Goal: Task Accomplishment & Management: Manage account settings

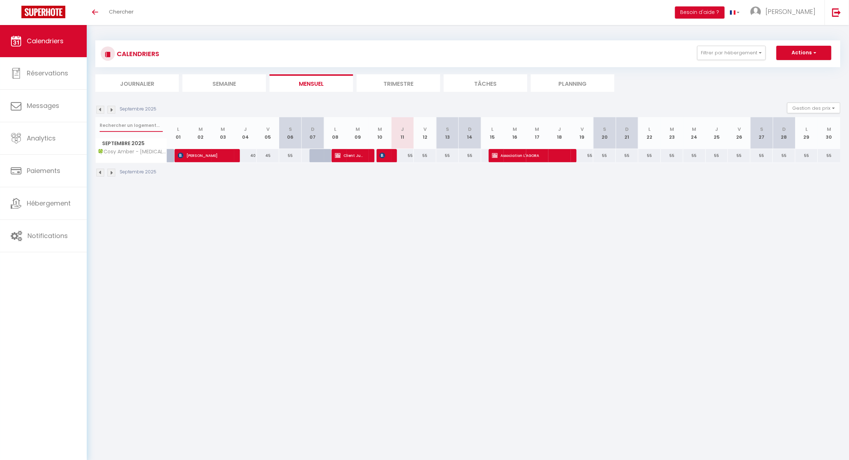
click at [125, 124] on input "text" at bounding box center [131, 125] width 63 height 13
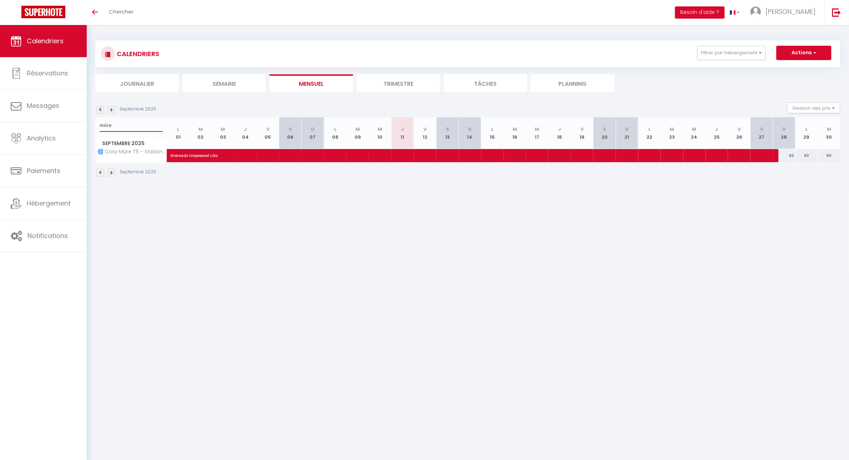
type input "mûre"
click at [807, 155] on div "60" at bounding box center [807, 155] width 23 height 13
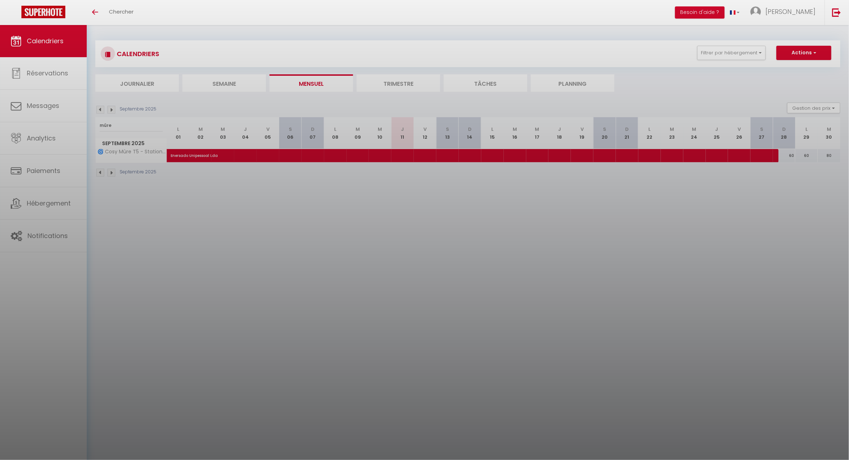
click at [809, 155] on div at bounding box center [424, 230] width 849 height 460
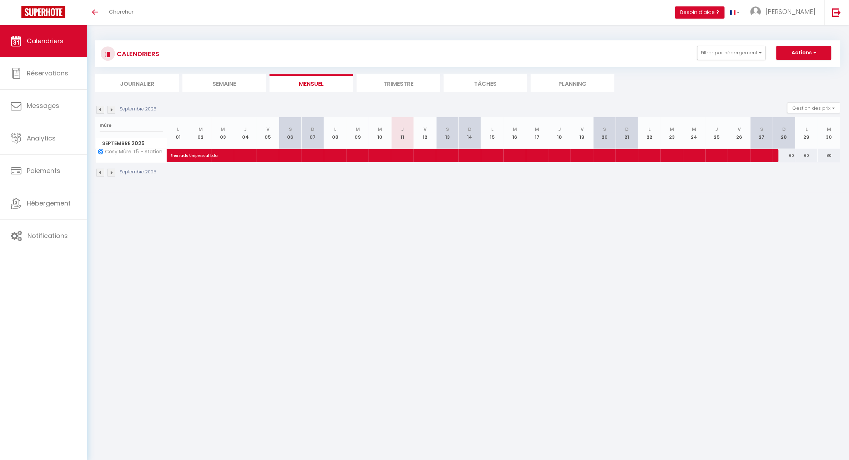
click at [807, 155] on div "60" at bounding box center [807, 155] width 23 height 13
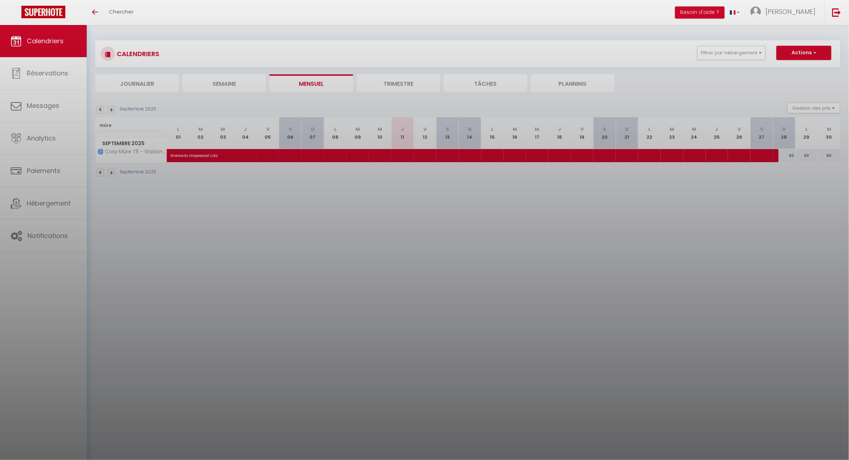
click at [808, 154] on div at bounding box center [424, 230] width 849 height 460
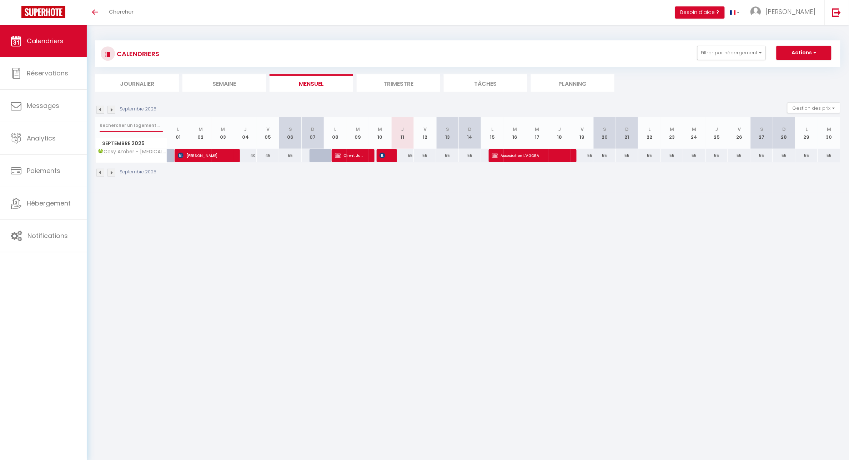
click at [113, 124] on input "text" at bounding box center [131, 125] width 63 height 13
type input "mûre"
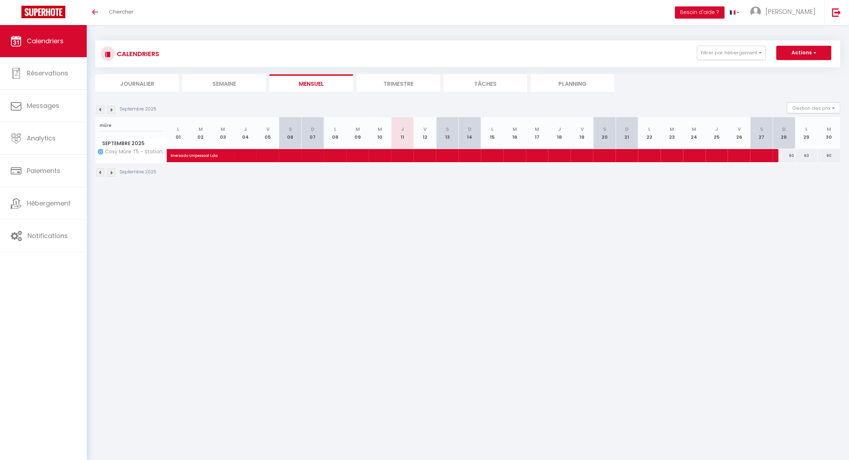
click at [809, 158] on div "60" at bounding box center [807, 155] width 23 height 13
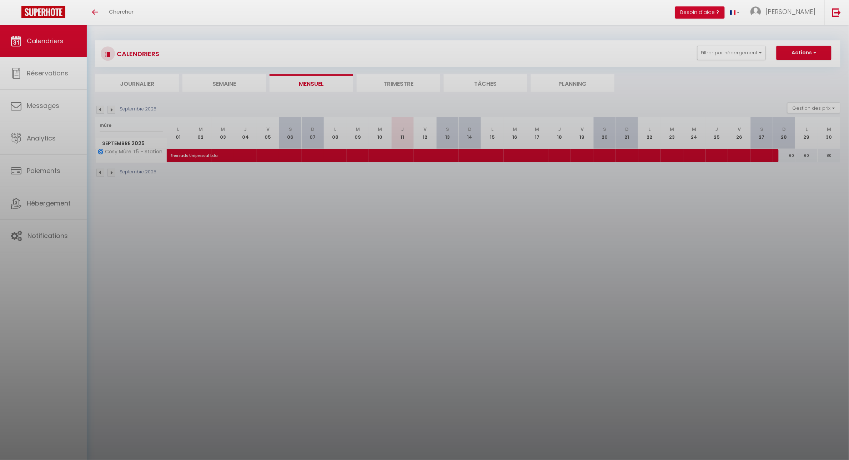
click at [809, 156] on div at bounding box center [424, 230] width 849 height 460
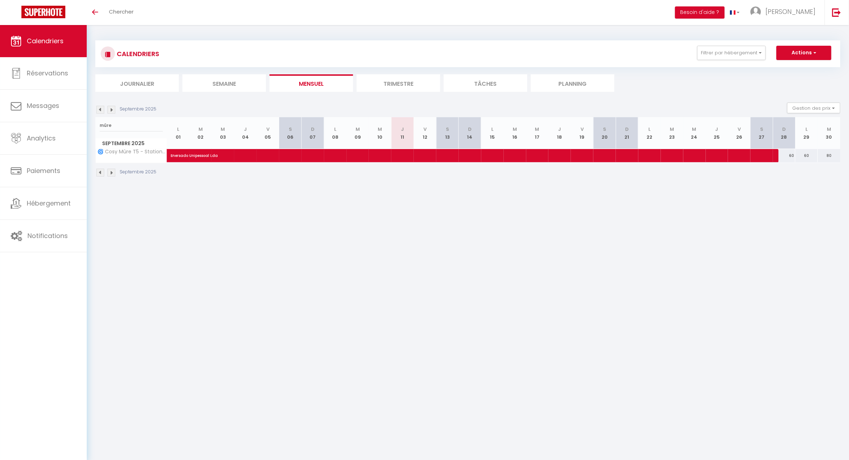
click at [812, 156] on body "🟢 Des questions ou besoin d'assistance pour la migration AirBnB? Connectez-vous…" at bounding box center [424, 255] width 849 height 460
click at [818, 156] on div "80" at bounding box center [829, 155] width 23 height 13
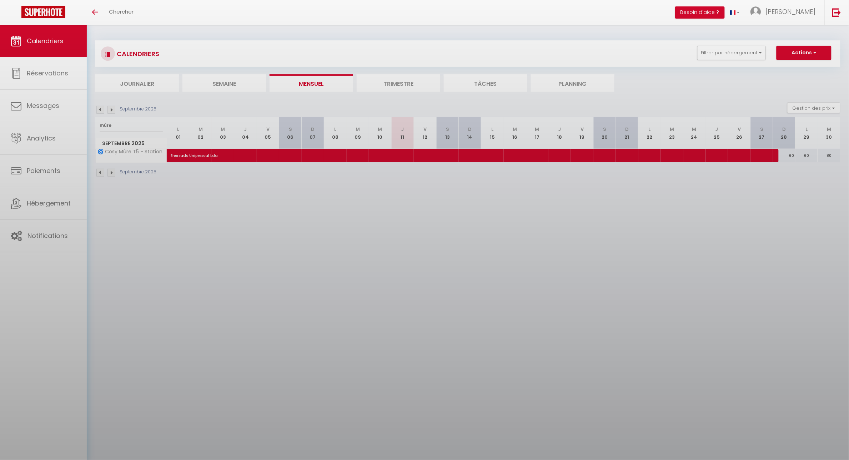
click at [817, 155] on div at bounding box center [424, 230] width 849 height 460
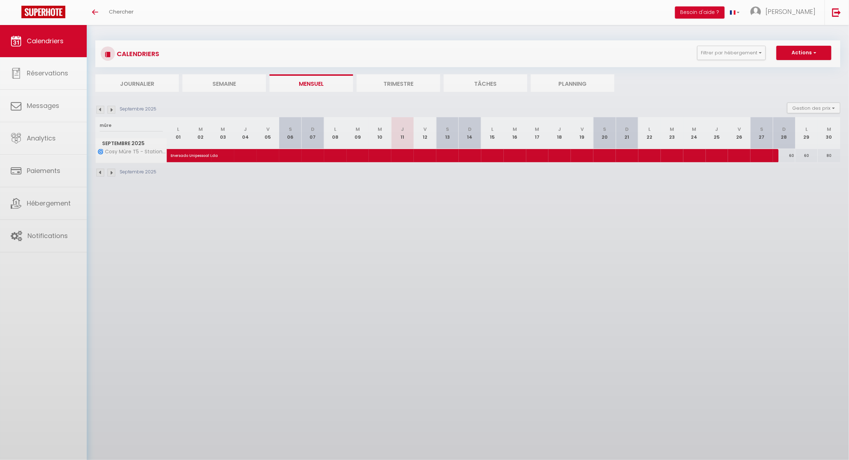
click at [830, 154] on body "🟢 Des questions ou besoin d'assistance pour la migration AirBnB? Connectez-vous…" at bounding box center [424, 255] width 849 height 460
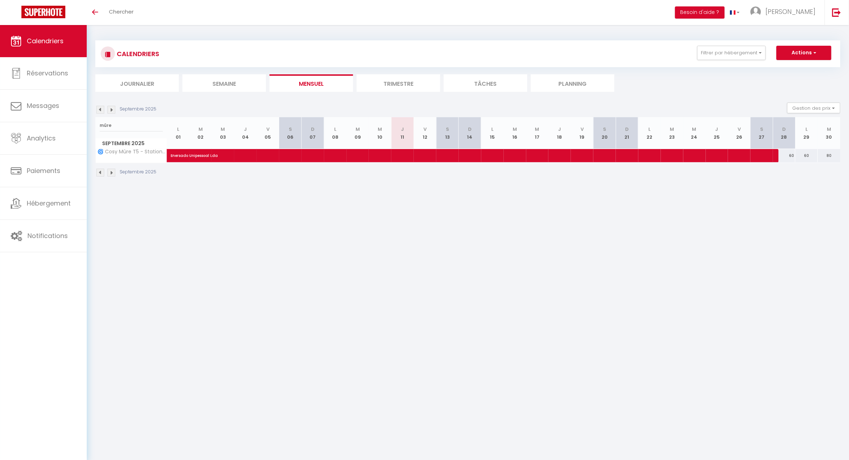
click at [829, 155] on div "80" at bounding box center [829, 155] width 23 height 13
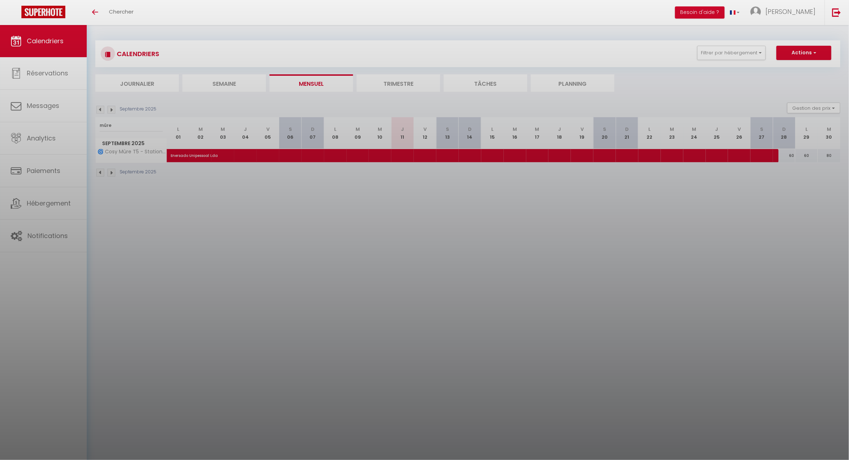
click at [807, 156] on div at bounding box center [424, 230] width 849 height 460
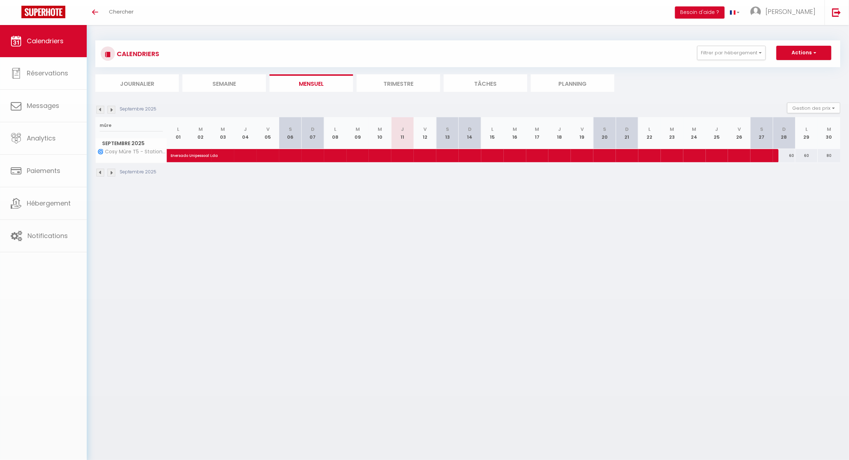
click at [806, 156] on body "🟢 Des questions ou besoin d'assistance pour la migration AirBnB? Connectez-vous…" at bounding box center [424, 255] width 849 height 460
click at [818, 56] on button "Actions" at bounding box center [804, 53] width 55 height 14
click at [796, 70] on link "Nouvelle réservation" at bounding box center [797, 69] width 62 height 11
select select
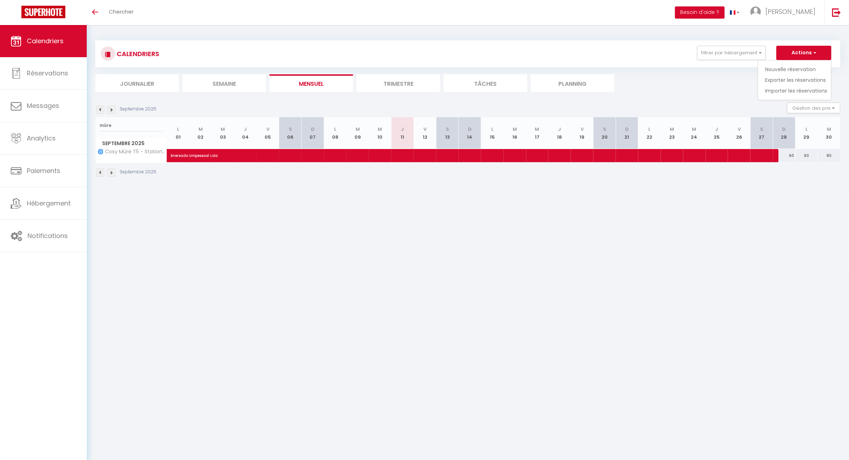
select select
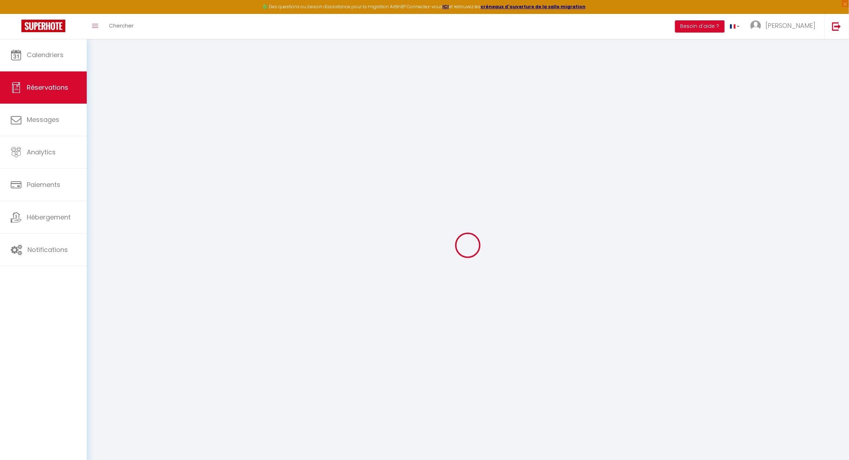
select select
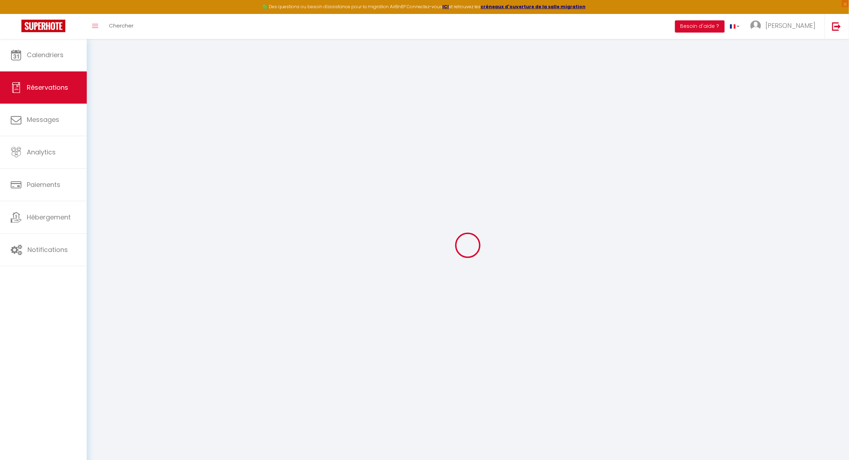
select select
checkbox input "false"
select select
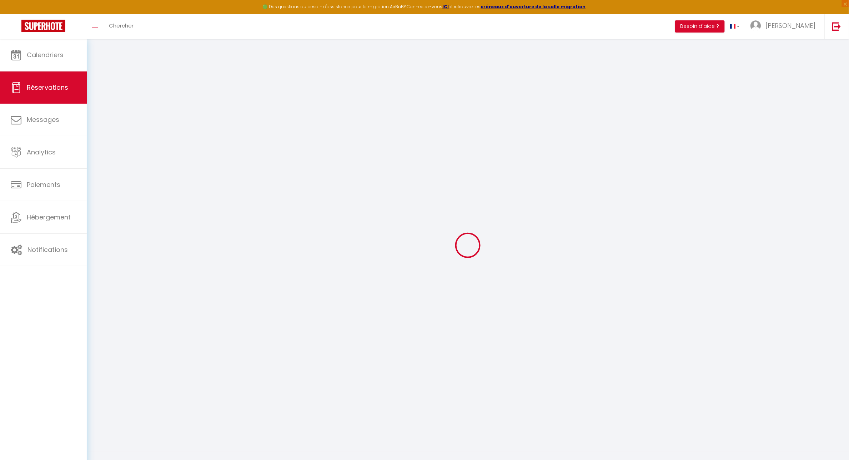
select select
checkbox input "false"
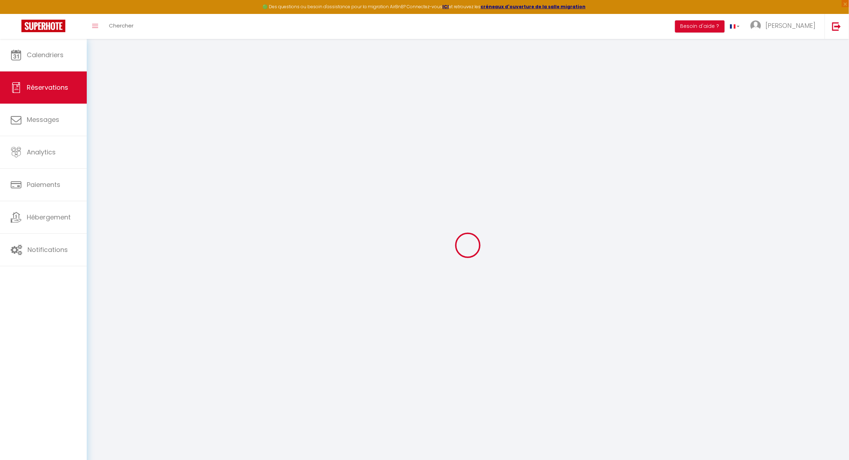
select select
checkbox input "false"
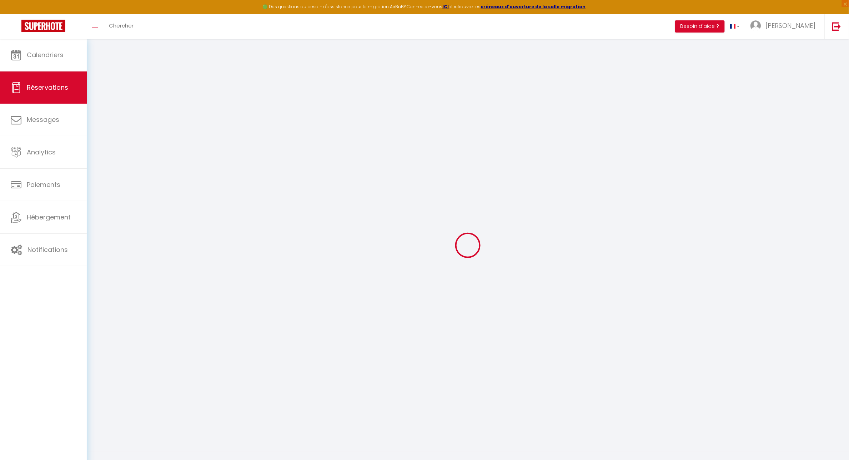
select select
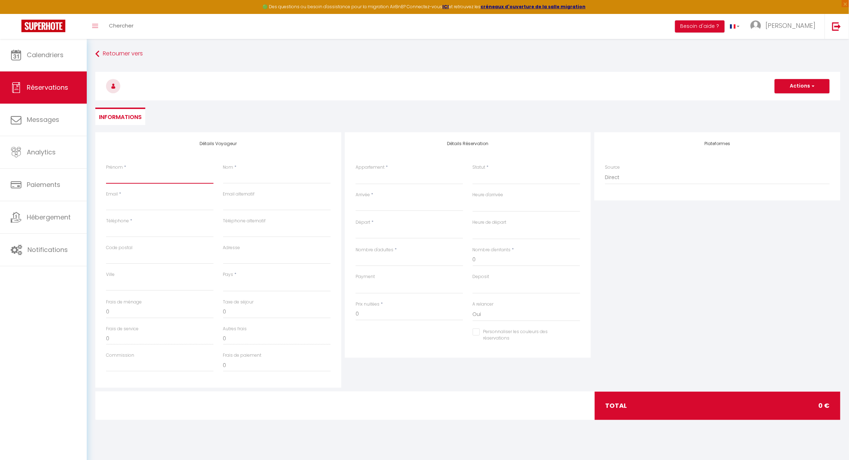
click at [177, 174] on input "Prénom" at bounding box center [160, 177] width 108 height 13
type input "f"
select select
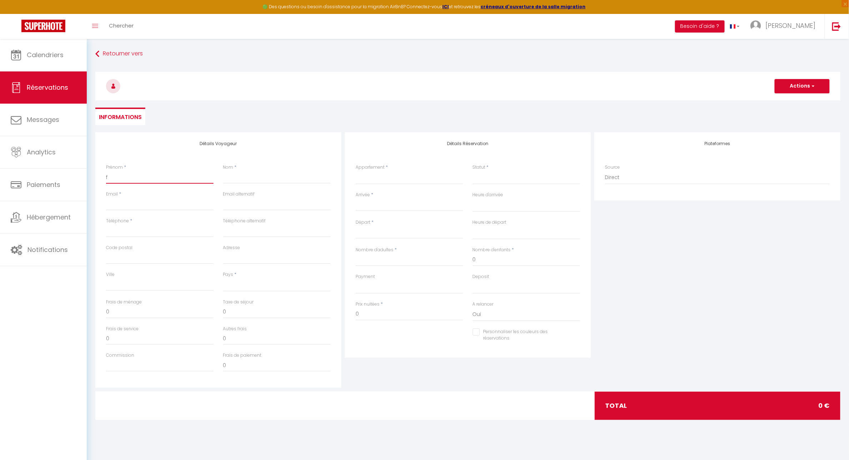
select select
checkbox input "false"
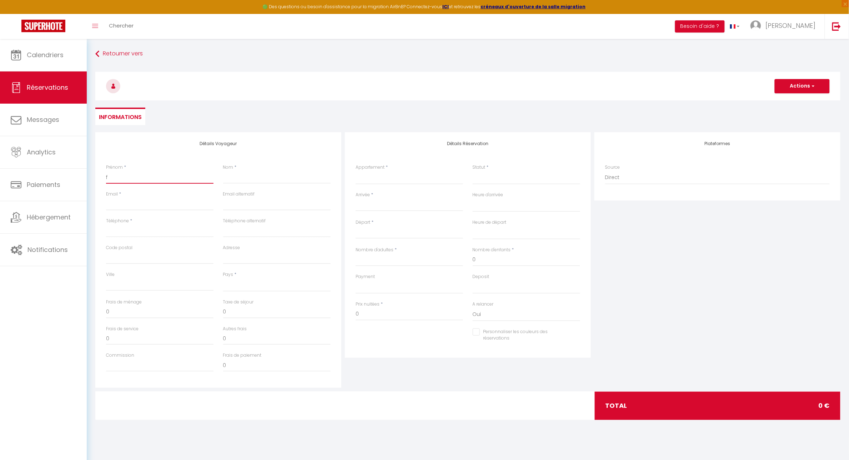
type input "fa"
select select
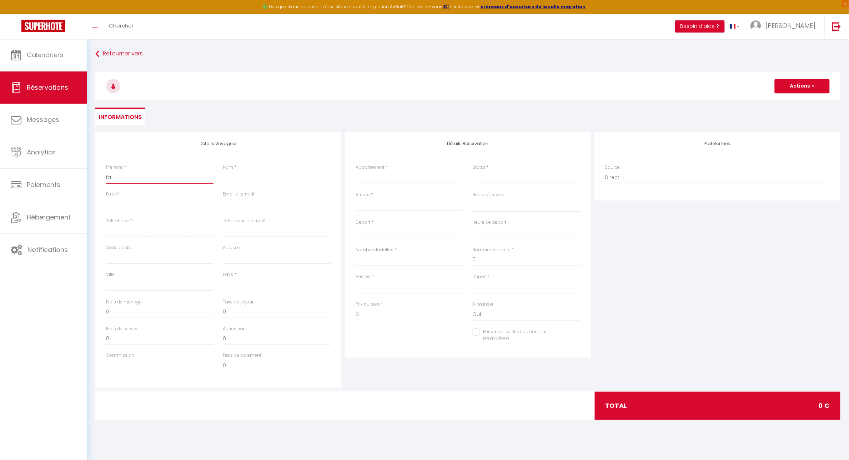
select select
checkbox input "false"
type input "fai"
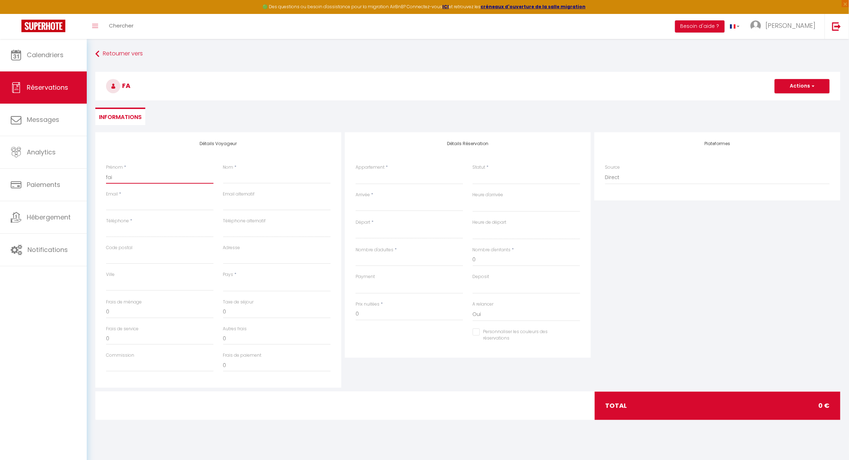
select select
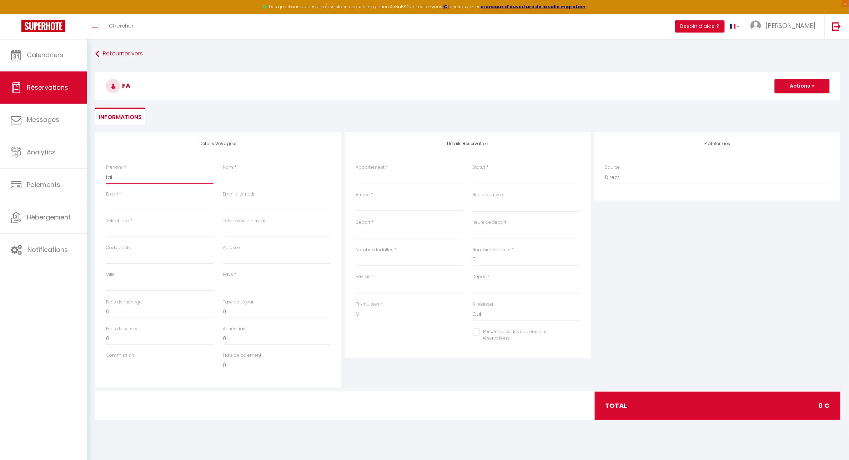
select select
checkbox input "false"
type input "fair"
select select
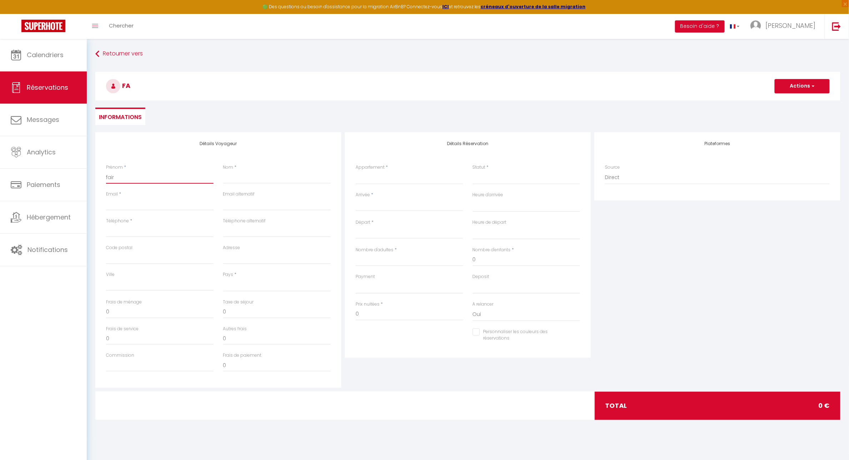
select select
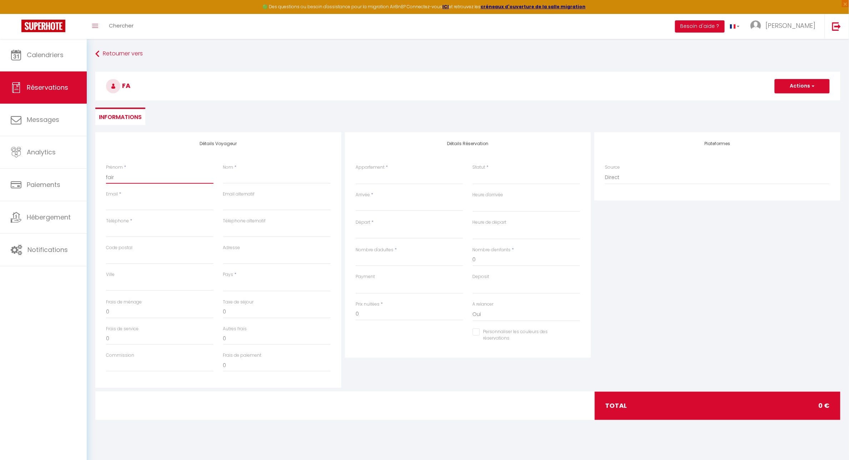
select select
checkbox input "false"
type input "faire"
select select
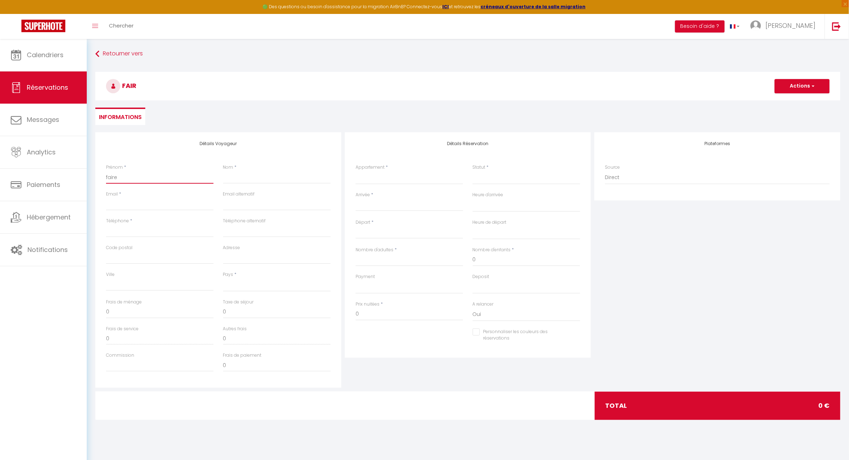
select select
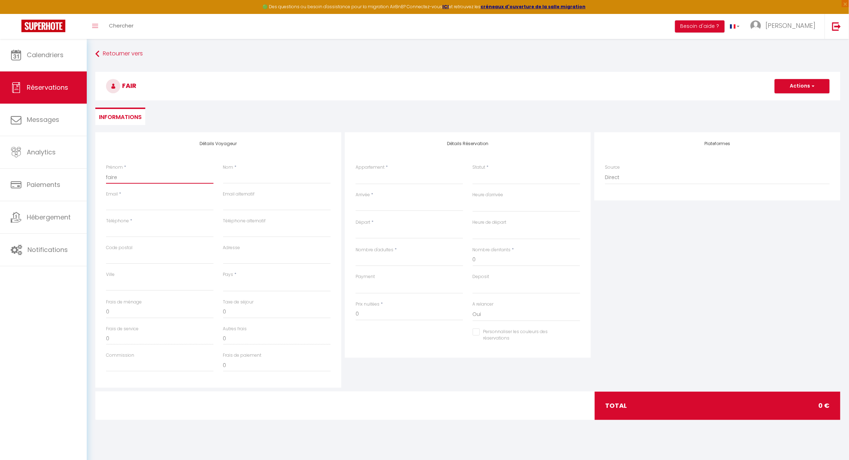
checkbox input "false"
type input "faire"
select select
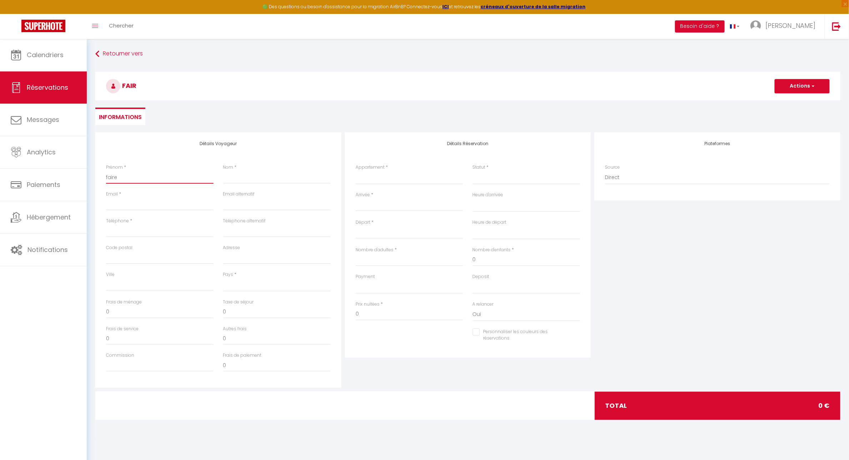
select select
checkbox input "false"
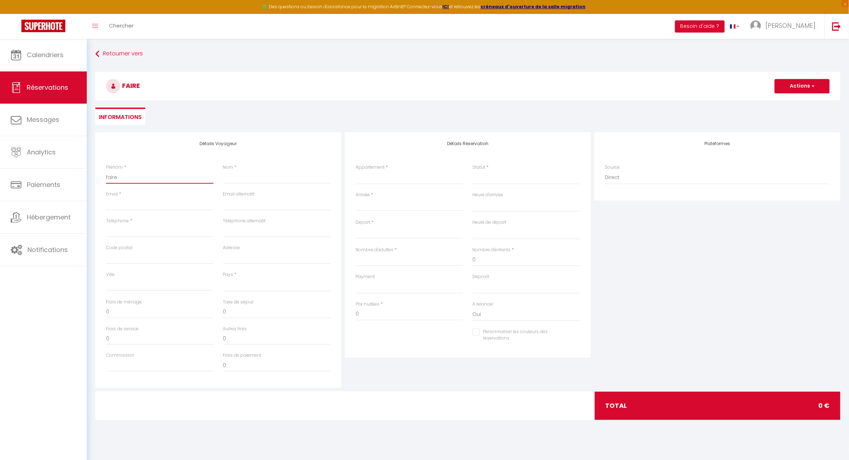
type input "faire m"
select select
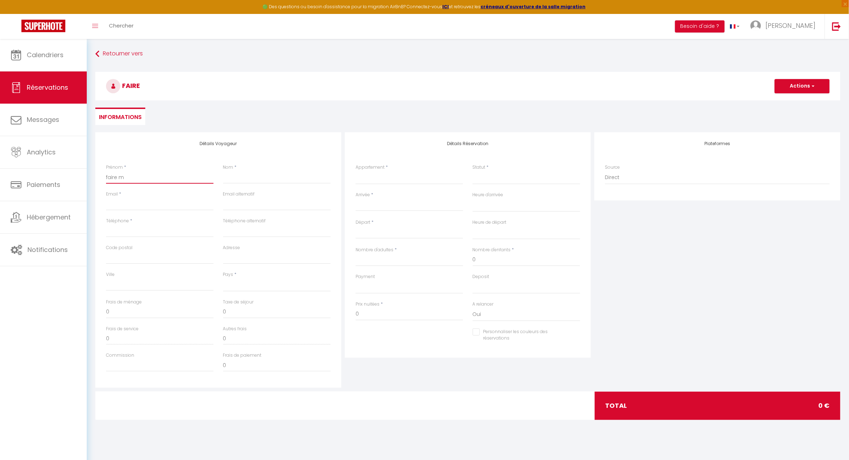
select select
checkbox input "false"
type input "faire mé"
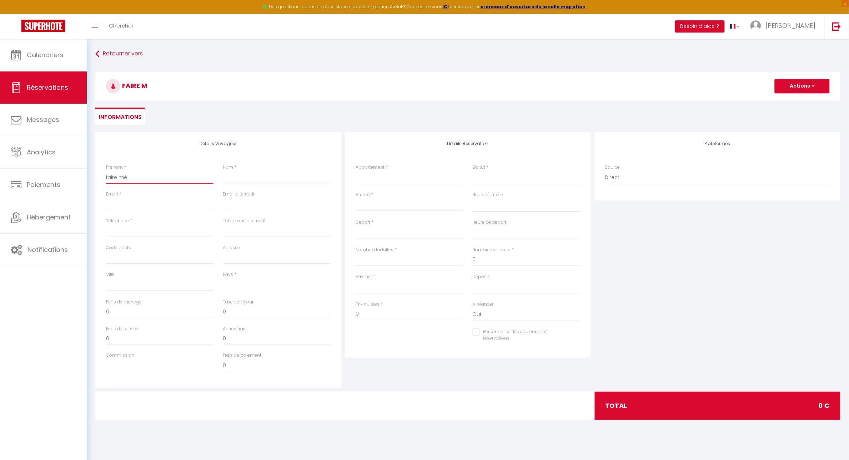
select select
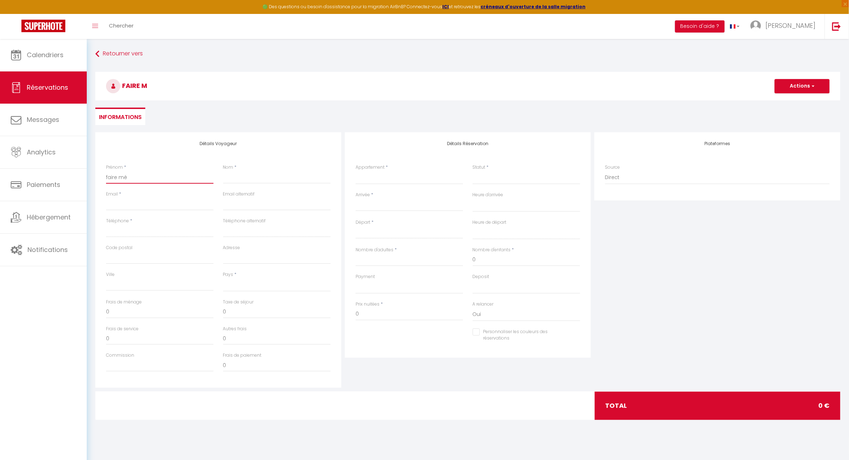
select select
checkbox input "false"
type input "faire mén"
select select
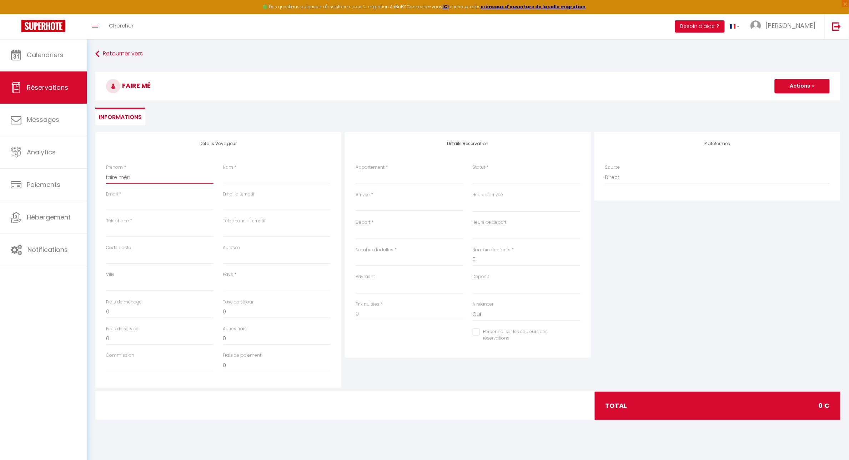
select select
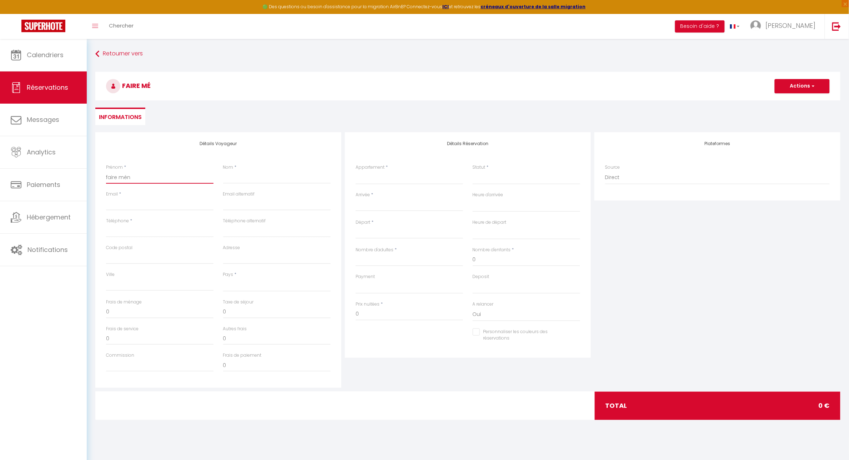
select select
checkbox input "false"
type input "faire ména"
select select
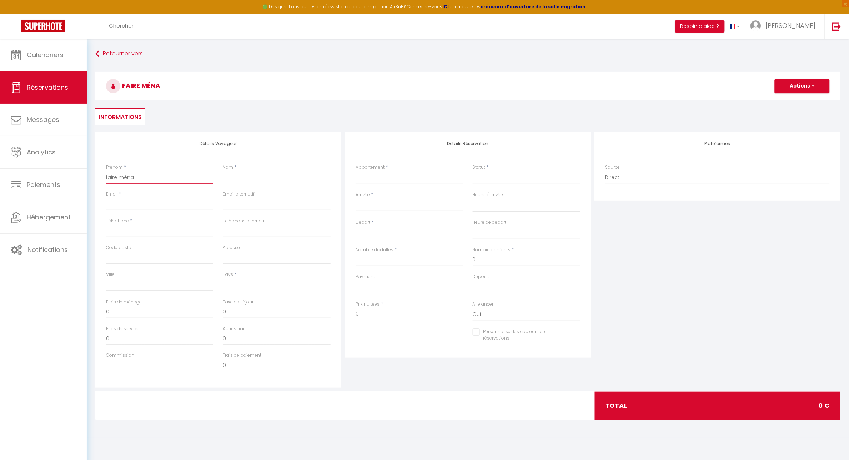
select select
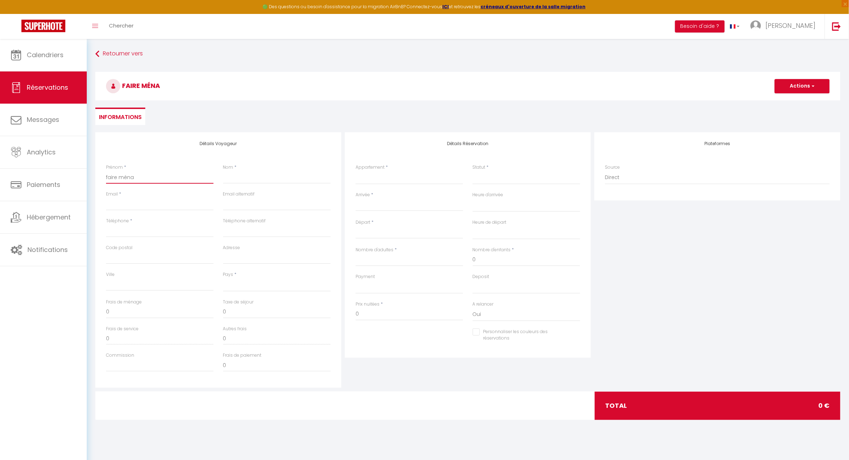
checkbox input "false"
type input "faire ménag"
select select
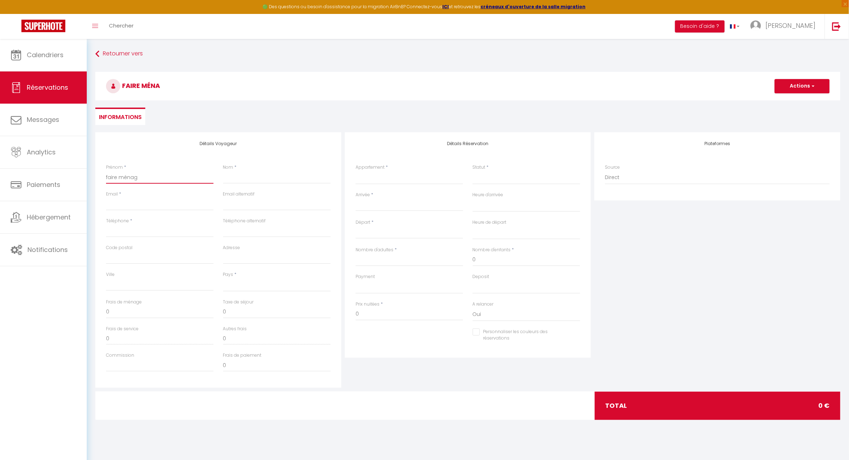
select select
checkbox input "false"
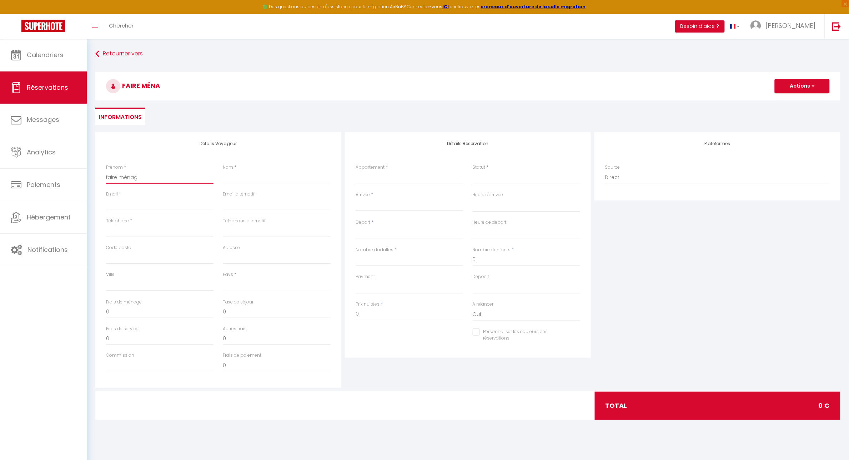
type input "faire ménage"
select select
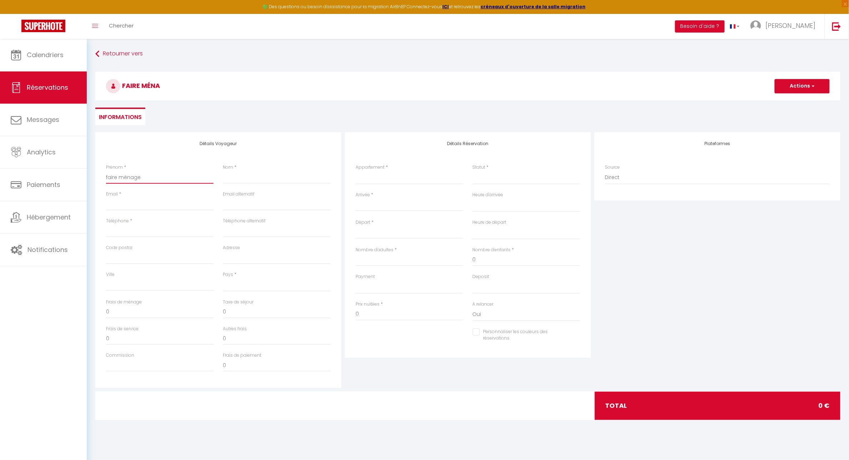
select select
checkbox input "false"
type input "faire ménage"
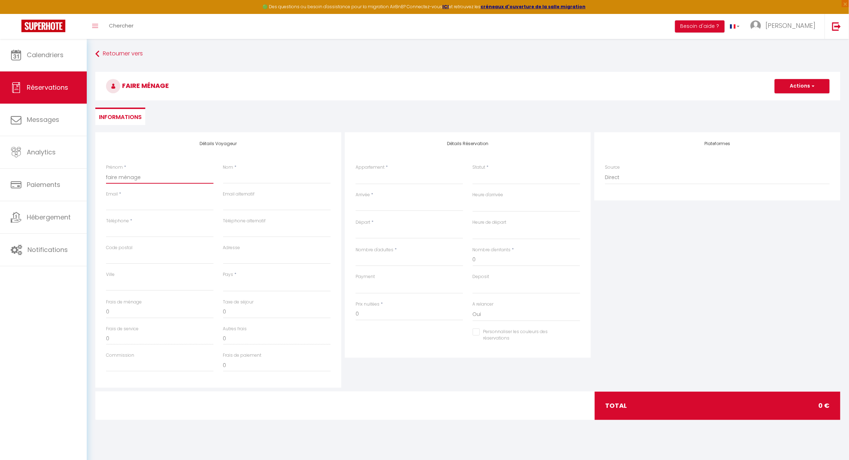
select select
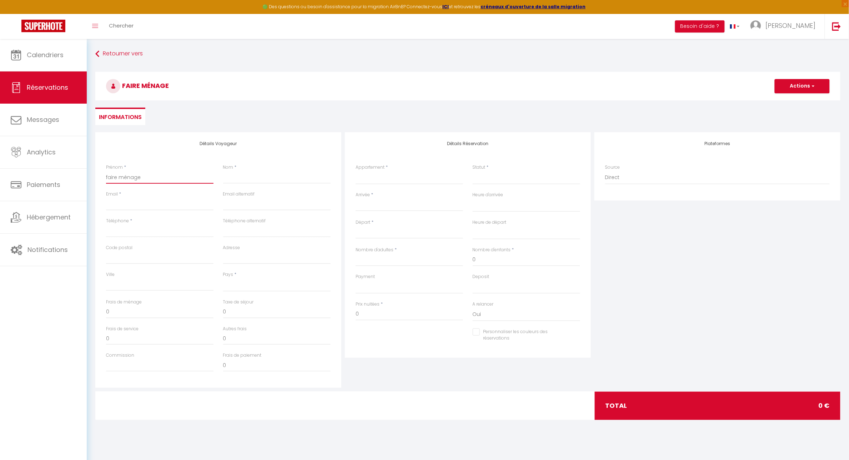
select select
checkbox input "false"
type input "faire ménage d"
select select
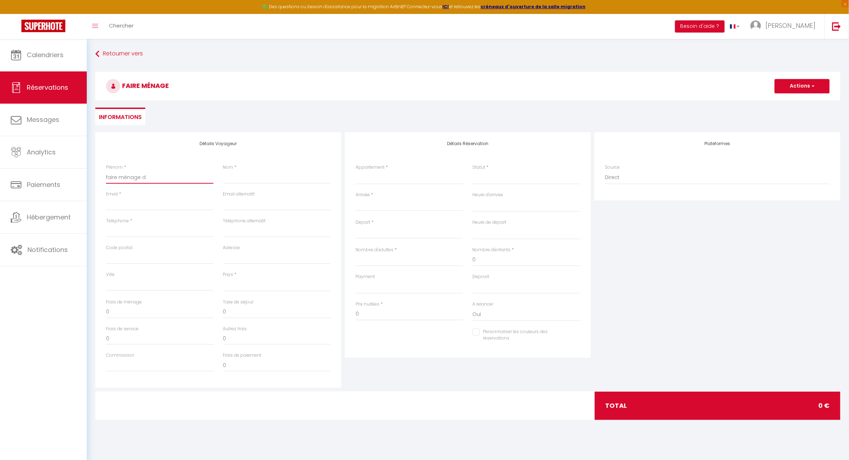
select select
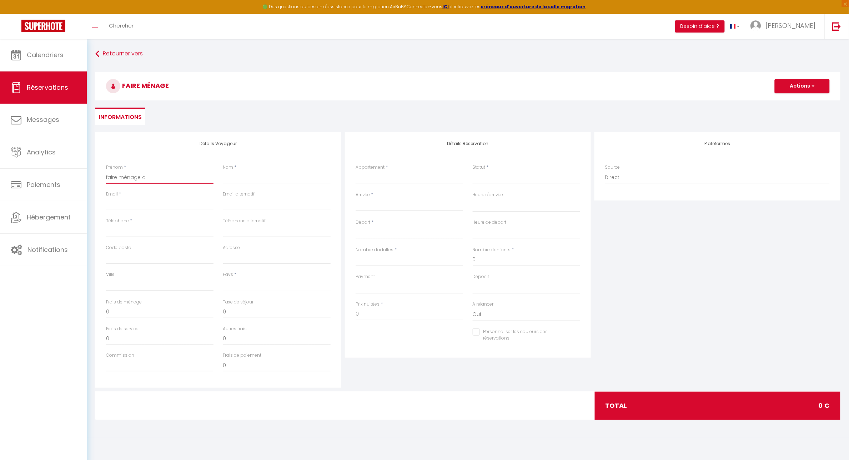
select select
checkbox input "false"
type input "faire ménage de"
select select
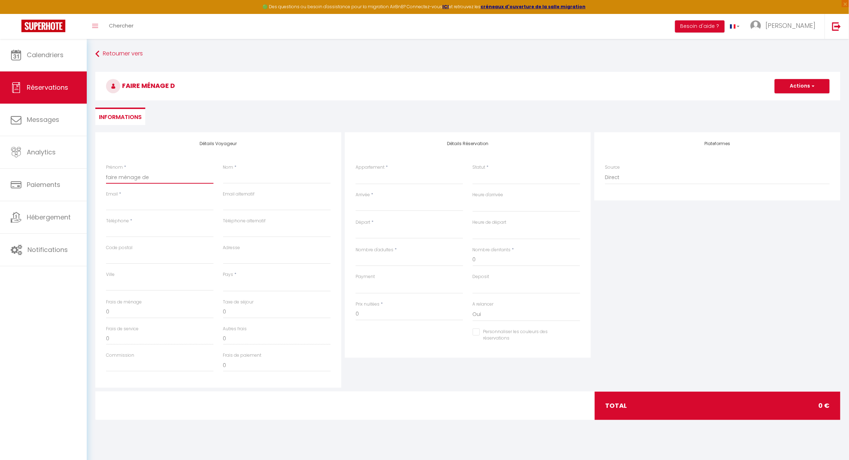
select select
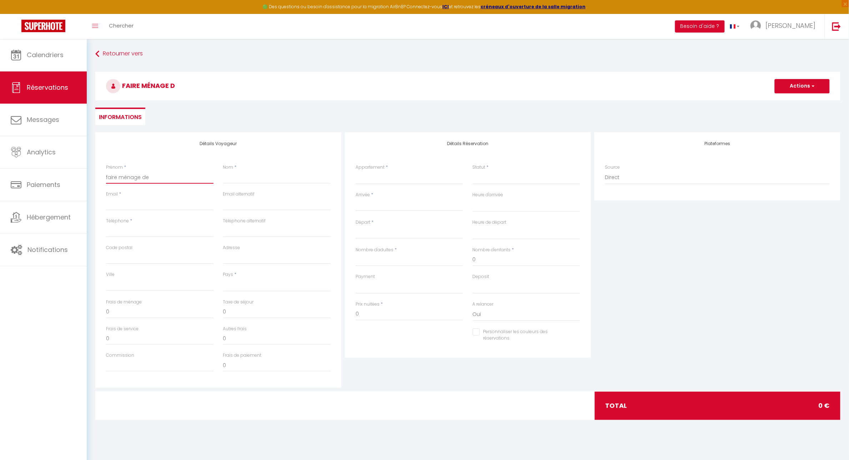
checkbox input "false"
type input "faire ménage de"
select select
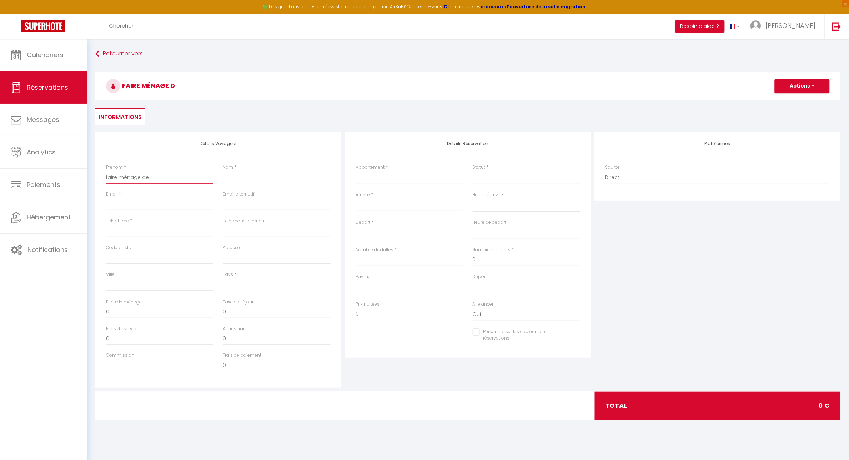
select select
checkbox input "false"
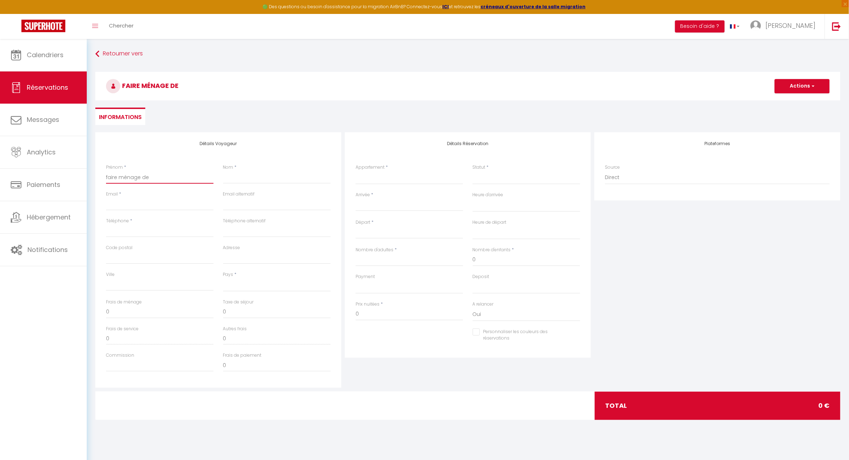
type input "faire ménage de p"
select select
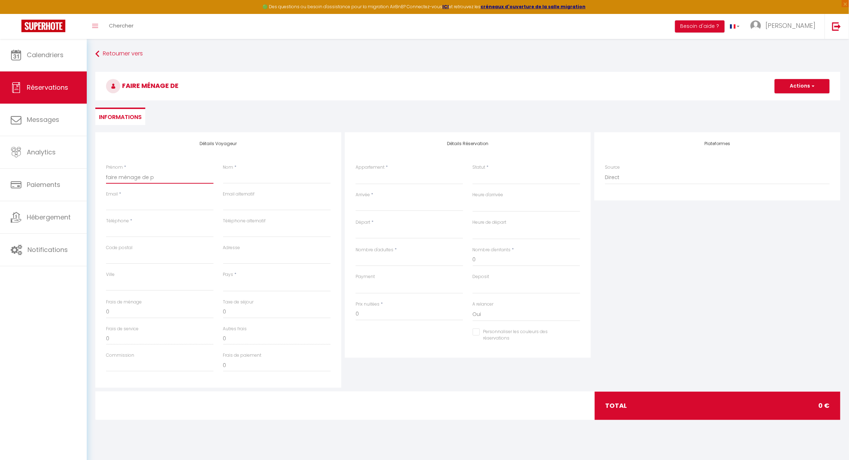
select select
checkbox input "false"
type input "faire ménage de pr"
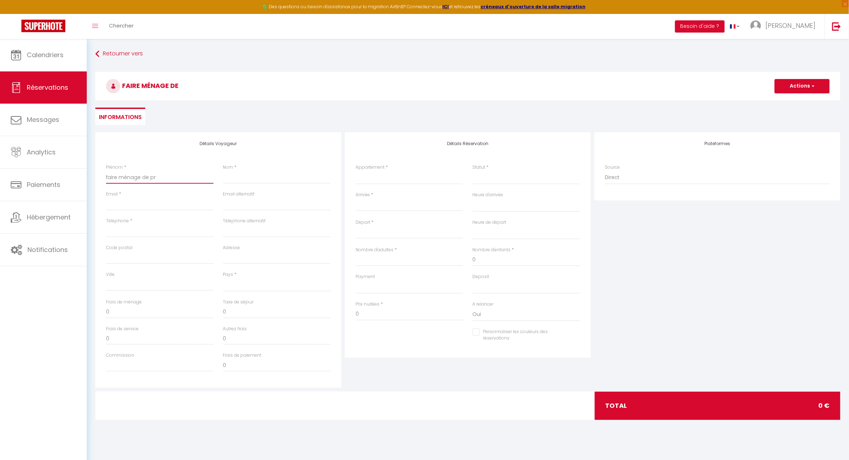
select select
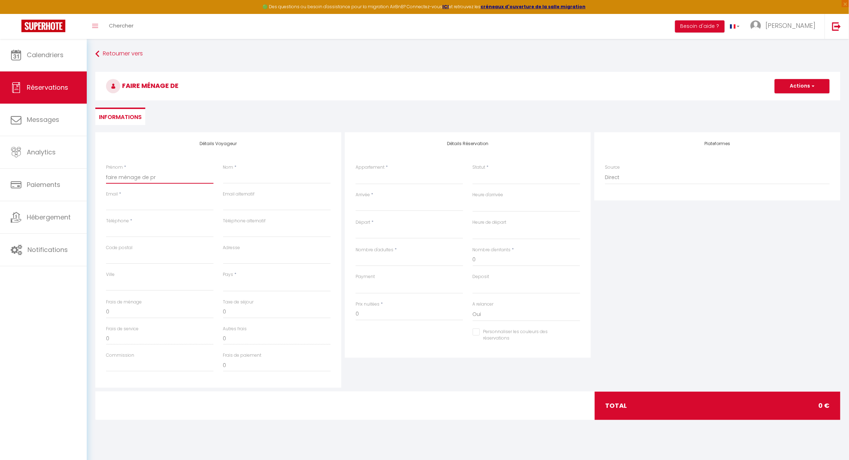
select select
checkbox input "false"
type input "faire ménage de pri"
select select
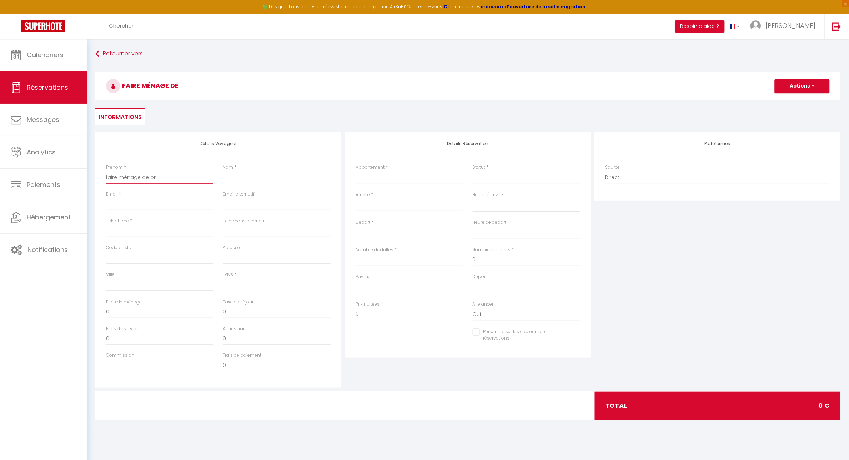
select select
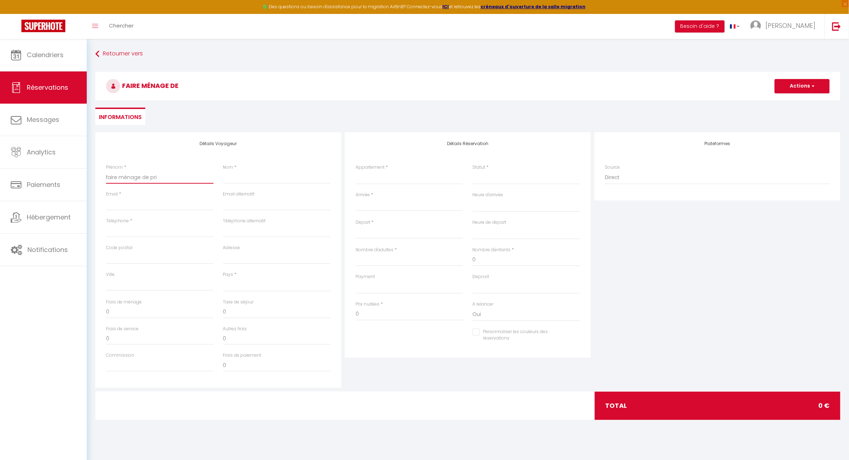
select select
checkbox input "false"
type input "faire ménage de prin"
click at [202, 205] on input "Email client" at bounding box center [160, 204] width 108 height 13
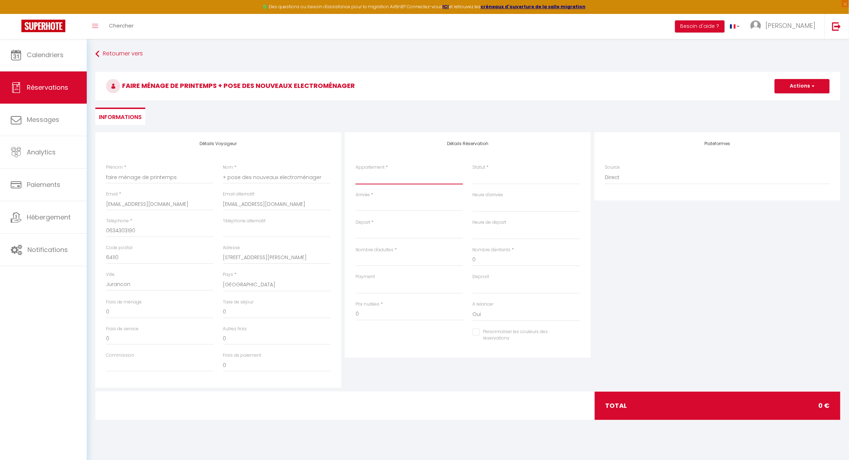
click at [405, 172] on select "🍀 Cosy Lotus - T2 - Place Verdun & Parking 🌼 Cosy Yucca - T1 - Quartier des Hal…" at bounding box center [410, 178] width 108 height 14
click at [356, 171] on select "🍀 Cosy Lotus - T2 - Place Verdun & Parking 🌼 Cosy Yucca - T1 - Quartier des Hal…" at bounding box center [410, 178] width 108 height 14
click at [380, 202] on input "Arrivée" at bounding box center [410, 205] width 108 height 9
click at [382, 206] on input "Arrivée" at bounding box center [410, 205] width 108 height 9
click at [378, 206] on input "Arrivée" at bounding box center [410, 205] width 108 height 9
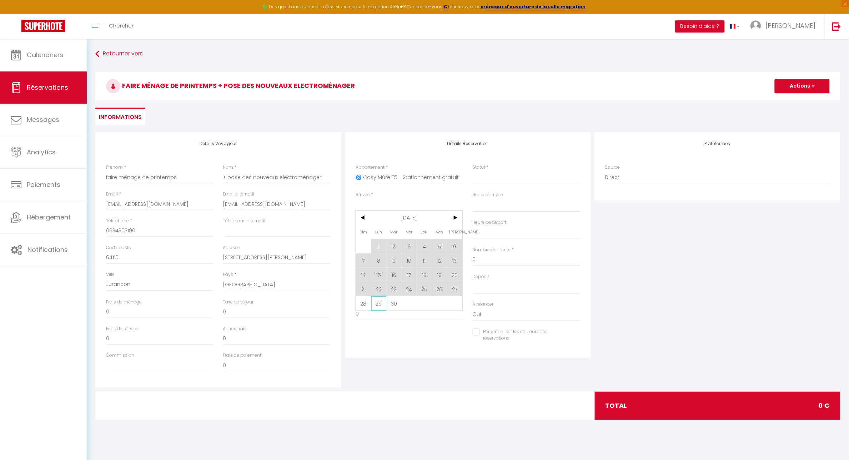
click at [378, 302] on span "29" at bounding box center [379, 303] width 15 height 14
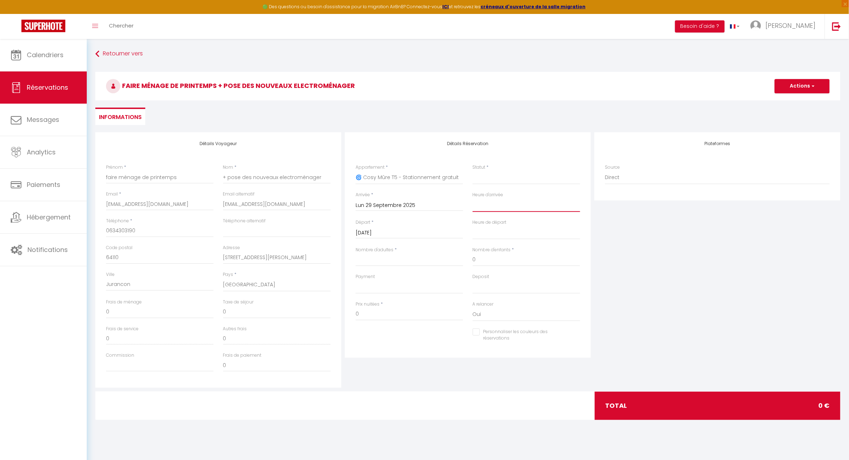
click at [489, 208] on select "00:00 00:30 01:00 01:30 02:00 02:30 03:00 03:30 04:00 04:30 05:00 05:30 06:00 0…" at bounding box center [527, 205] width 108 height 14
click at [473, 198] on select "00:00 00:30 01:00 01:30 02:00 02:30 03:00 03:30 04:00 04:30 05:00 05:30 06:00 0…" at bounding box center [527, 205] width 108 height 14
drag, startPoint x: 511, startPoint y: 231, endPoint x: 511, endPoint y: 240, distance: 9.3
click at [511, 231] on select "00:00 00:30 01:00 01:30 02:00 02:30 03:00 03:30 04:00 04:30 05:00 05:30 06:00 0…" at bounding box center [527, 233] width 108 height 14
click at [473, 226] on select "00:00 00:30 01:00 01:30 02:00 02:30 03:00 03:30 04:00 04:30 05:00 05:30 06:00 0…" at bounding box center [527, 233] width 108 height 14
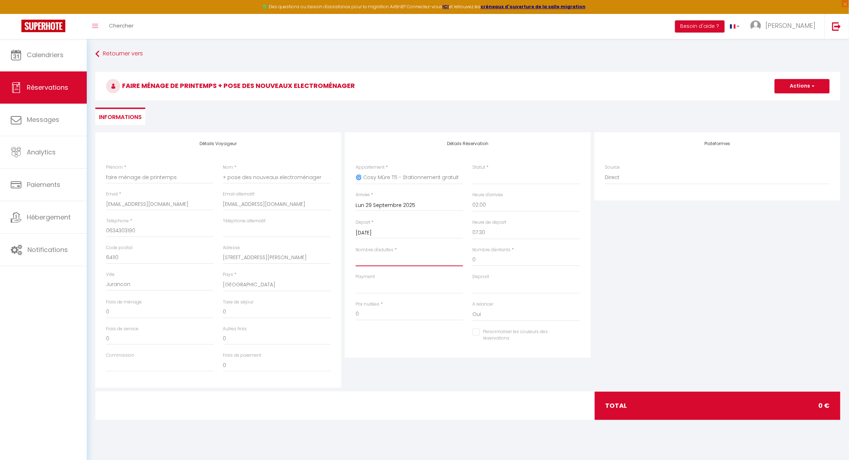
click at [399, 258] on input "Nombre d'adultes" at bounding box center [410, 259] width 108 height 13
click at [383, 315] on input "0" at bounding box center [410, 314] width 108 height 13
click at [477, 334] on input "Personnaliser les couleurs des réservations" at bounding box center [522, 331] width 99 height 7
click at [576, 331] on span at bounding box center [578, 334] width 6 height 6
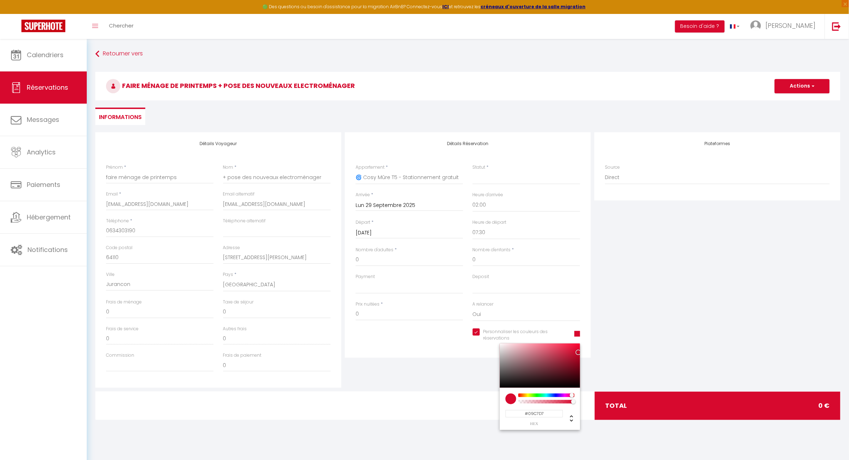
click at [548, 395] on div at bounding box center [546, 395] width 55 height 4
click at [411, 354] on div "Détails Réservation Appartement * 🍀 Cosy Lotus - T2 - Place Verdun & Parking 🌼 …" at bounding box center [468, 244] width 246 height 225
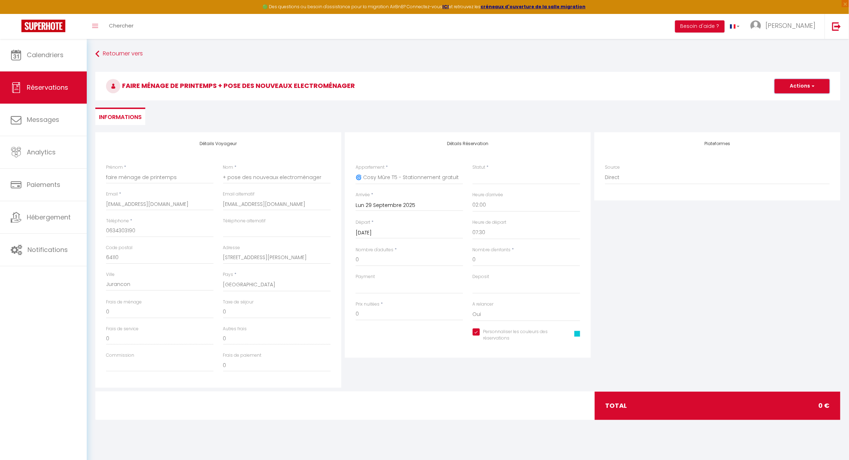
click at [813, 88] on span "button" at bounding box center [813, 86] width 4 height 6
click at [526, 181] on select "Confirmé Non Confirmé Annulé Annulé par le voyageur No Show Request" at bounding box center [527, 178] width 108 height 14
click at [473, 171] on select "Confirmé Non Confirmé Annulé Annulé par le voyageur No Show Request" at bounding box center [527, 178] width 108 height 14
click at [706, 231] on div "Plateformes Source Direct Airbnb.com Booking.com Chalet montagne Expedia Gite d…" at bounding box center [718, 259] width 250 height 255
click at [412, 289] on select "OK KO" at bounding box center [410, 287] width 108 height 14
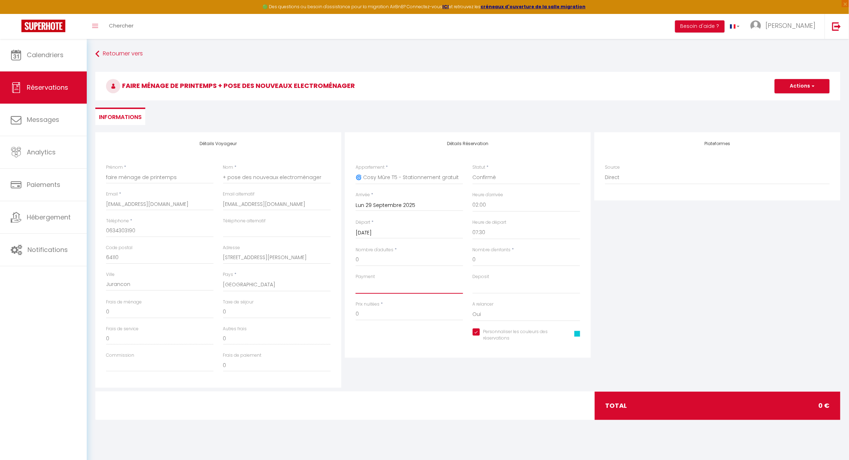
click at [356, 280] on select "OK KO" at bounding box center [410, 287] width 108 height 14
drag, startPoint x: 481, startPoint y: 286, endPoint x: 485, endPoint y: 288, distance: 4.3
click at [481, 286] on select "OK KO" at bounding box center [527, 287] width 108 height 14
click at [473, 280] on select "OK KO" at bounding box center [527, 287] width 108 height 14
drag, startPoint x: 671, startPoint y: 283, endPoint x: 695, endPoint y: 260, distance: 33.9
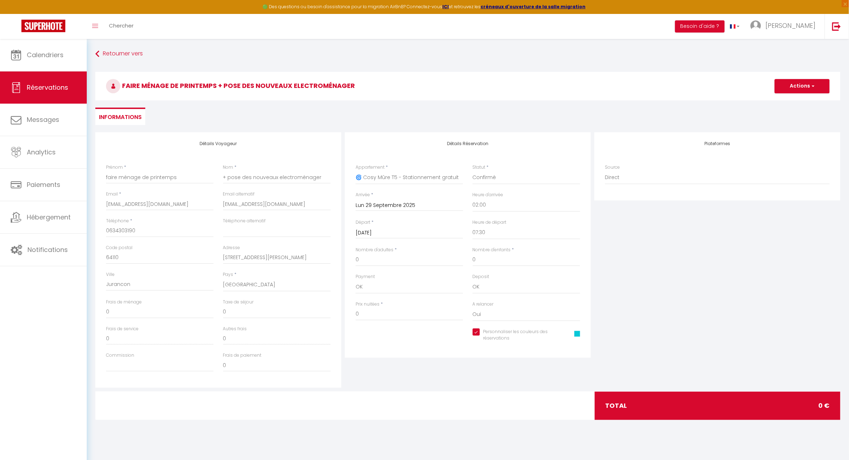
click at [673, 281] on div "Plateformes Source Direct Airbnb.com Booking.com Chalet montagne Expedia Gite d…" at bounding box center [718, 259] width 250 height 255
click at [812, 95] on h3 "faire ménage de printemps + pose des nouveaux electroménager" at bounding box center [468, 86] width 746 height 29
click at [815, 90] on button "Actions" at bounding box center [802, 86] width 55 height 14
click at [791, 102] on link "Enregistrer" at bounding box center [795, 101] width 56 height 9
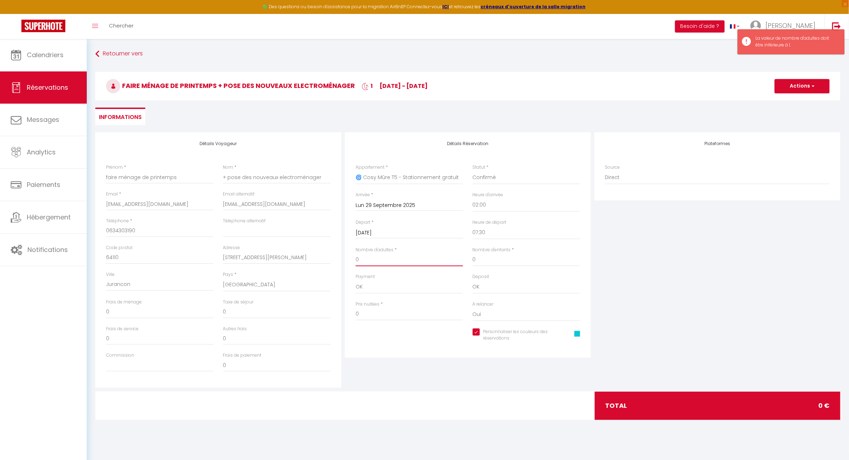
drag, startPoint x: 380, startPoint y: 264, endPoint x: 324, endPoint y: 261, distance: 56.9
click at [324, 261] on div "Détails Voyageur Prénom * faire ménage de printemps Nom * + pose des nouveaux e…" at bounding box center [468, 259] width 749 height 255
click at [819, 82] on button "Actions" at bounding box center [802, 86] width 55 height 14
click at [789, 104] on link "Enregistrer" at bounding box center [795, 101] width 56 height 9
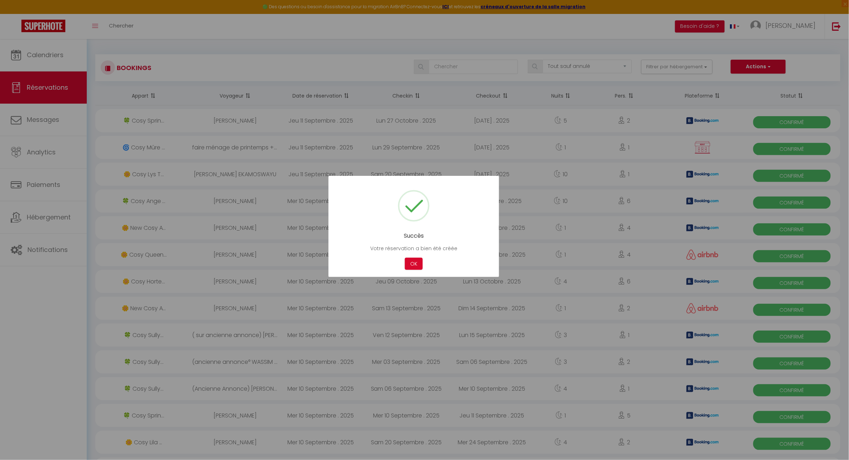
click at [778, 69] on div at bounding box center [424, 230] width 849 height 460
click at [415, 261] on button "OK" at bounding box center [414, 264] width 18 height 13
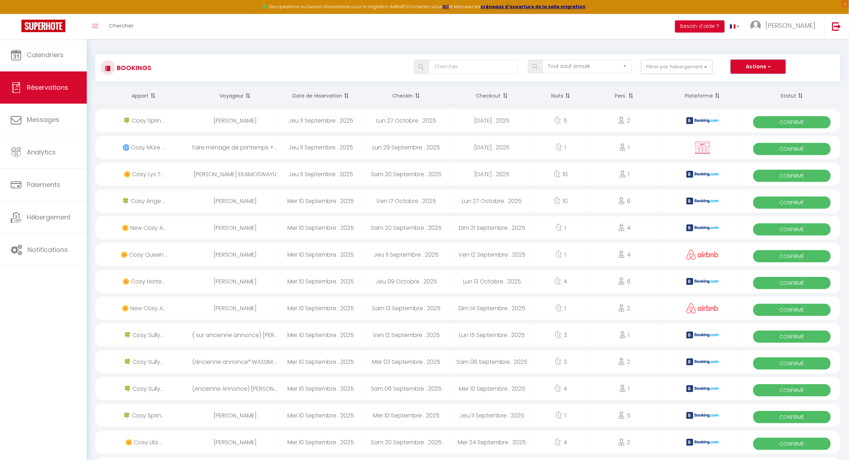
click at [769, 67] on span "button" at bounding box center [769, 66] width 4 height 7
click at [731, 83] on link "Nouvelle Réservation" at bounding box center [747, 82] width 76 height 9
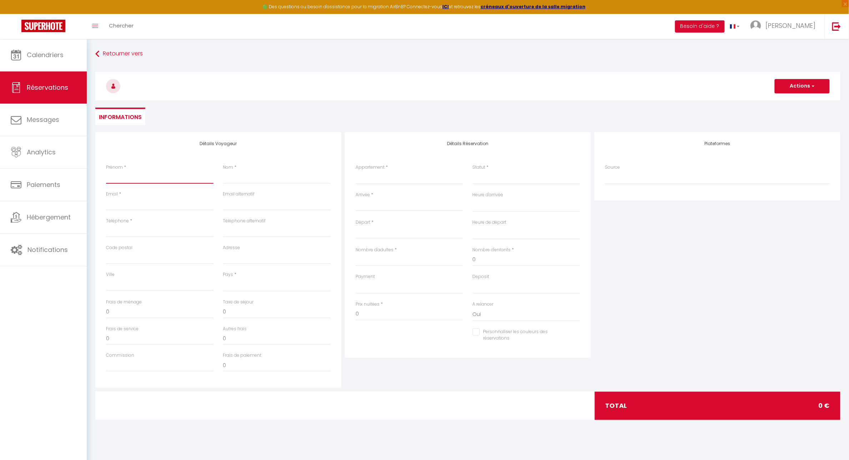
click at [135, 179] on input "Prénom" at bounding box center [160, 177] width 108 height 13
click at [138, 202] on input "Email client" at bounding box center [160, 204] width 108 height 13
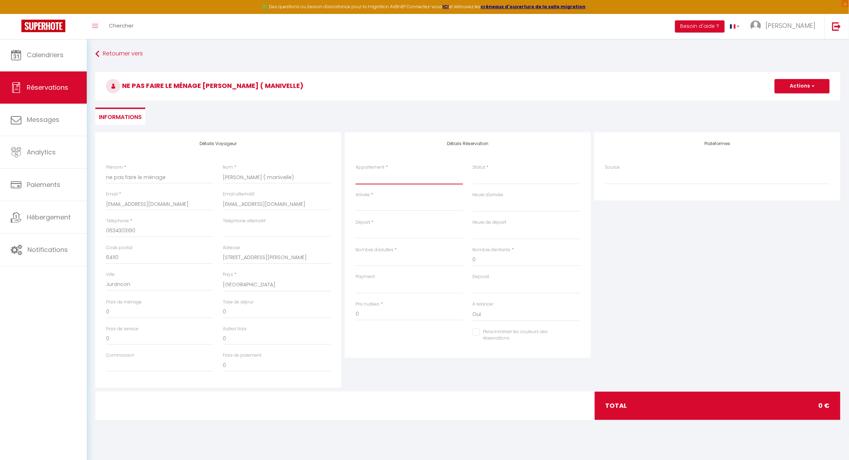
click at [396, 181] on select "🍀 Cosy Lotus - T2 - Place Verdun & Parking 🌼 Cosy Yucca - T1 - Quartier des Hal…" at bounding box center [410, 178] width 108 height 14
click at [356, 171] on select "🍀 Cosy Lotus - T2 - Place Verdun & Parking 🌼 Cosy Yucca - T1 - Quartier des Hal…" at bounding box center [410, 178] width 108 height 14
click at [493, 175] on select "Confirmé Non Confirmé Annulé Annulé par le voyageur No Show Request" at bounding box center [527, 178] width 108 height 14
click at [502, 180] on select "Confirmé Non Confirmé Annulé Annulé par le voyageur No Show Request" at bounding box center [527, 178] width 108 height 14
click at [500, 179] on select "Confirmé Non Confirmé Annulé Annulé par le voyageur No Show Request" at bounding box center [527, 178] width 108 height 14
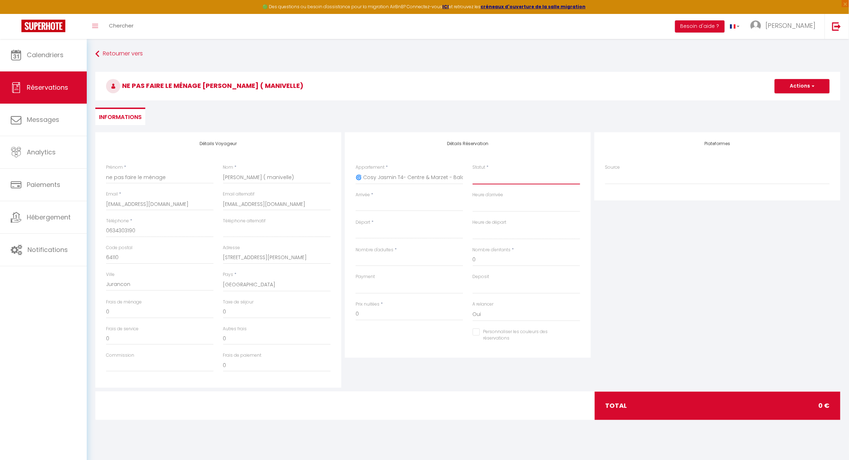
click at [473, 171] on select "Confirmé Non Confirmé Annulé Annulé par le voyageur No Show Request" at bounding box center [527, 178] width 108 height 14
click at [421, 205] on input "Arrivée" at bounding box center [410, 205] width 108 height 9
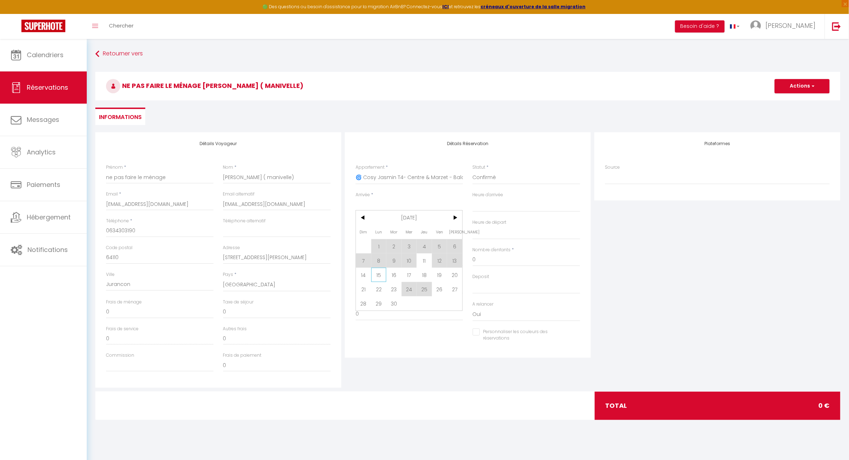
click at [376, 274] on span "15" at bounding box center [379, 275] width 15 height 14
click at [379, 274] on div "Payment OK KO" at bounding box center [410, 283] width 108 height 20
click at [369, 261] on input "Nombre d'adultes" at bounding box center [410, 259] width 108 height 13
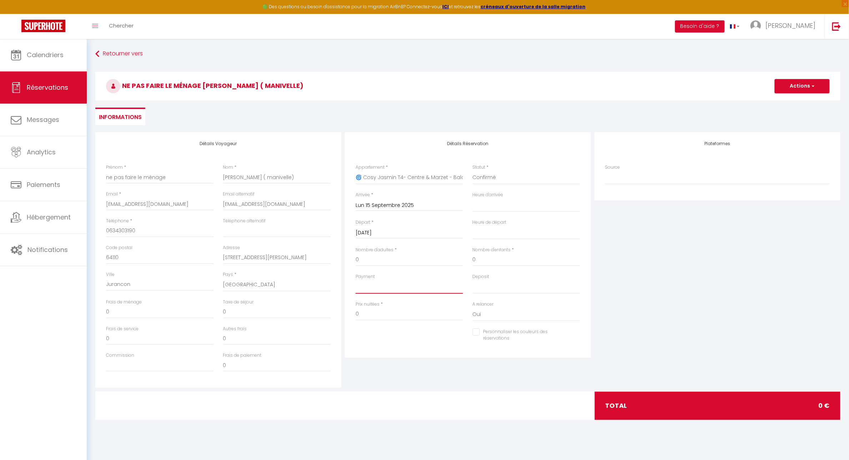
click at [373, 288] on select "OK KO" at bounding box center [410, 287] width 108 height 14
click at [356, 280] on select "OK KO" at bounding box center [410, 287] width 108 height 14
click at [492, 288] on select "OK KO" at bounding box center [527, 287] width 108 height 14
click at [473, 280] on select "OK KO" at bounding box center [527, 287] width 108 height 14
click at [398, 317] on input "0" at bounding box center [410, 314] width 108 height 13
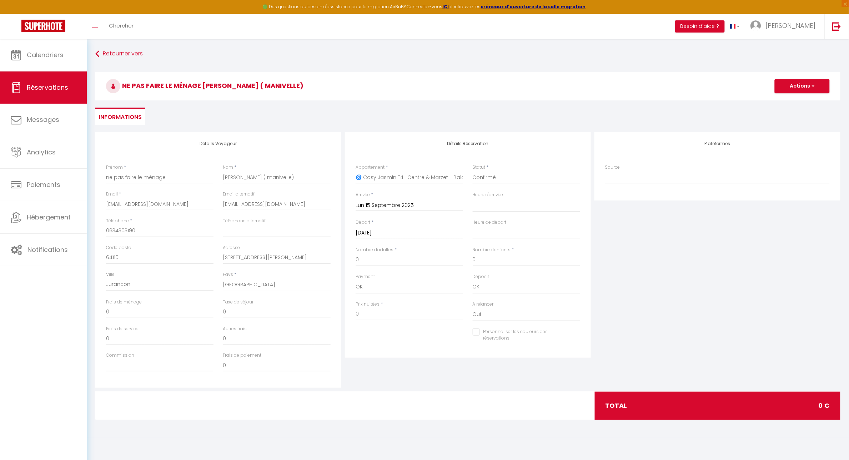
click at [478, 333] on input "Personnaliser les couleurs des réservations" at bounding box center [522, 331] width 99 height 7
click at [579, 333] on span at bounding box center [578, 334] width 6 height 6
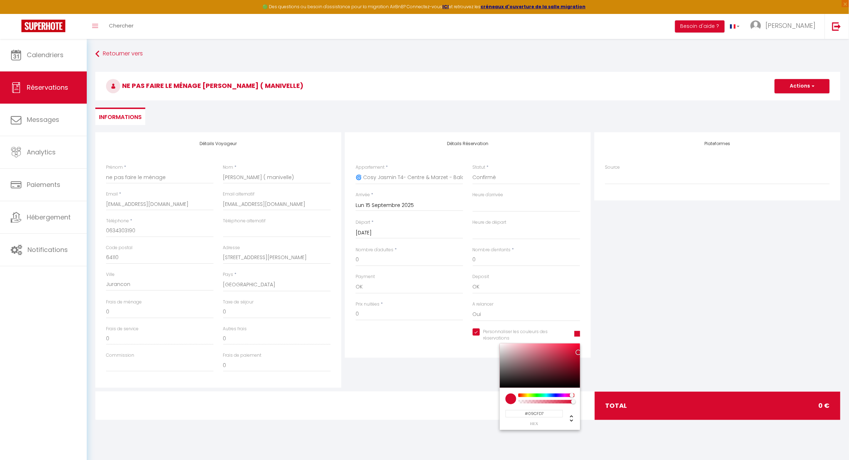
click at [547, 395] on div at bounding box center [546, 395] width 55 height 4
click at [398, 368] on div "Détails Réservation Appartement * 🍀 Cosy Lotus - T2 - Place Verdun & Parking 🌼 …" at bounding box center [468, 259] width 250 height 255
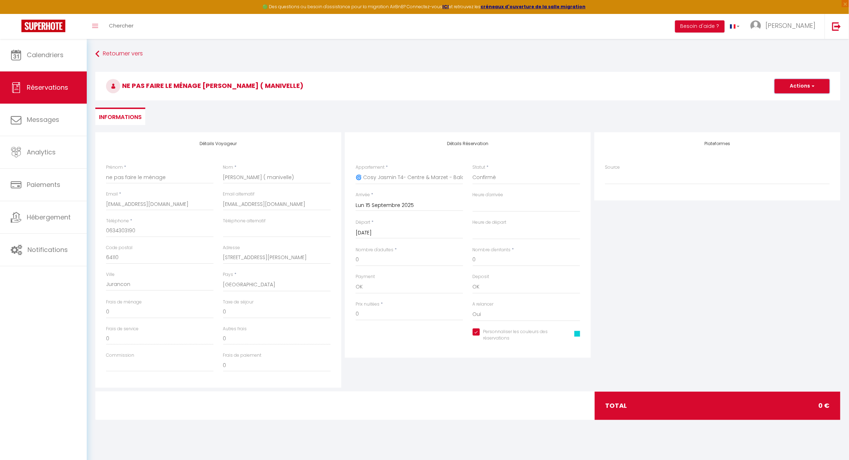
click at [816, 84] on button "Actions" at bounding box center [802, 86] width 55 height 14
click at [798, 101] on link "Enregistrer" at bounding box center [795, 101] width 56 height 9
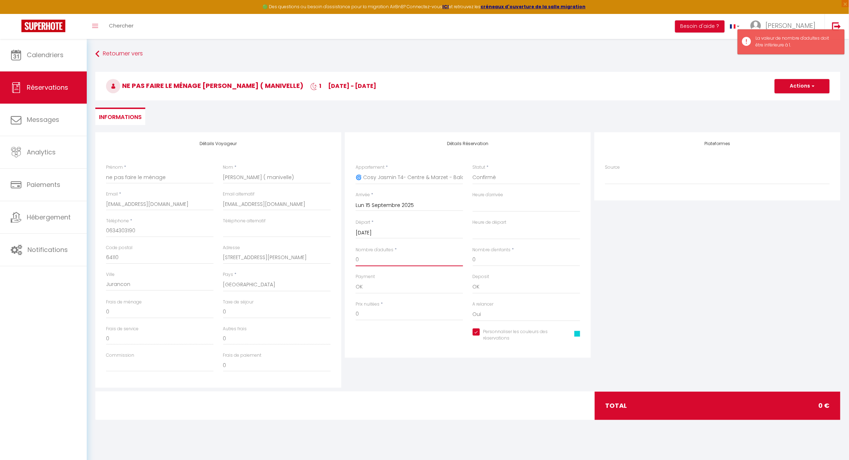
drag, startPoint x: 383, startPoint y: 260, endPoint x: 299, endPoint y: 261, distance: 84.0
click at [299, 261] on div "Détails Voyageur Prénom * ne pas faire le ménage Nom * devis biason ( manivelle…" at bounding box center [468, 259] width 749 height 255
click at [808, 86] on button "Actions" at bounding box center [802, 86] width 55 height 14
click at [796, 99] on link "Enregistrer" at bounding box center [795, 101] width 56 height 9
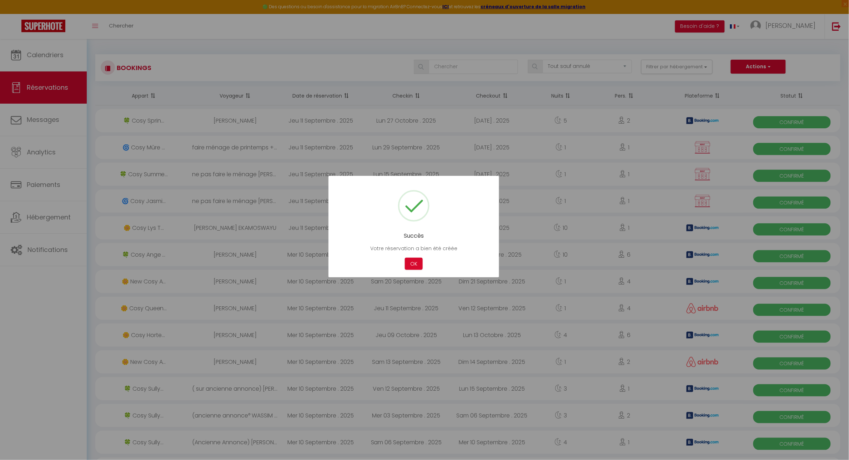
click at [47, 50] on div at bounding box center [424, 230] width 849 height 460
click at [413, 263] on button "OK" at bounding box center [414, 264] width 18 height 13
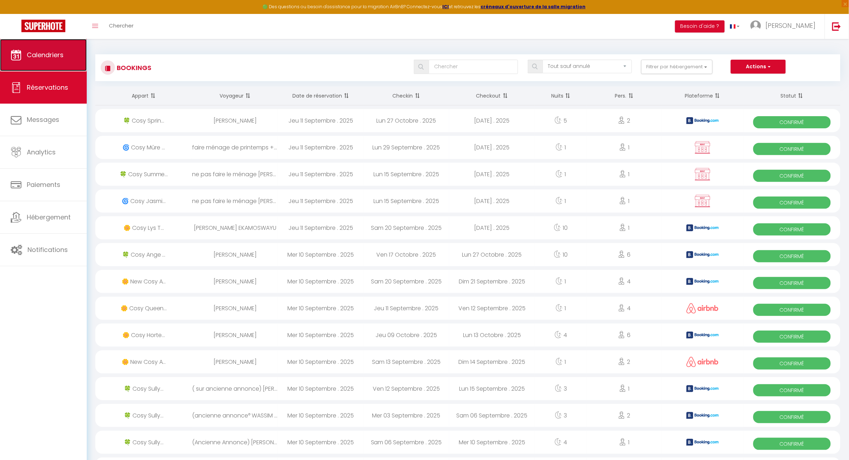
click at [45, 62] on link "Calendriers" at bounding box center [43, 55] width 87 height 32
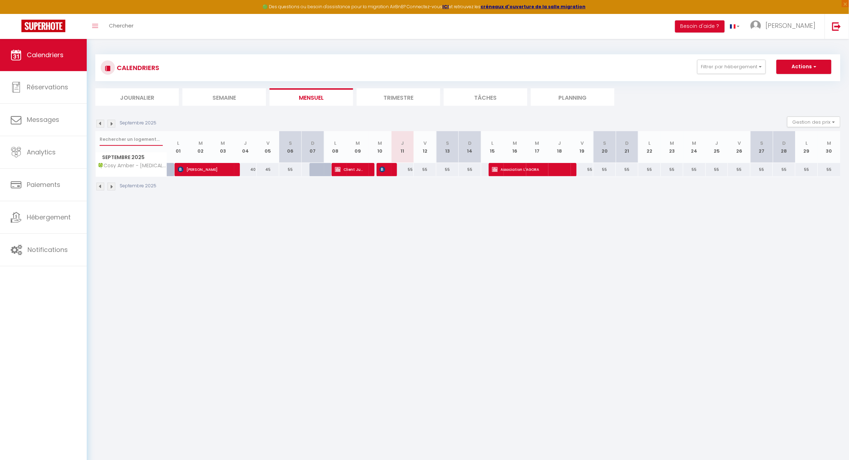
click at [114, 138] on input "text" at bounding box center [131, 139] width 63 height 13
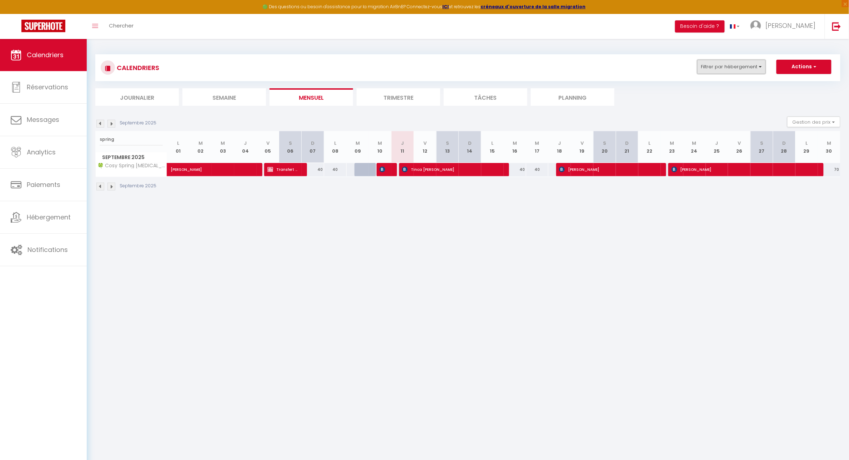
click at [761, 65] on button "Filtrer par hébergement" at bounding box center [732, 67] width 69 height 14
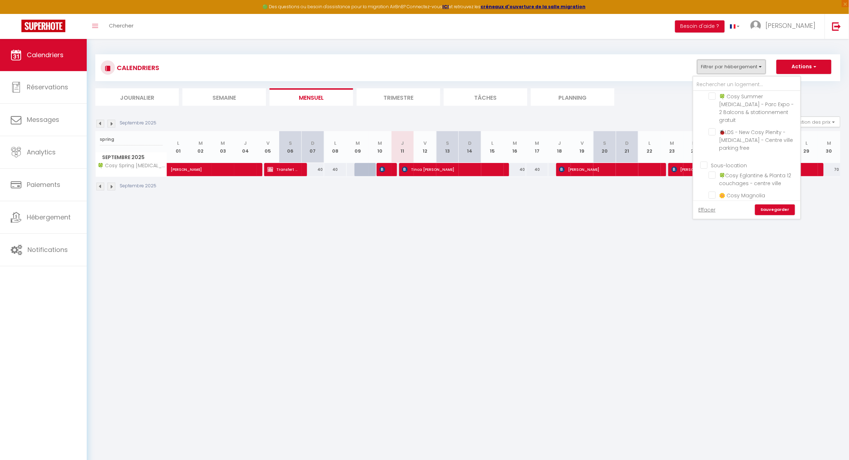
scroll to position [89, 0]
click at [704, 160] on input "Sous-location" at bounding box center [754, 163] width 107 height 7
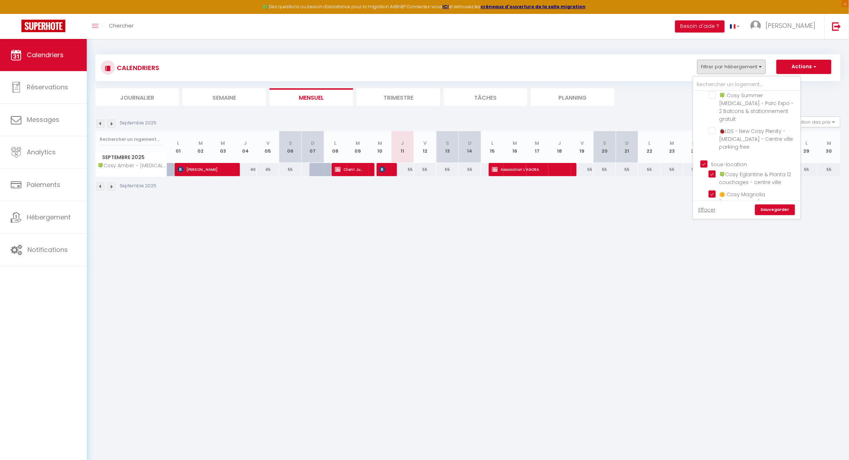
click at [704, 160] on input "Sous-location" at bounding box center [754, 163] width 107 height 7
click at [714, 247] on input "🍀 Cosy Ange T4 - Place [GEOGRAPHIC_DATA] & Garage & Balcon" at bounding box center [753, 250] width 89 height 7
click at [715, 258] on input "🍀 Cosy Spring [MEDICAL_DATA] - Place [GEOGRAPHIC_DATA] - Stationnement gratuit" at bounding box center [753, 261] width 89 height 7
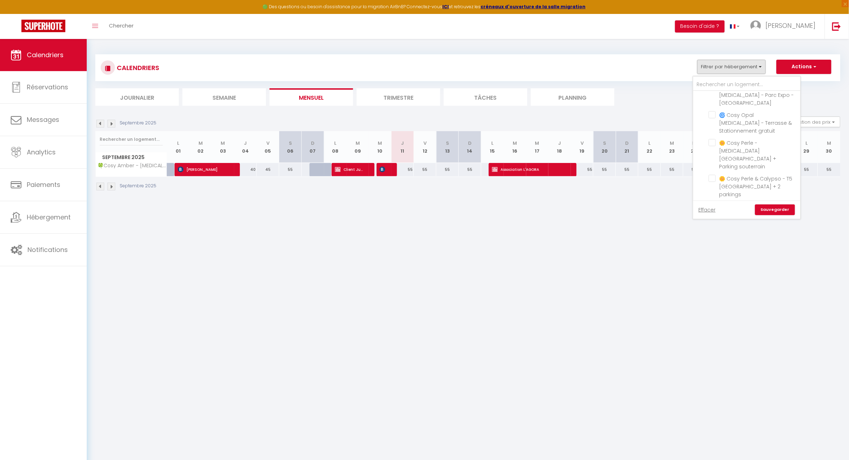
click at [770, 208] on link "Sauvegarder" at bounding box center [776, 209] width 40 height 11
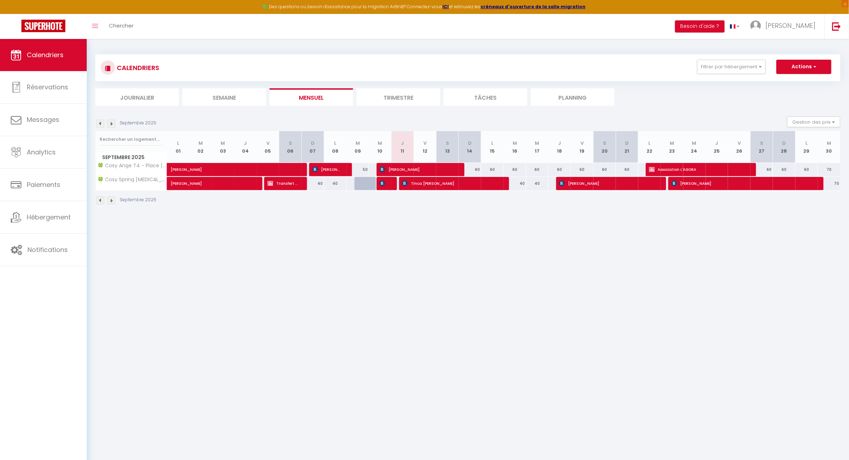
click at [620, 266] on body "🟢 Des questions ou besoin d'assistance pour la migration AirBnB? Connectez-vous…" at bounding box center [424, 269] width 849 height 460
click at [140, 140] on input "text" at bounding box center [131, 139] width 63 height 13
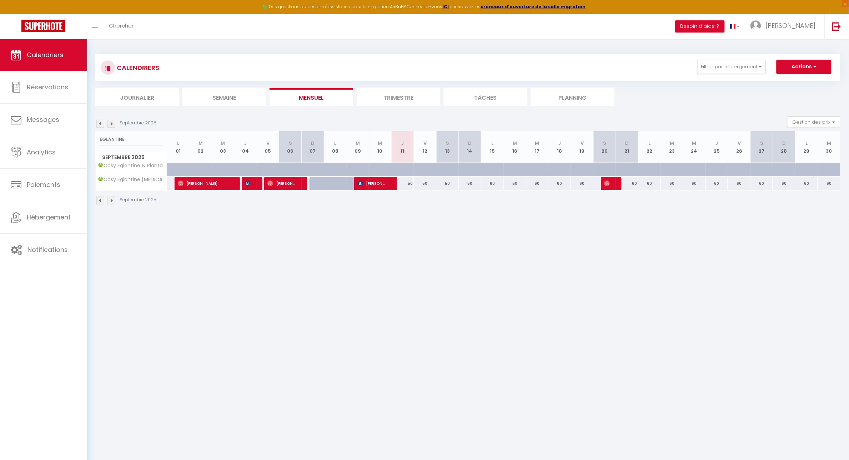
click at [418, 246] on body "🟢 Des questions ou besoin d'assistance pour la migration AirBnB? Connectez-vous…" at bounding box center [424, 269] width 849 height 460
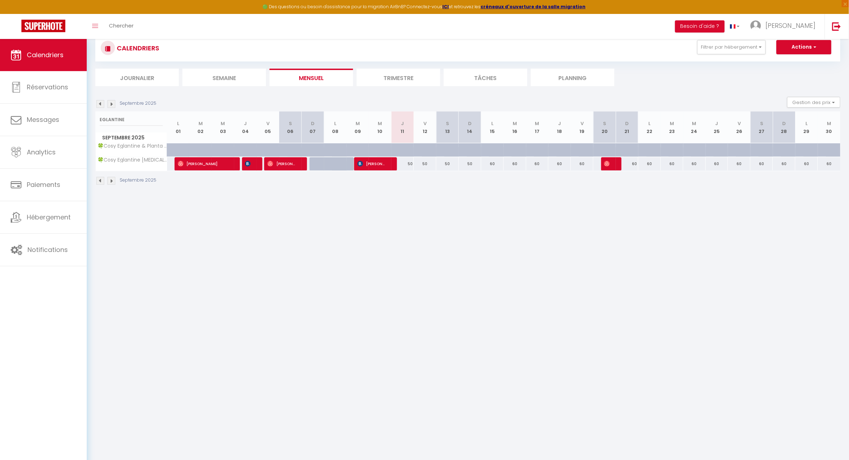
scroll to position [39, 0]
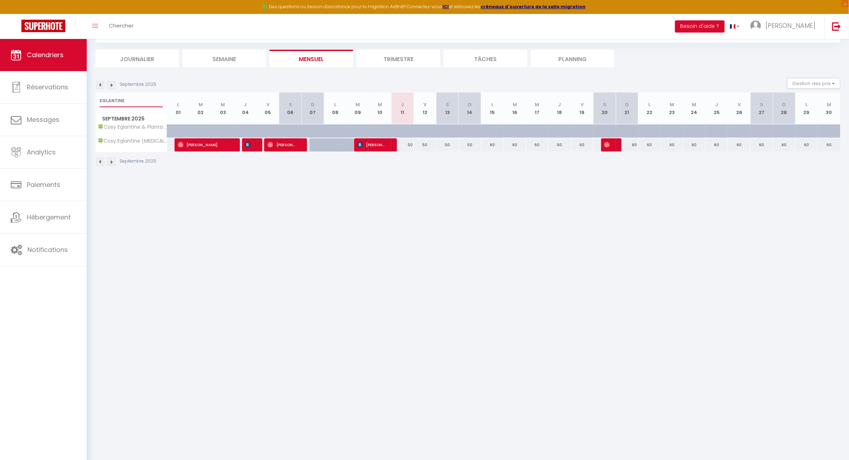
click at [129, 100] on input "EGLANTINE" at bounding box center [131, 100] width 63 height 13
drag, startPoint x: 129, startPoint y: 100, endPoint x: 81, endPoint y: 100, distance: 47.5
click at [81, 100] on div "🟢 Des questions ou besoin d'assistance pour la migration AirBnB? Connectez-vous…" at bounding box center [424, 90] width 849 height 181
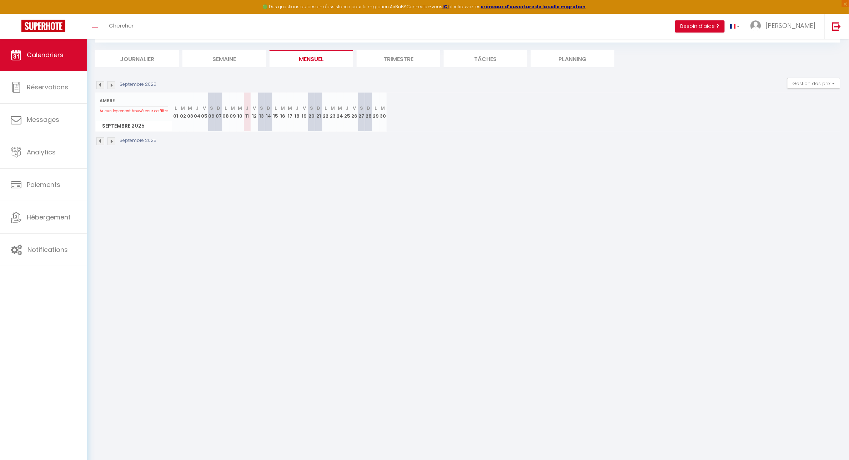
click at [122, 93] on div "AMBRE Aucun logement trouvé pour ce filtre" at bounding box center [134, 105] width 76 height 24
click at [124, 100] on input "AMBRE" at bounding box center [134, 100] width 69 height 13
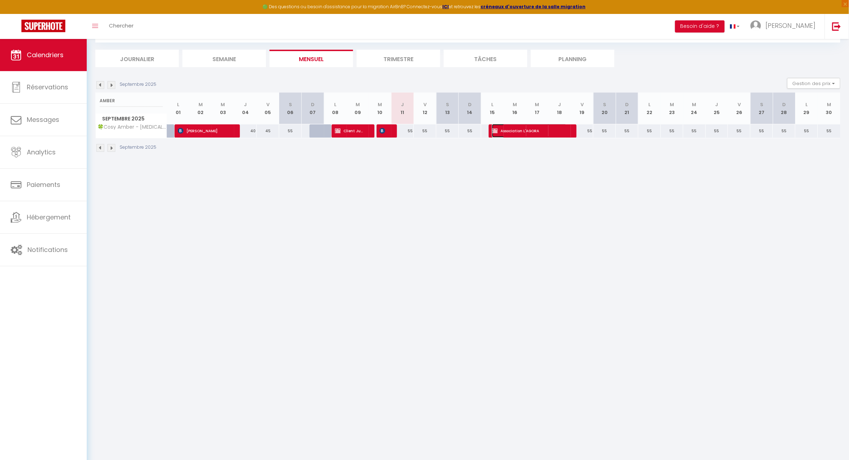
click at [526, 132] on span "Association L'AGORA" at bounding box center [529, 131] width 75 height 14
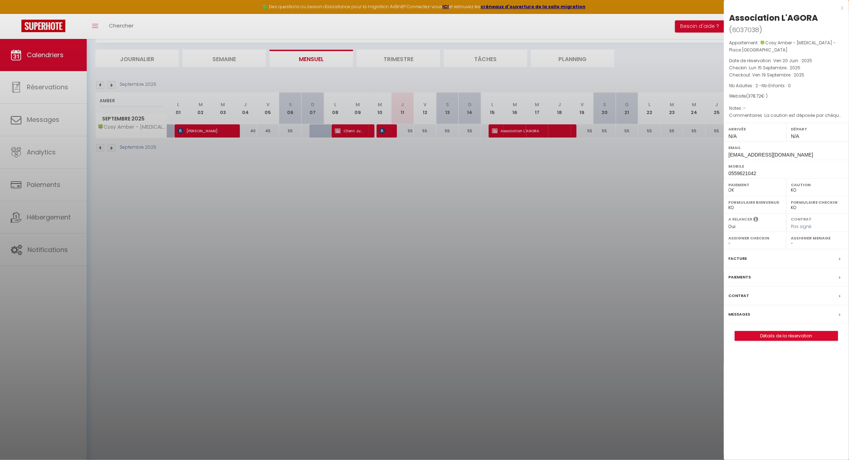
click at [754, 313] on div "Messages" at bounding box center [786, 314] width 125 height 19
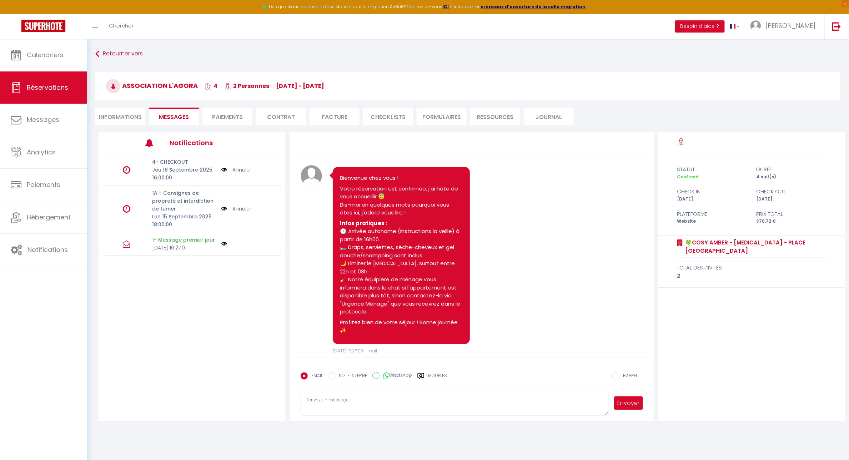
scroll to position [197, 0]
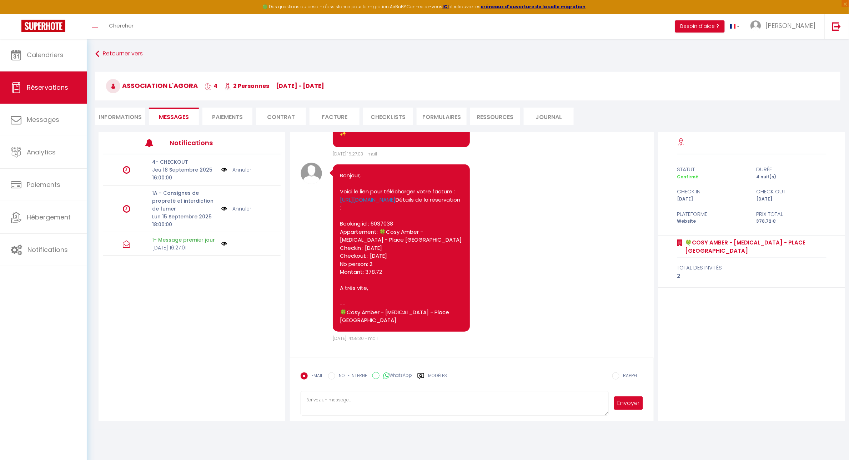
click at [400, 394] on textarea at bounding box center [455, 403] width 308 height 25
click at [533, 204] on div "Note Sms Bonjour, Voici le lien pour télécharger votre facture : https://superh…" at bounding box center [472, 252] width 343 height 179
drag, startPoint x: 417, startPoint y: 409, endPoint x: 197, endPoint y: 380, distance: 221.7
click at [197, 380] on div "Notifications 4- CHECKOUT Jeu 18 Septembre 2025 16:00:00 Annuler 1A - Consignes…" at bounding box center [472, 276] width 747 height 289
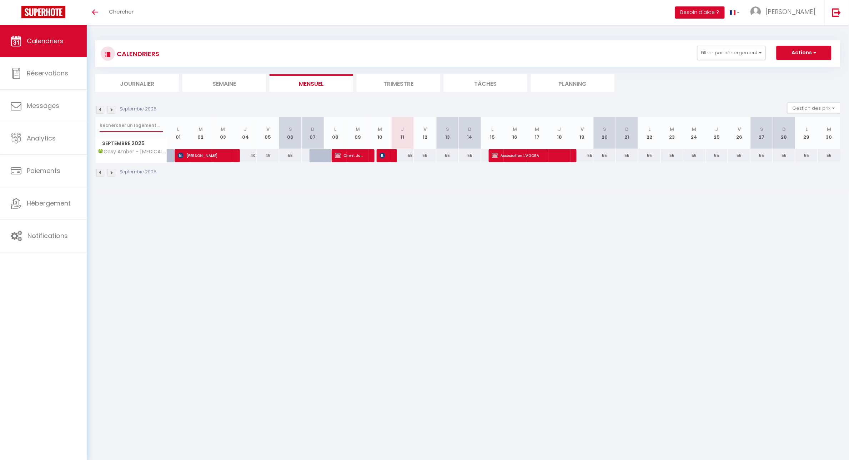
click at [138, 123] on input "text" at bounding box center [131, 125] width 63 height 13
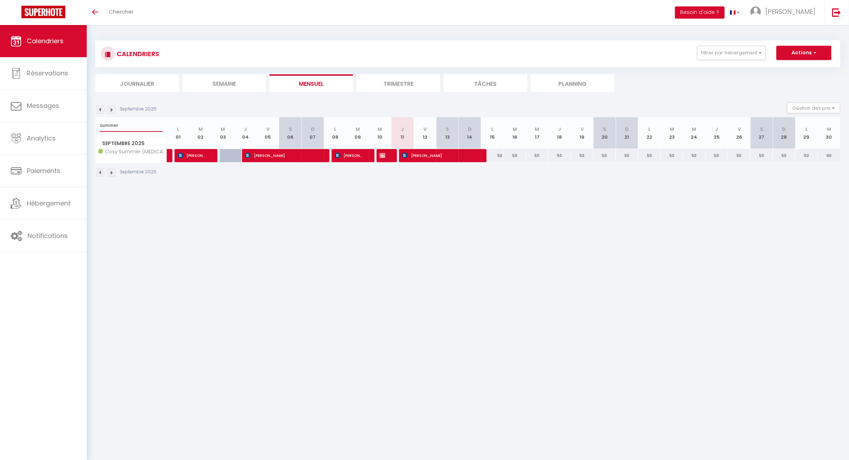
type input "summer"
click at [500, 156] on div "50" at bounding box center [493, 155] width 23 height 13
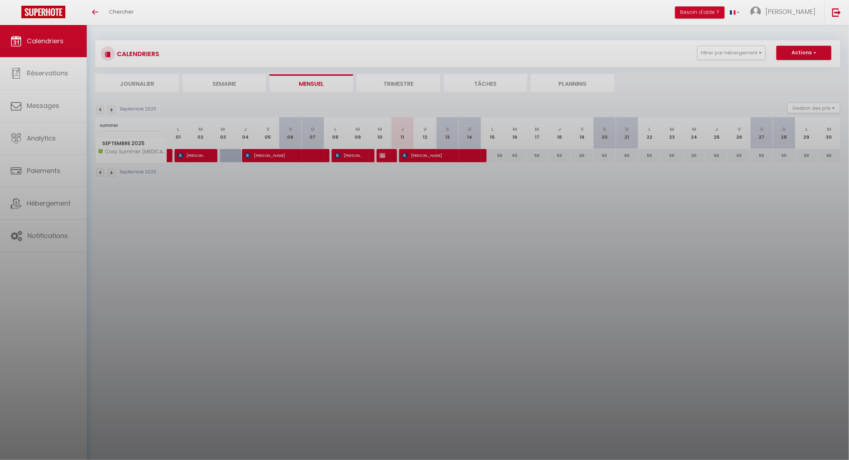
click at [820, 50] on div at bounding box center [424, 230] width 849 height 460
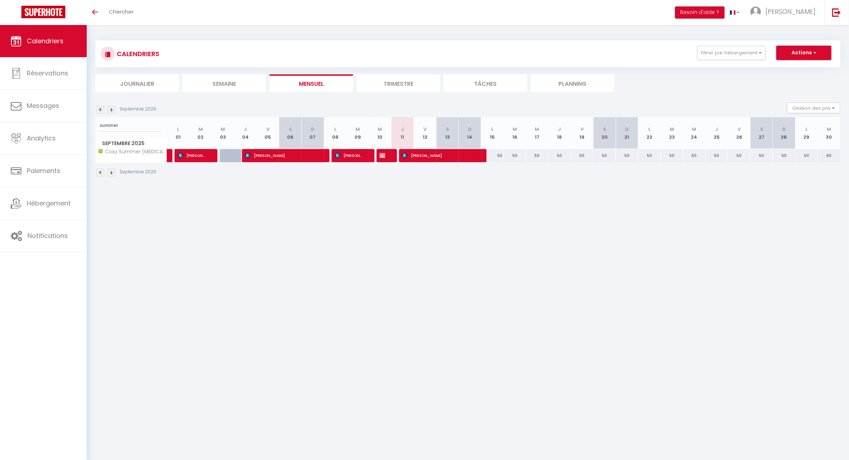
click at [812, 54] on button "Actions" at bounding box center [804, 53] width 55 height 14
click at [800, 67] on link "Nouvelle réservation" at bounding box center [797, 69] width 62 height 11
select select
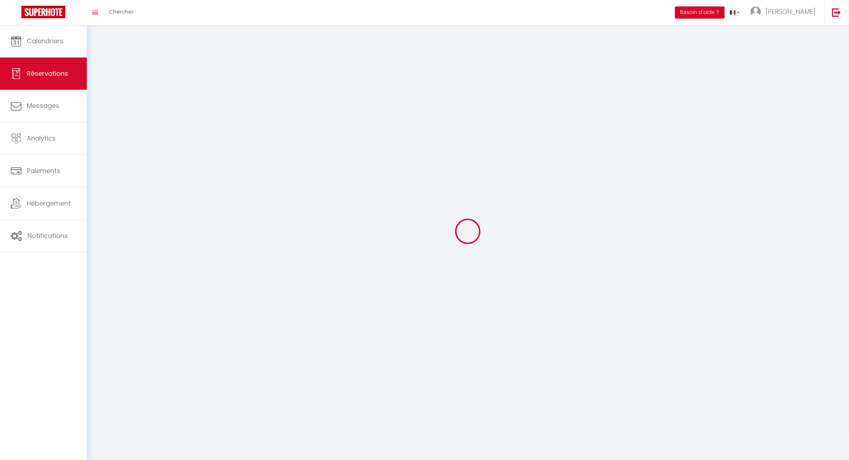
select select
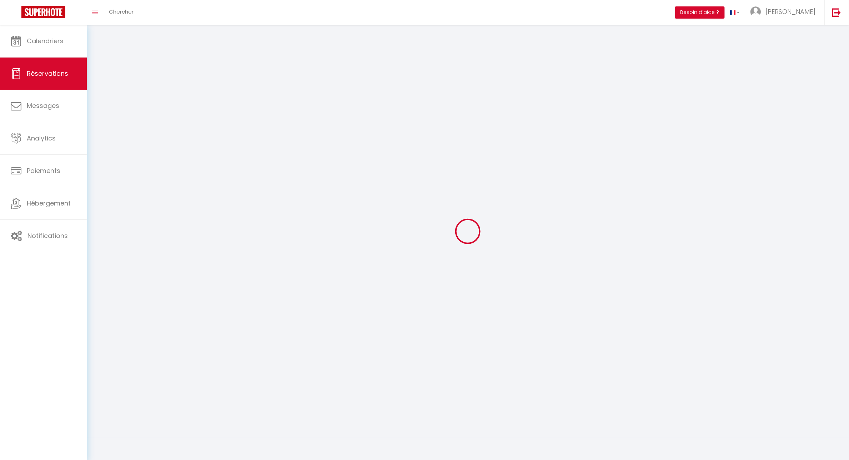
select select
checkbox input "false"
select select
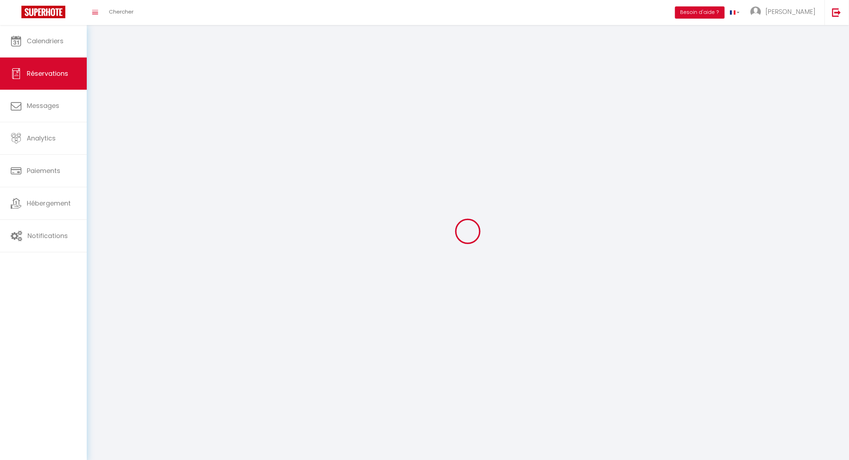
select select
checkbox input "false"
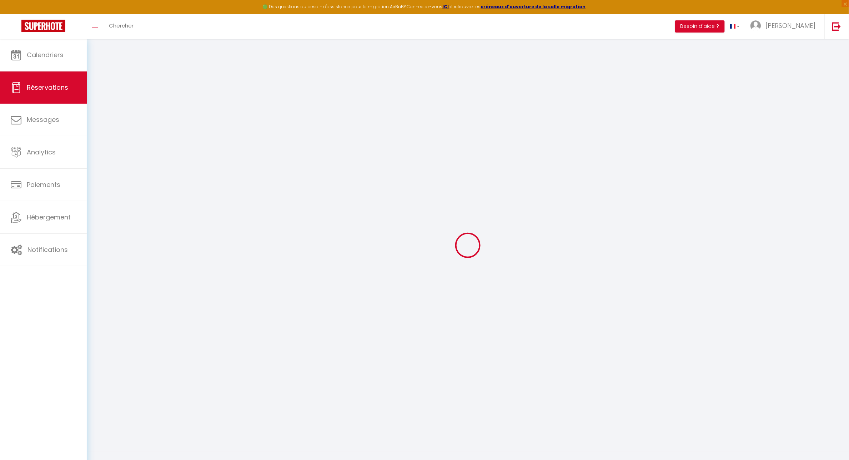
select select
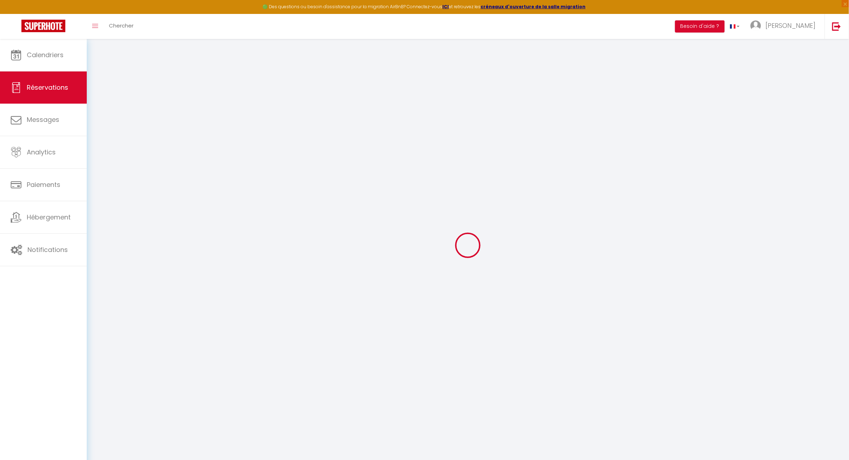
select select
checkbox input "false"
select select
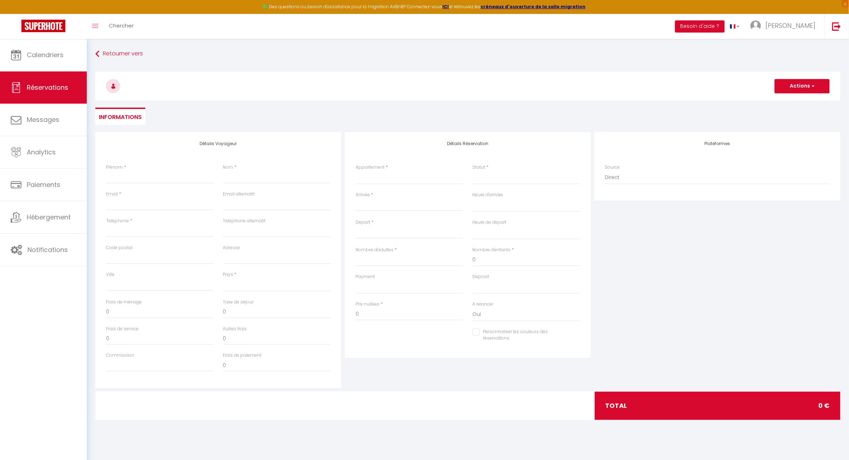
select select
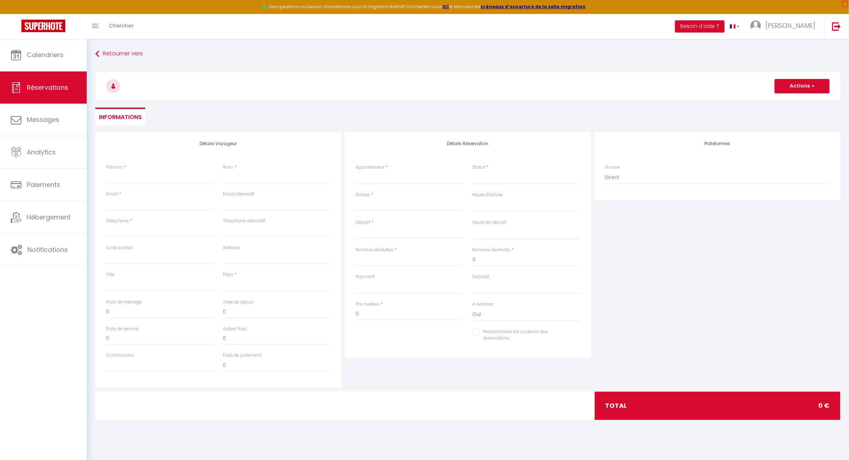
checkbox input "false"
select select
click at [183, 177] on input "Prénom" at bounding box center [160, 177] width 108 height 13
type input "b"
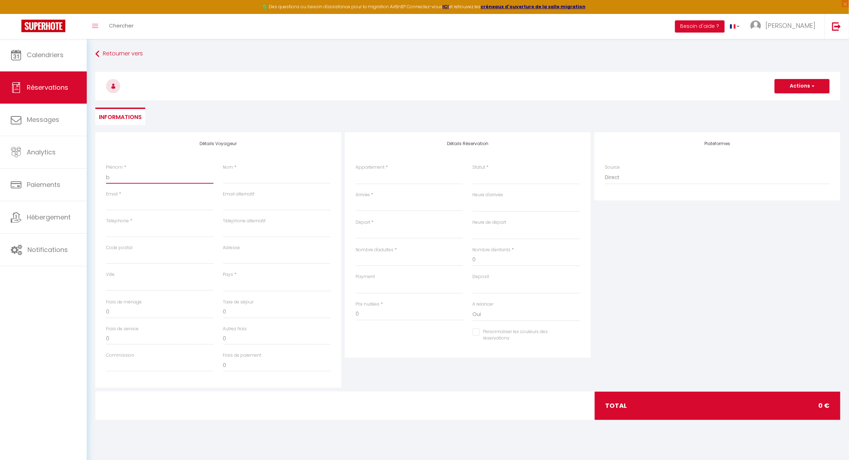
select select
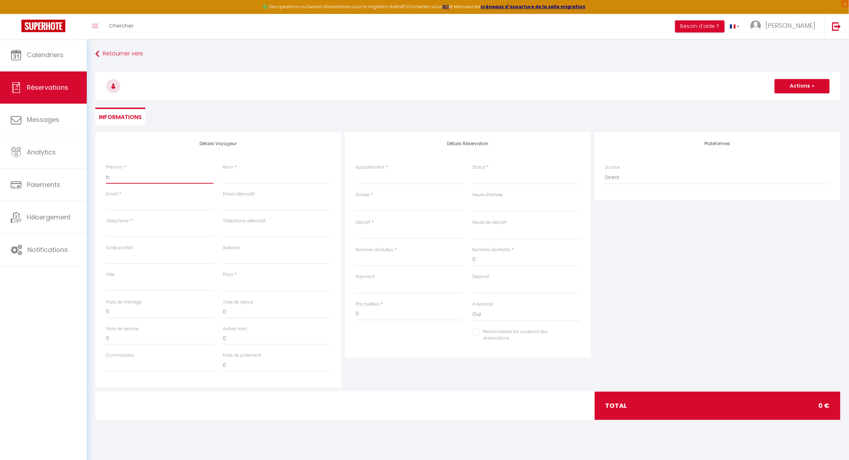
select select
checkbox input "false"
type input "bi"
select select
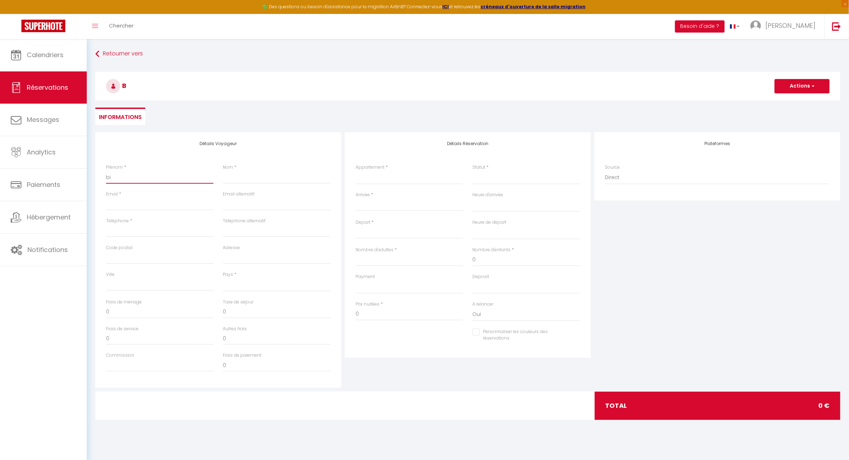
select select
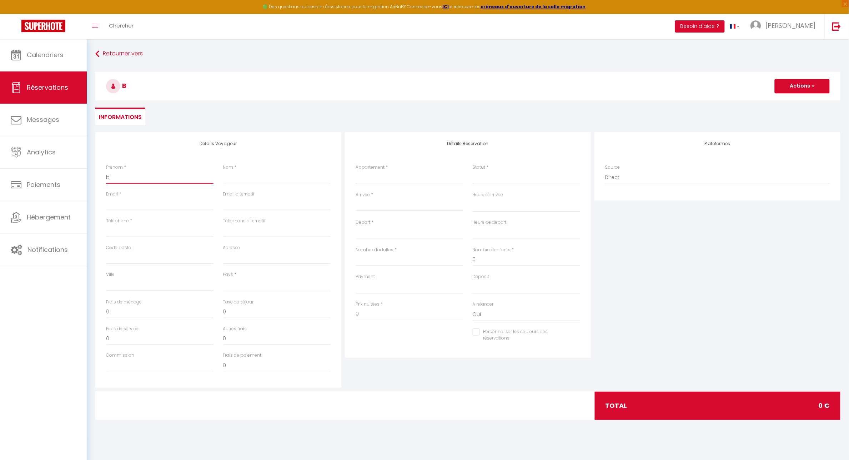
select select
checkbox input "false"
type input "bia"
select select
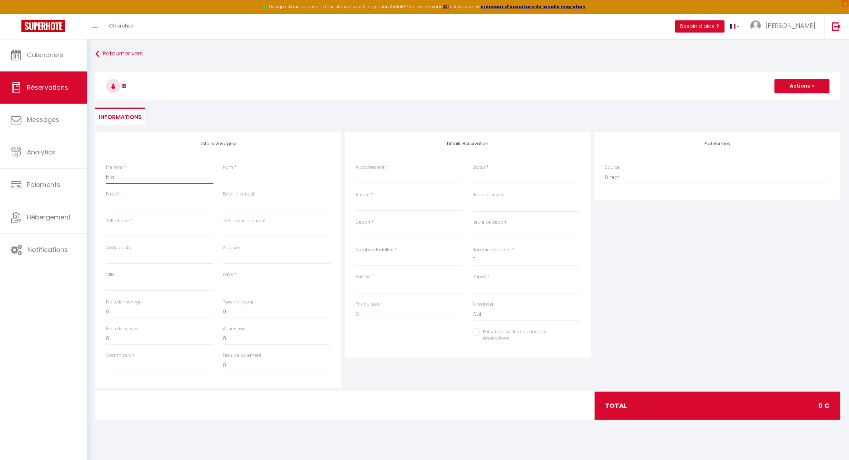
select select
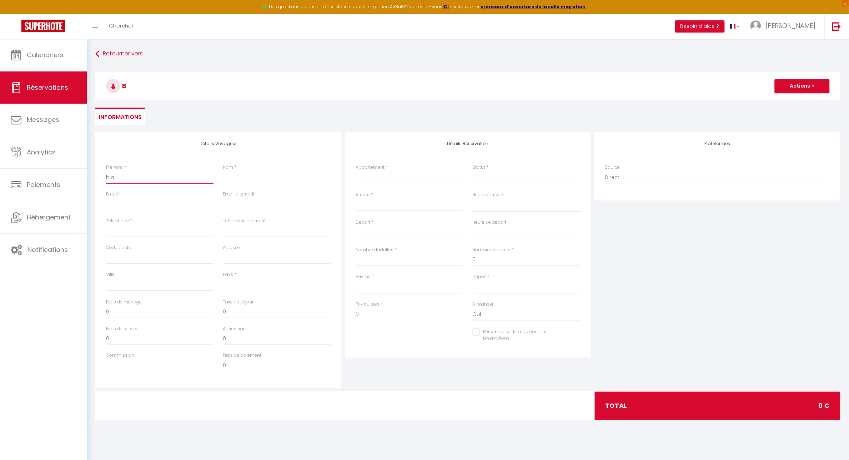
checkbox input "false"
type input "bias"
select select
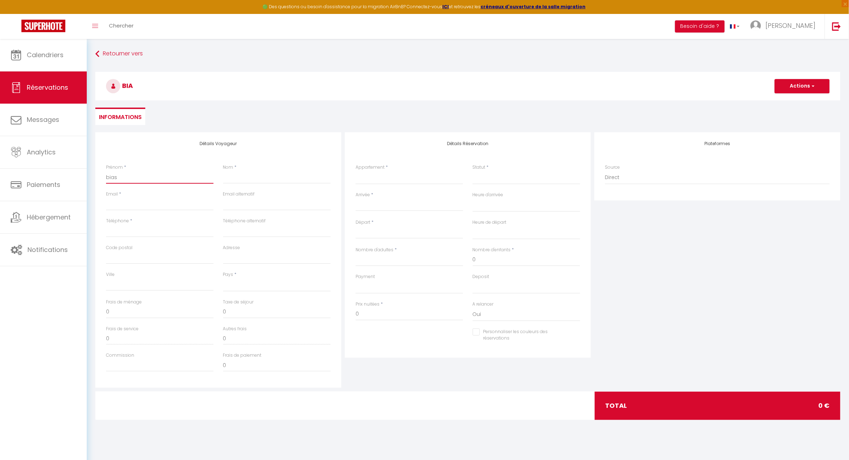
select select
checkbox input "false"
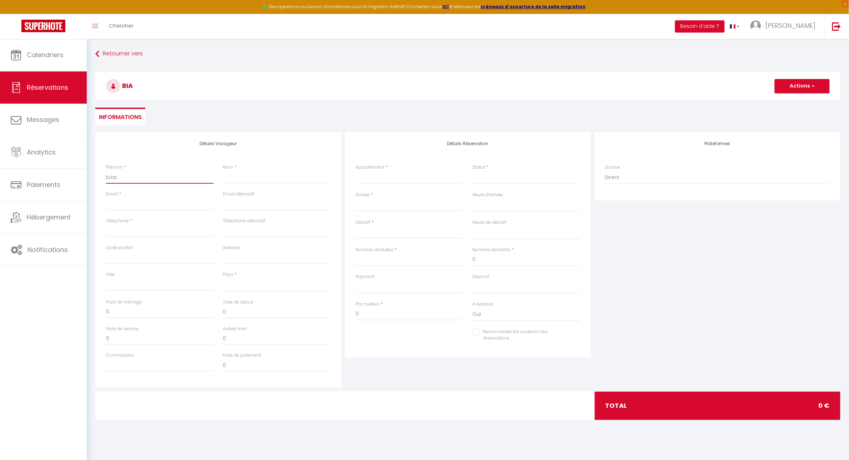
type input "biaso"
select select
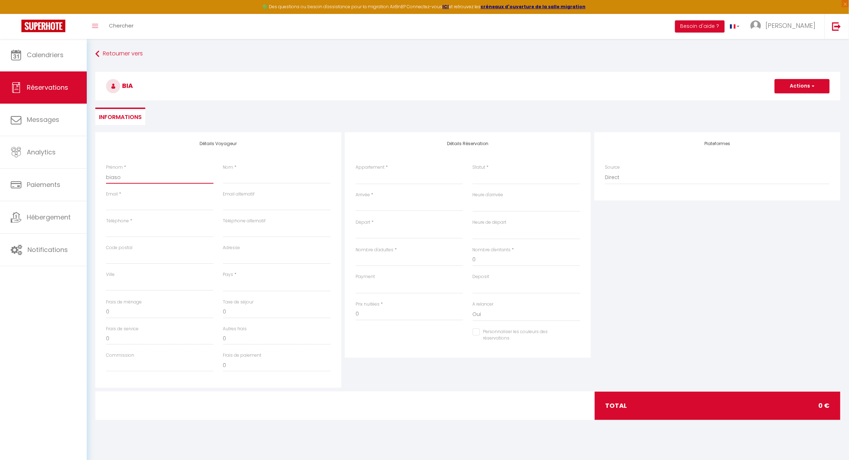
select select
checkbox input "false"
type input "biason"
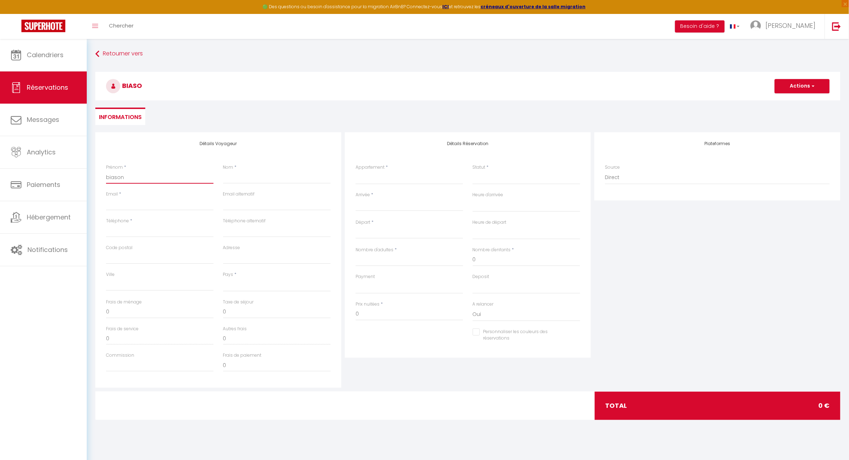
select select
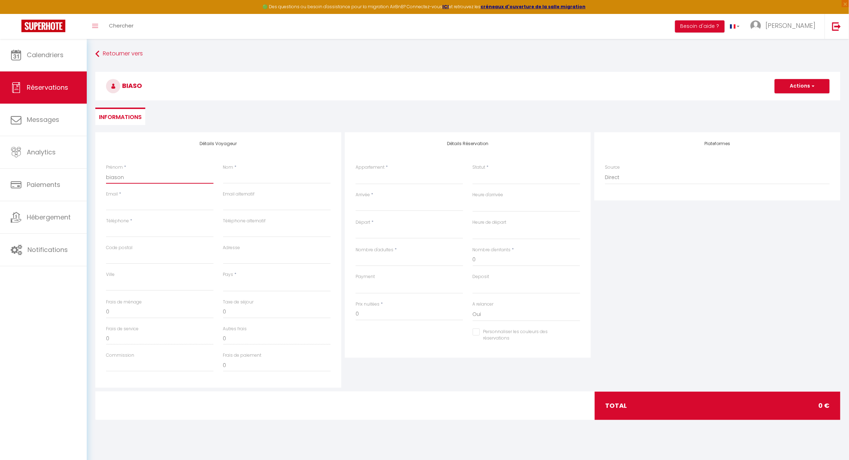
select select
checkbox input "false"
type input "biason"
select select
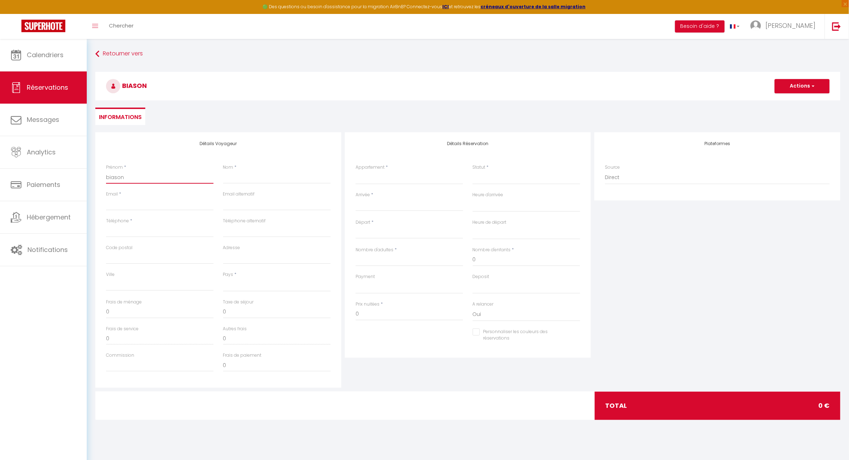
select select
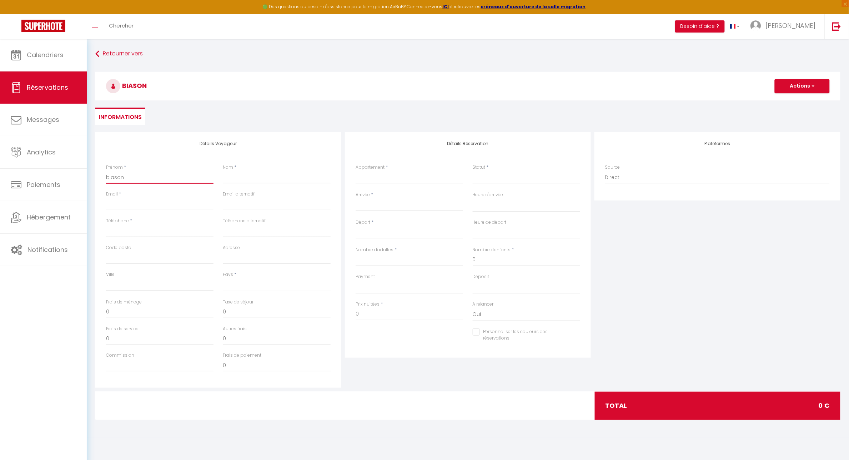
select select
checkbox input "false"
type input "biason"
select select
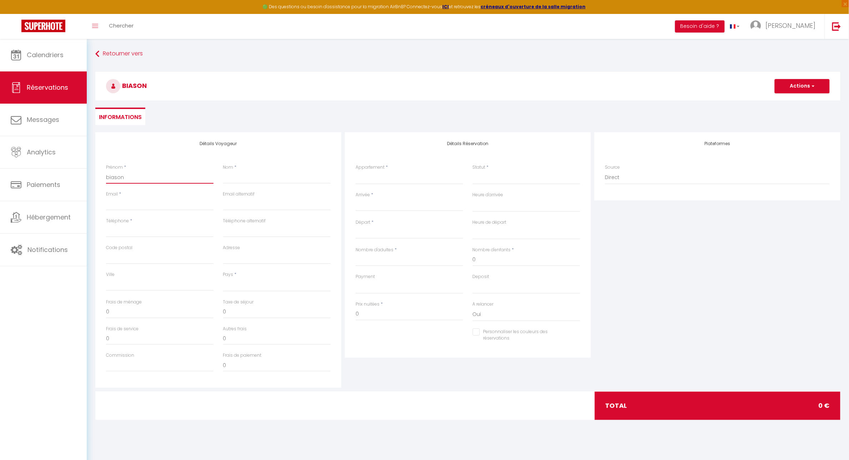
select select
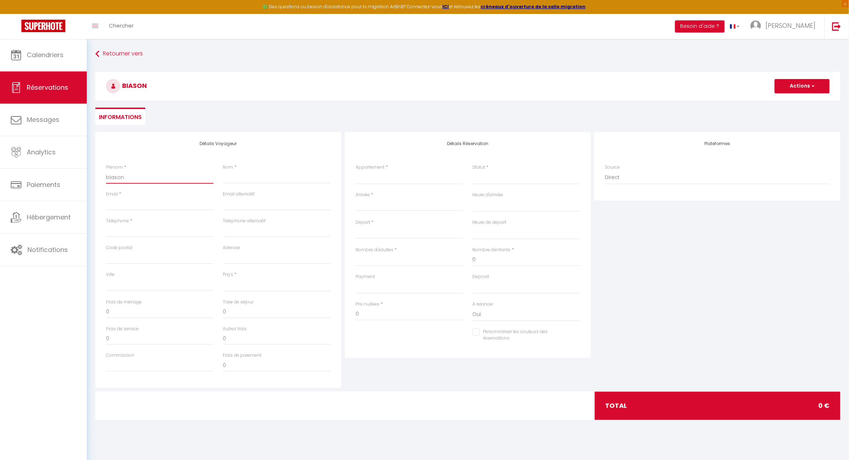
checkbox input "false"
type input "biaso"
select select
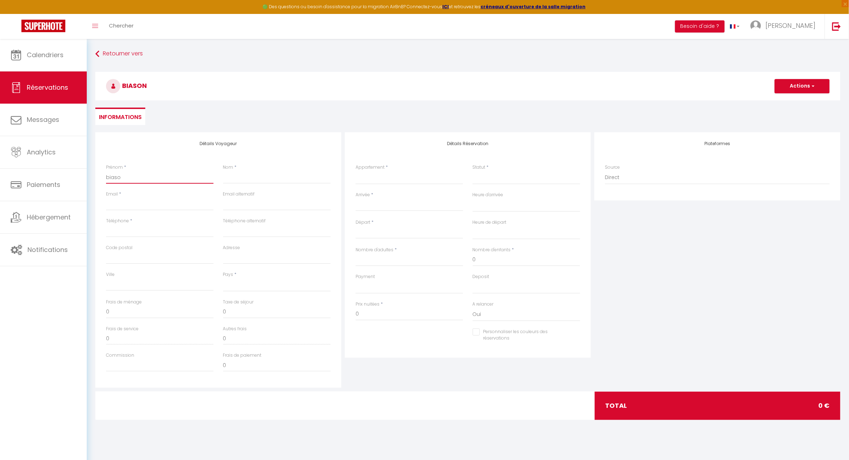
select select
checkbox input "false"
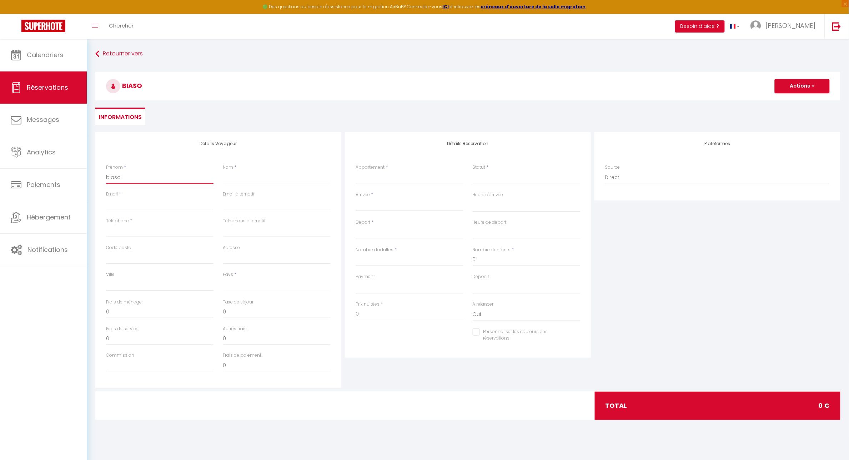
type input "bias"
select select
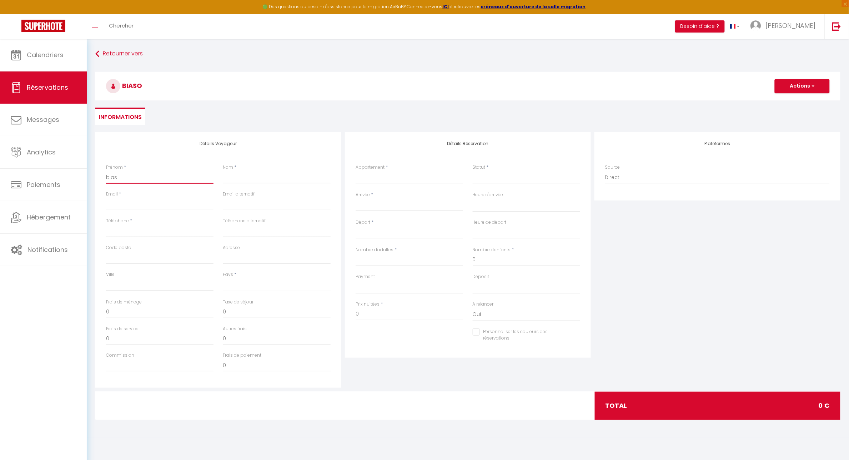
select select
checkbox input "false"
type input "bia"
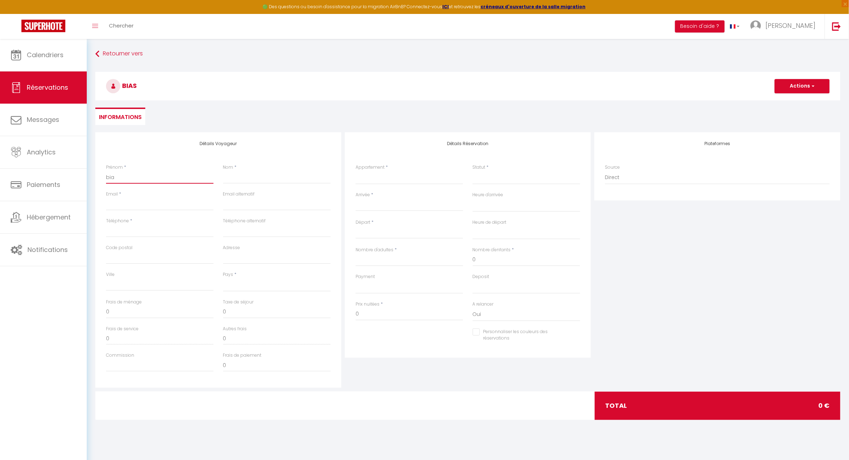
select select
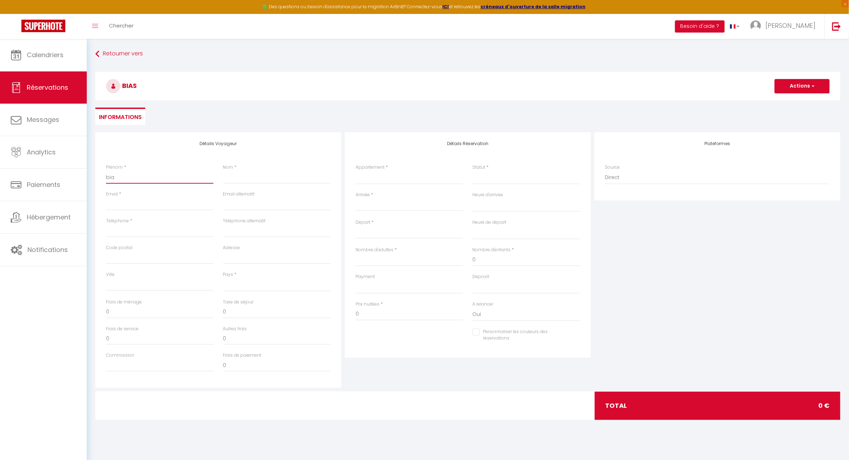
select select
checkbox input "false"
type input "bi"
select select
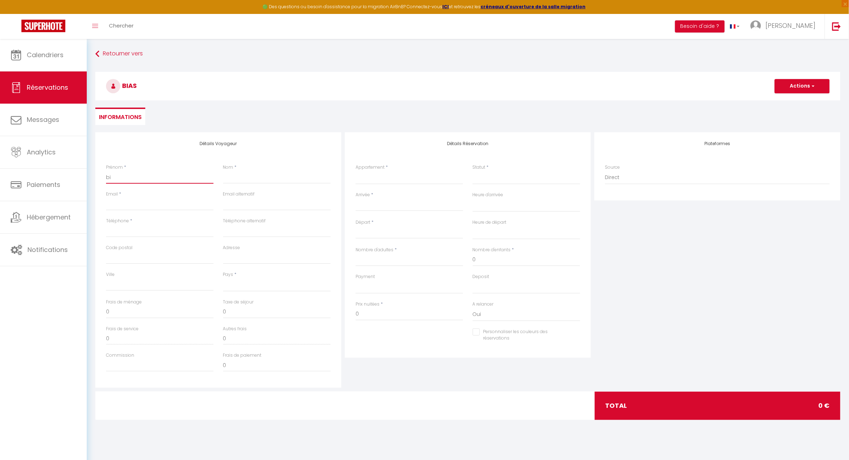
select select
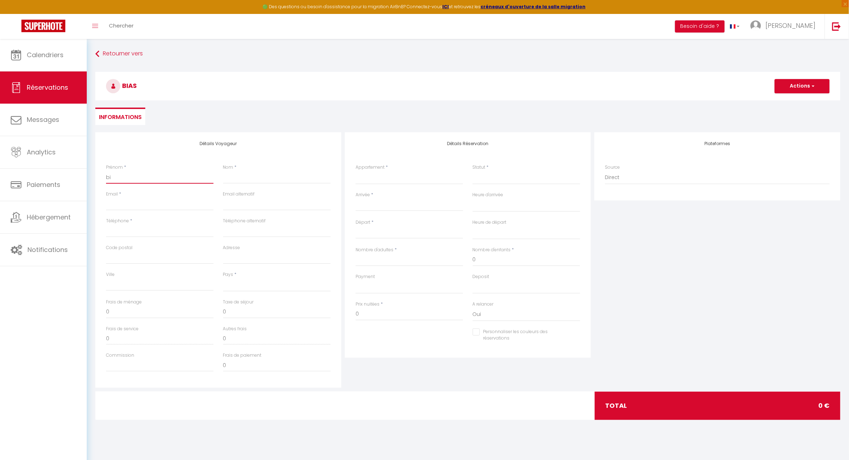
select select
checkbox input "false"
type input "b"
select select
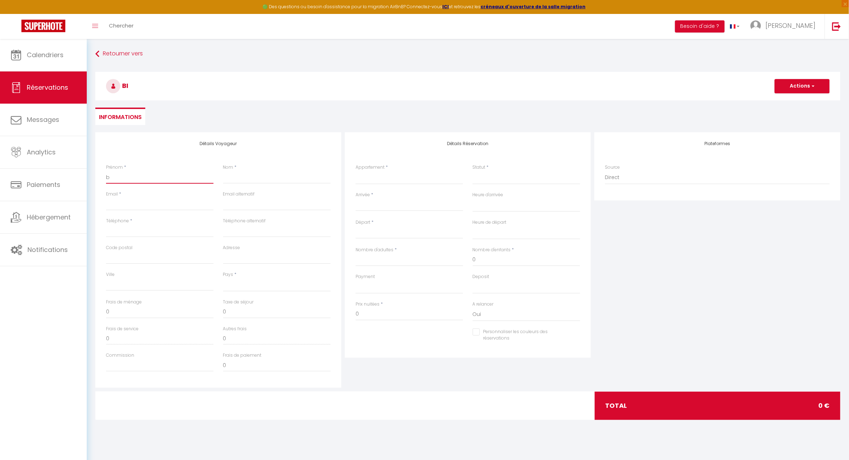
select select
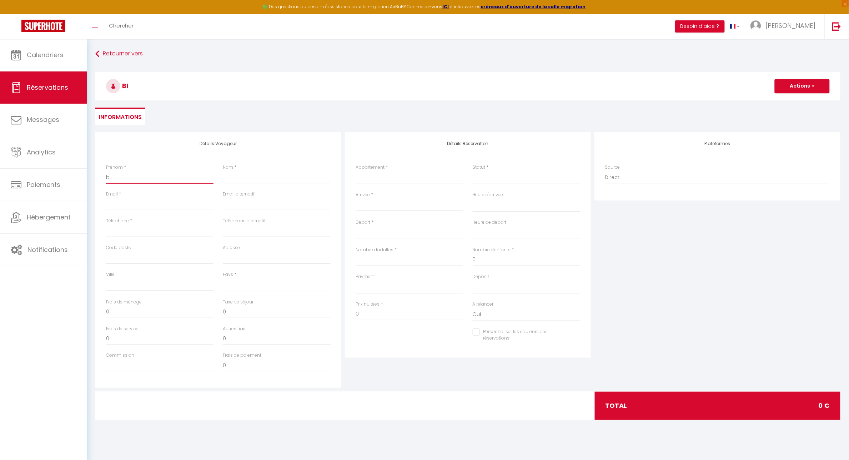
checkbox input "false"
select select
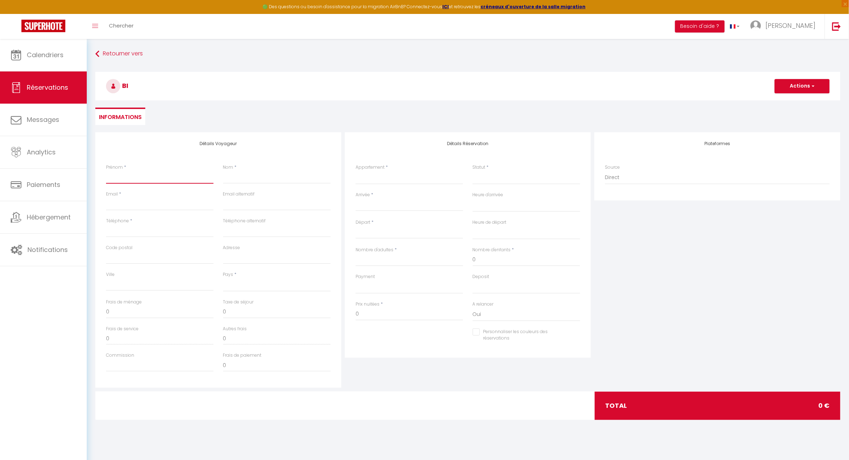
select select
checkbox input "false"
type input "n"
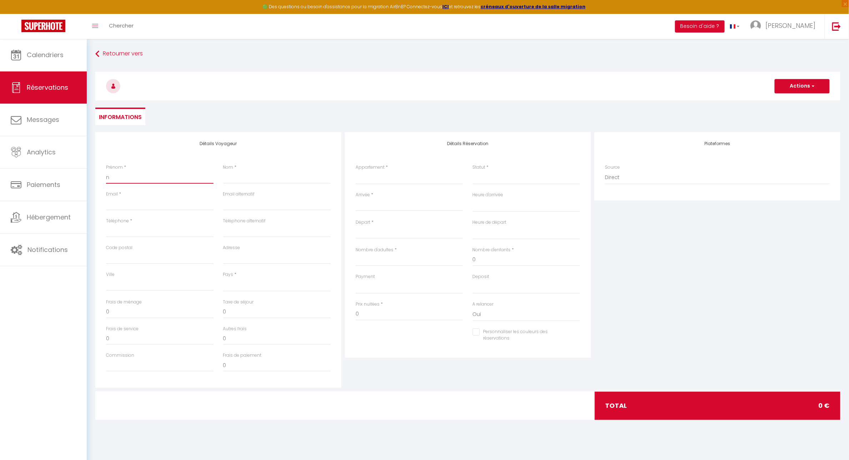
select select
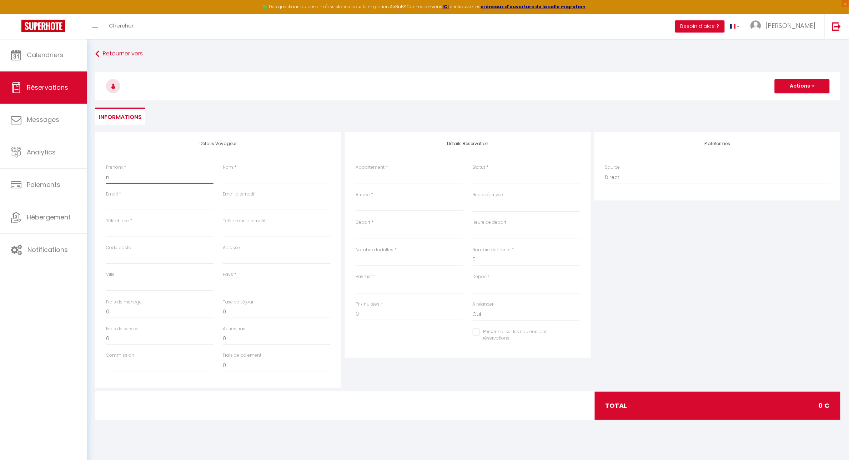
select select
checkbox input "false"
type input "ne"
select select
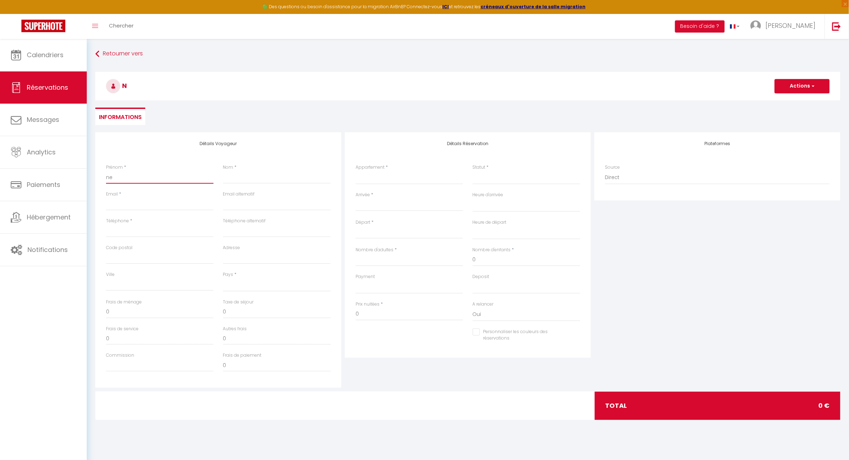
select select
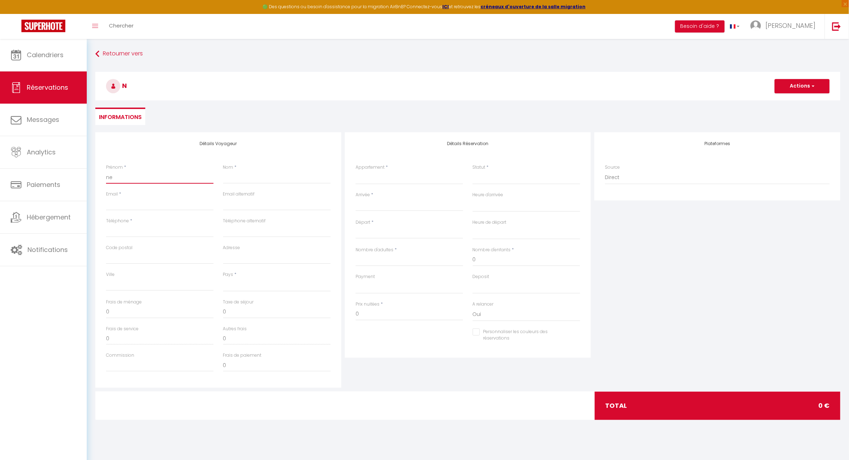
select select
checkbox input "false"
type input "ne"
select select
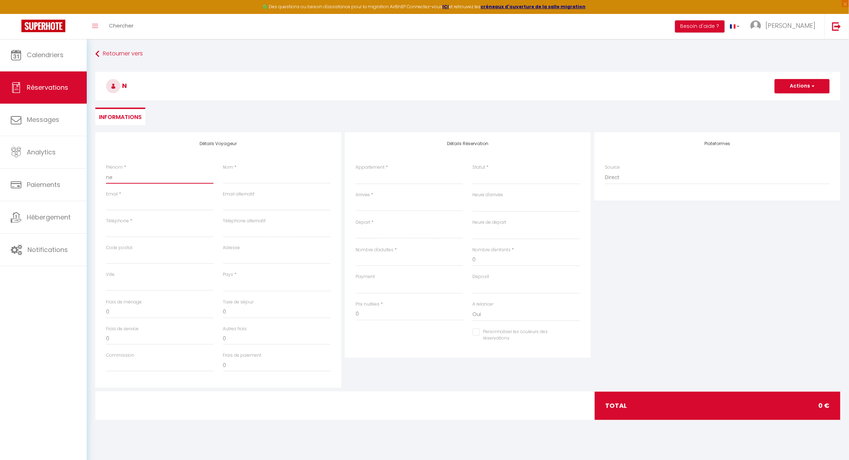
select select
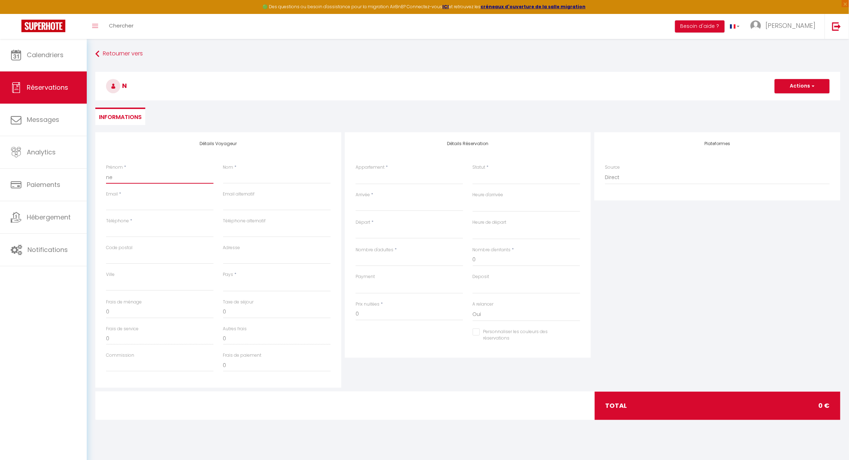
checkbox input "false"
type input "ne p"
select select
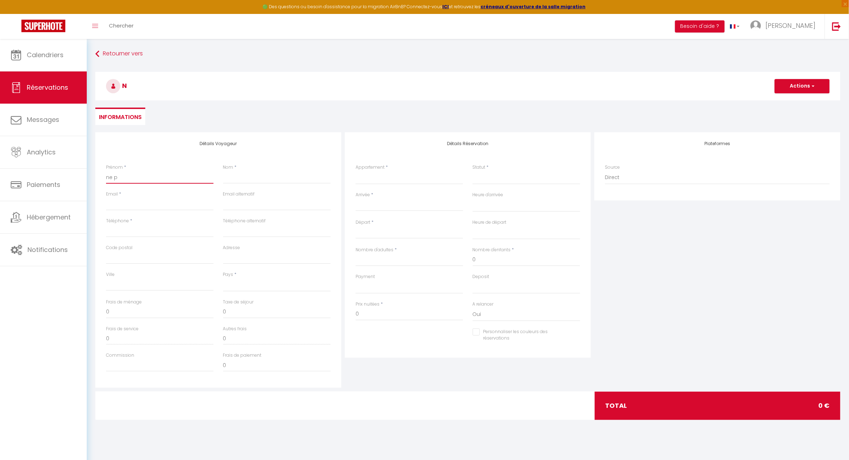
select select
checkbox input "false"
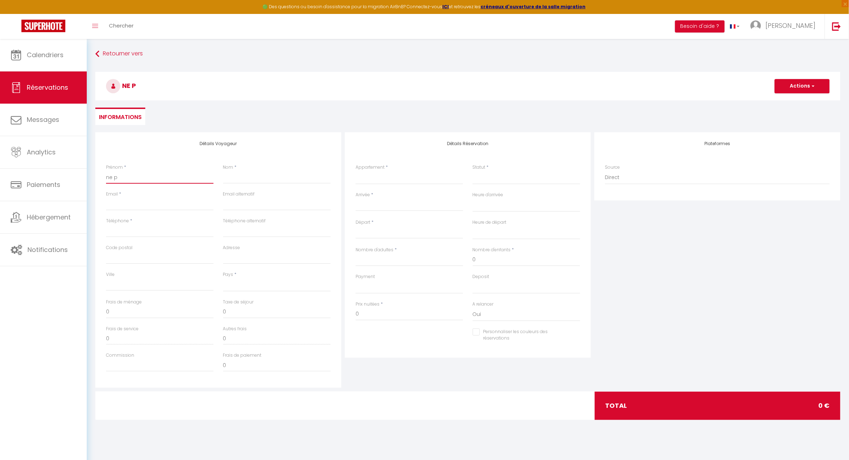
type input "ne pa"
select select
click at [233, 176] on input "Nom" at bounding box center [277, 177] width 108 height 13
click at [144, 208] on input "Email client" at bounding box center [160, 204] width 108 height 13
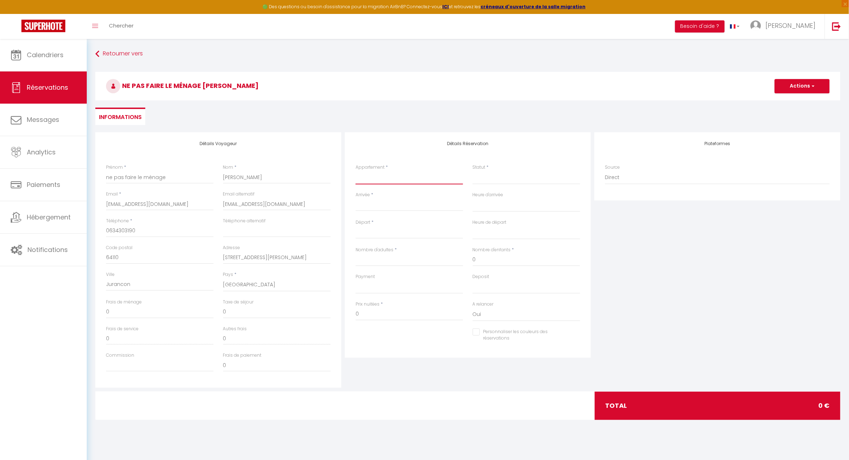
click at [379, 176] on select "🍀 Cosy Lotus - T2 - Place Verdun & Parking 🌼 Cosy Yucca - T1 - Quartier des Hal…" at bounding box center [410, 178] width 108 height 14
click at [356, 171] on select "🍀 Cosy Lotus - T2 - Place Verdun & Parking 🌼 Cosy Yucca - T1 - Quartier des Hal…" at bounding box center [410, 178] width 108 height 14
click at [501, 179] on select "Confirmé Non Confirmé Annulé Annulé par le voyageur No Show Request" at bounding box center [527, 178] width 108 height 14
click at [499, 180] on select "Confirmé Non Confirmé Annulé Annulé par le voyageur No Show Request" at bounding box center [527, 178] width 108 height 14
click at [494, 179] on select "Confirmé Non Confirmé Annulé Annulé par le voyageur No Show Request" at bounding box center [527, 178] width 108 height 14
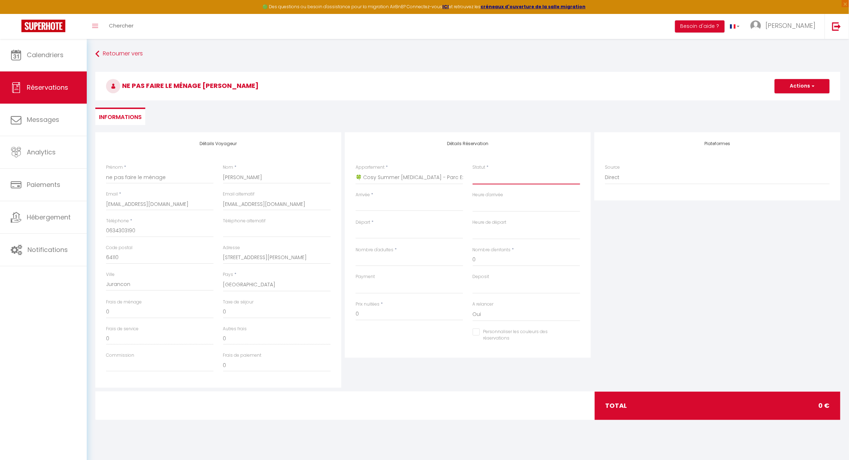
click at [473, 171] on select "Confirmé Non Confirmé Annulé Annulé par le voyageur No Show Request" at bounding box center [527, 178] width 108 height 14
click at [382, 208] on input "Arrivée" at bounding box center [410, 205] width 108 height 9
click at [381, 278] on span "15" at bounding box center [379, 275] width 15 height 14
click at [393, 261] on input "Nombre d'adultes" at bounding box center [410, 259] width 108 height 13
click at [478, 330] on input "Personnaliser les couleurs des réservations" at bounding box center [522, 331] width 99 height 7
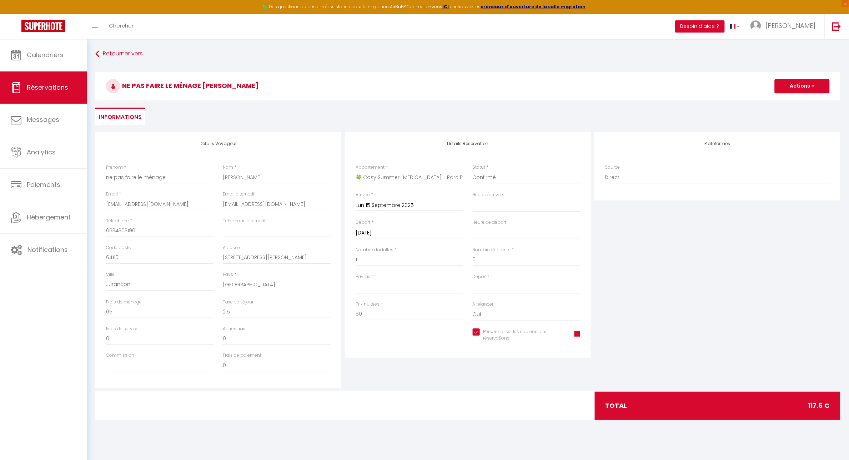
click at [580, 333] on span at bounding box center [578, 334] width 6 height 6
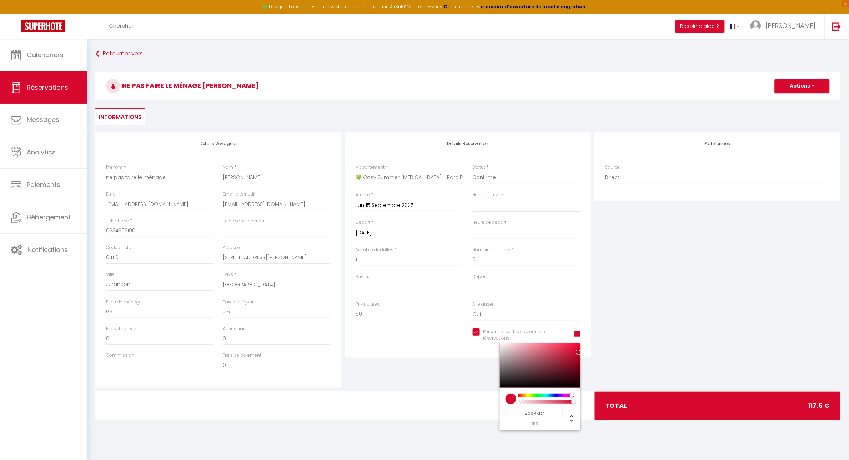
click at [552, 395] on div at bounding box center [546, 395] width 55 height 4
click at [549, 393] on div at bounding box center [546, 395] width 55 height 4
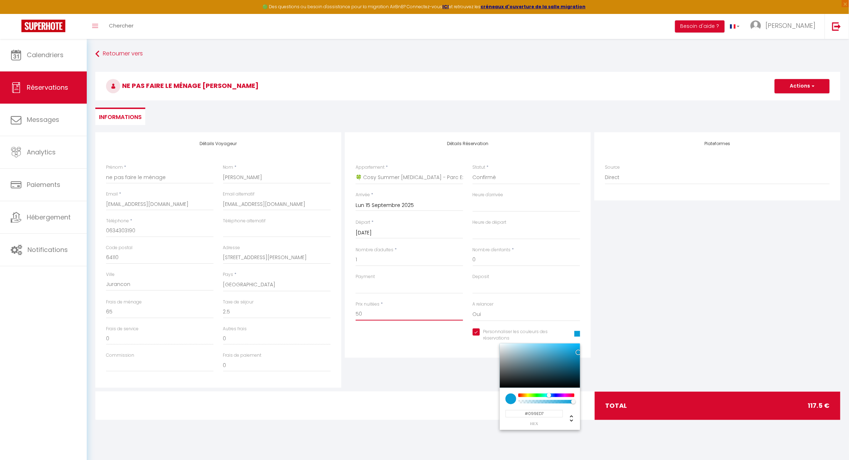
click at [370, 314] on input "50" at bounding box center [410, 314] width 108 height 13
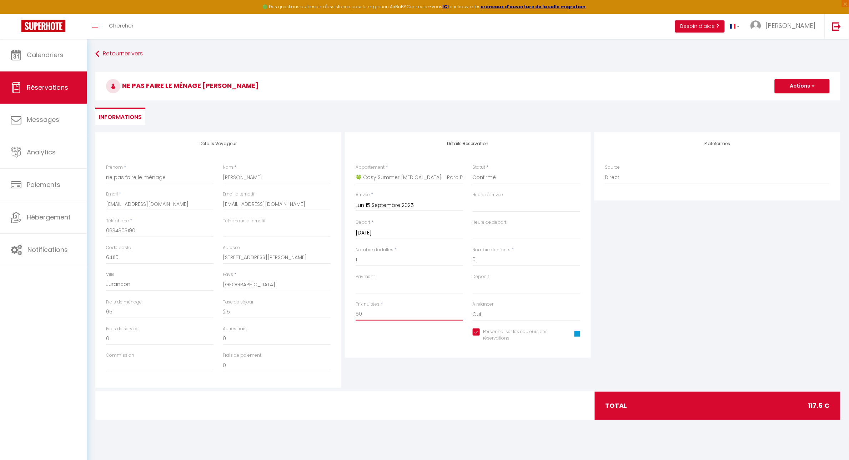
drag, startPoint x: 370, startPoint y: 313, endPoint x: 274, endPoint y: 310, distance: 96.1
click at [339, 314] on div "Détails Voyageur Prénom * ne pas faire le ménage Nom * devis biason Email * yas…" at bounding box center [468, 259] width 749 height 255
drag, startPoint x: 132, startPoint y: 310, endPoint x: 41, endPoint y: 306, distance: 90.8
click at [41, 306] on div "🟢 Des questions ou besoin d'assistance pour la migration AirBnB? Connectez-vous…" at bounding box center [424, 238] width 849 height 399
click at [388, 332] on div "Personnaliser les couleurs des réservations #099ED7" at bounding box center [468, 338] width 234 height 21
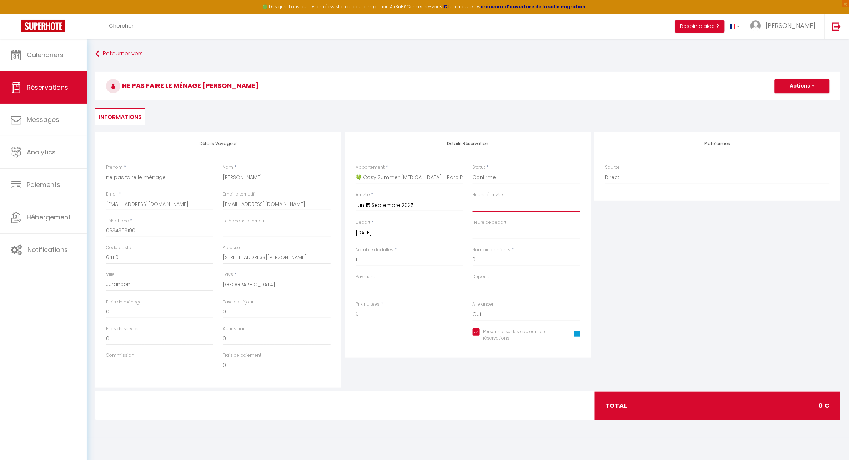
click at [476, 205] on select "00:00 00:30 01:00 01:30 02:00 02:30 03:00 03:30 04:00 04:30 05:00 05:30 06:00 0…" at bounding box center [527, 205] width 108 height 14
click at [473, 198] on select "00:00 00:30 01:00 01:30 02:00 02:30 03:00 03:30 04:00 04:30 05:00 05:30 06:00 0…" at bounding box center [527, 205] width 108 height 14
click at [503, 231] on select "00:00 00:30 01:00 01:30 02:00 02:30 03:00 03:30 04:00 04:30 05:00 05:30 06:00 0…" at bounding box center [527, 233] width 108 height 14
click at [473, 226] on select "00:00 00:30 01:00 01:30 02:00 02:30 03:00 03:30 04:00 04:30 05:00 05:30 06:00 0…" at bounding box center [527, 233] width 108 height 14
click at [394, 285] on select "OK KO" at bounding box center [410, 287] width 108 height 14
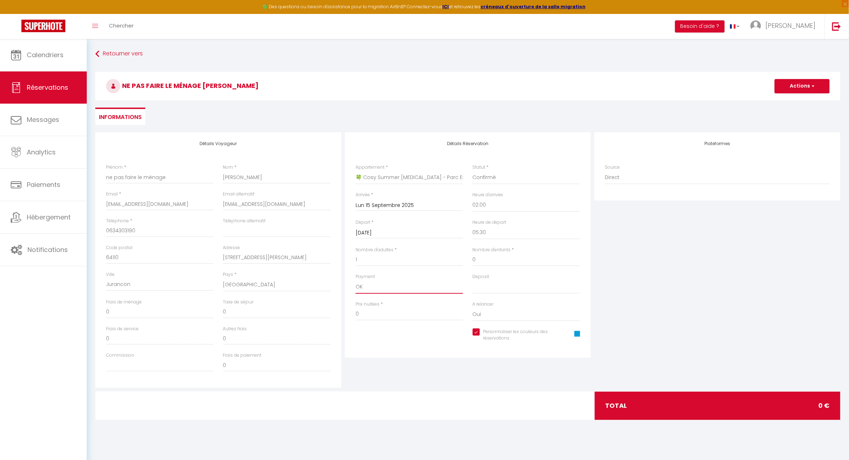
click at [356, 280] on select "OK KO" at bounding box center [410, 287] width 108 height 14
click at [482, 283] on select "OK KO" at bounding box center [527, 287] width 108 height 14
click at [473, 280] on select "OK KO" at bounding box center [527, 287] width 108 height 14
click at [662, 286] on div "Plateformes Source Direct Airbnb.com Booking.com Chalet montagne Expedia Gite d…" at bounding box center [718, 259] width 250 height 255
click at [814, 87] on span "button" at bounding box center [813, 86] width 4 height 6
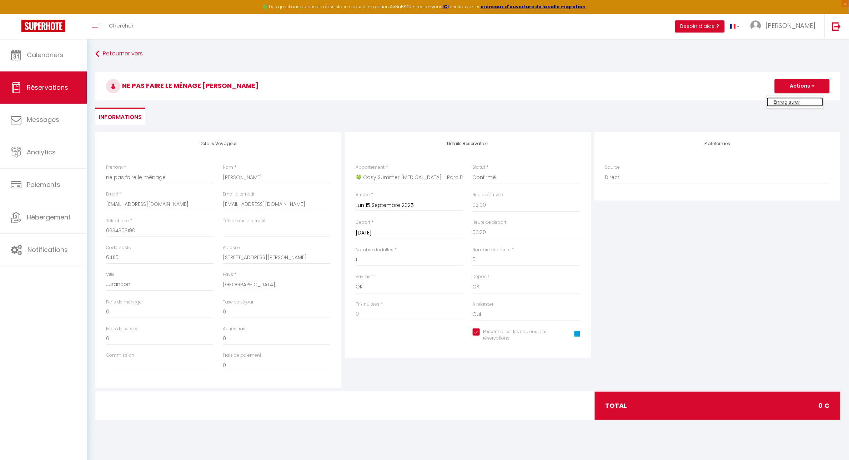
click at [787, 104] on link "Enregistrer" at bounding box center [795, 101] width 56 height 9
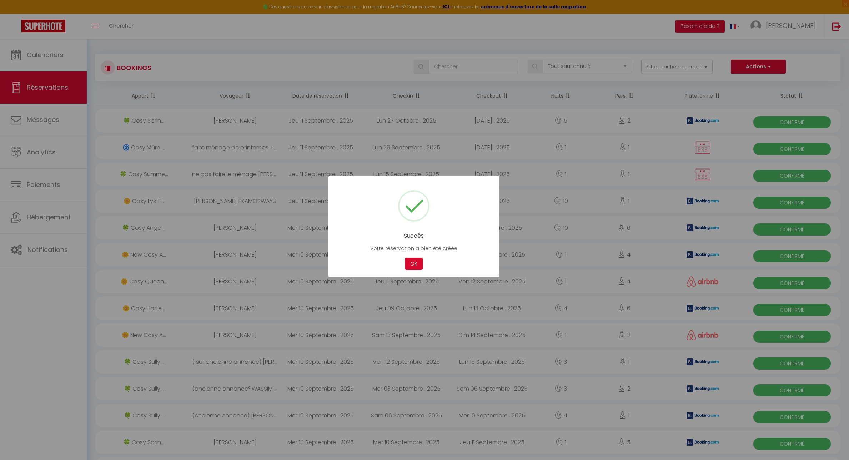
select select "not_cancelled"
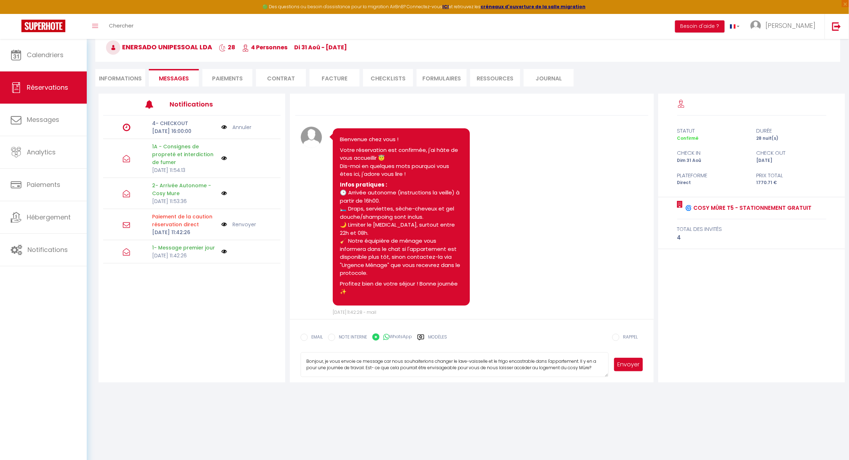
scroll to position [868, 0]
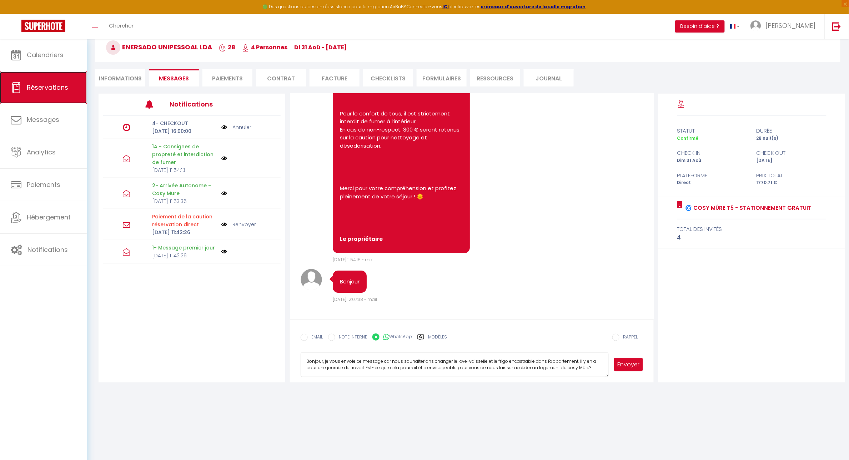
click at [58, 81] on link "Réservations" at bounding box center [43, 87] width 87 height 32
select select "not_cancelled"
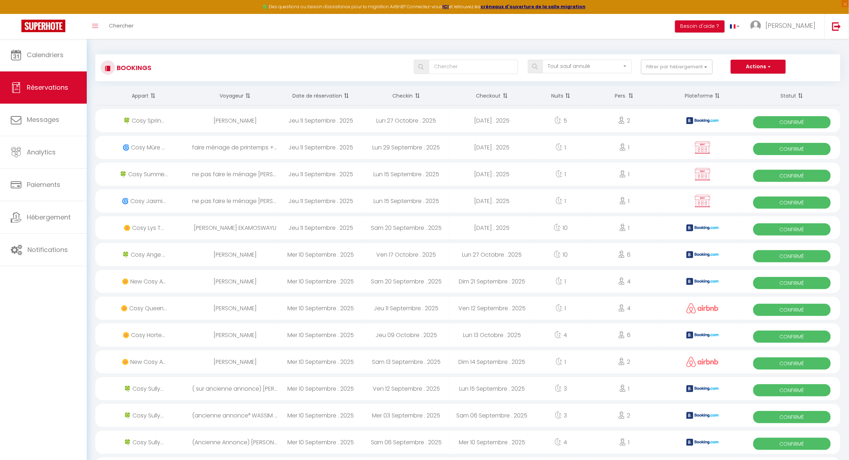
click at [313, 95] on th "Date de réservation" at bounding box center [321, 95] width 86 height 19
click at [320, 94] on th "Date de réservation" at bounding box center [321, 95] width 86 height 19
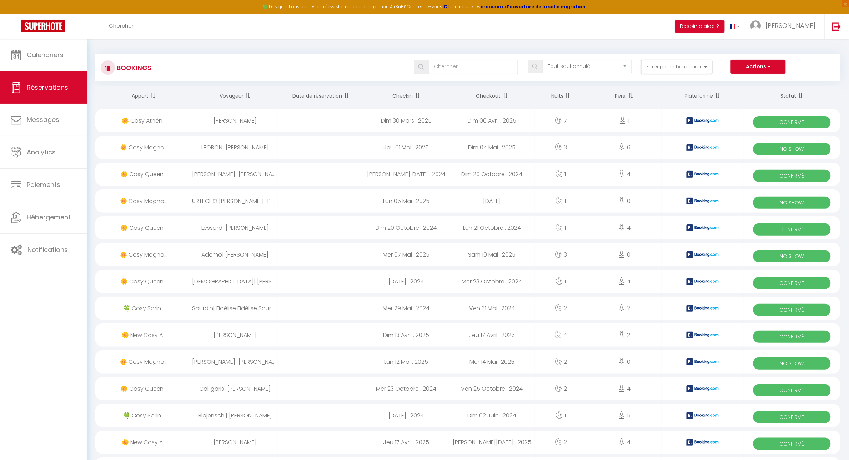
click at [320, 94] on th "Date de réservation" at bounding box center [321, 95] width 86 height 19
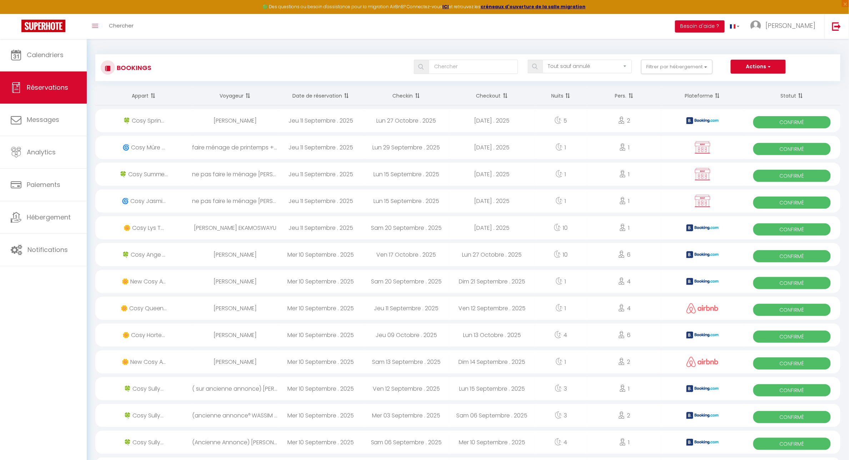
click at [400, 122] on div "Lun 27 Octobre . 2025" at bounding box center [407, 120] width 86 height 23
select select "OK"
select select "KO"
select select "0"
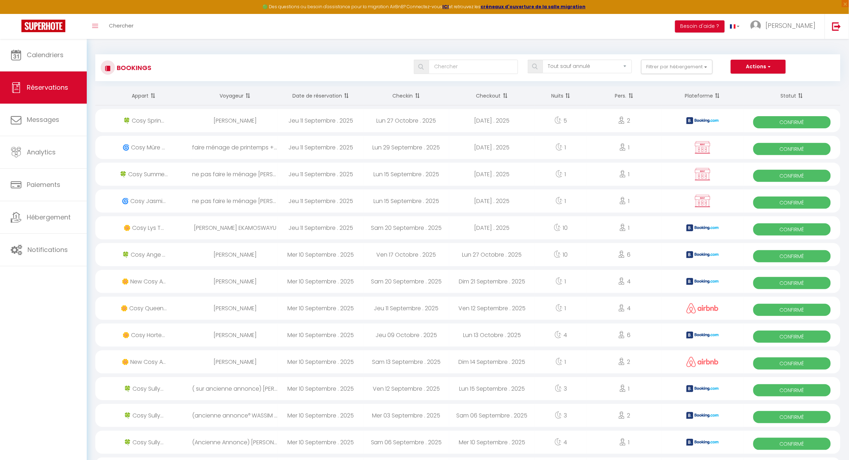
select select "1"
select select
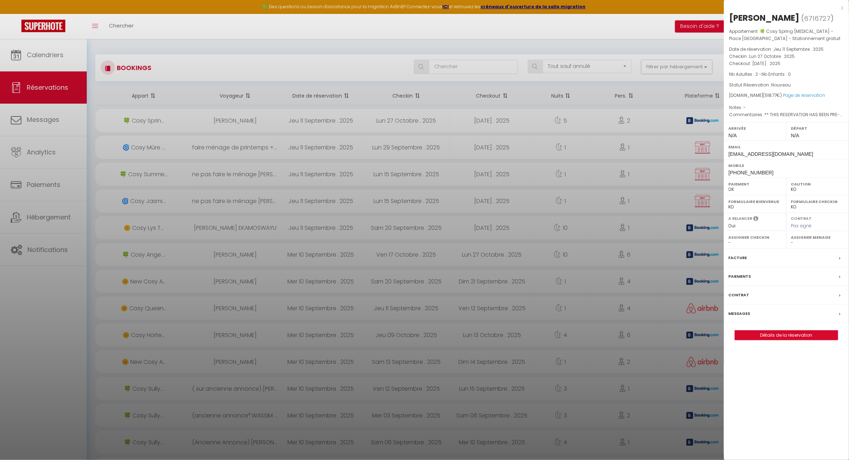
click at [843, 8] on div "x" at bounding box center [784, 8] width 120 height 9
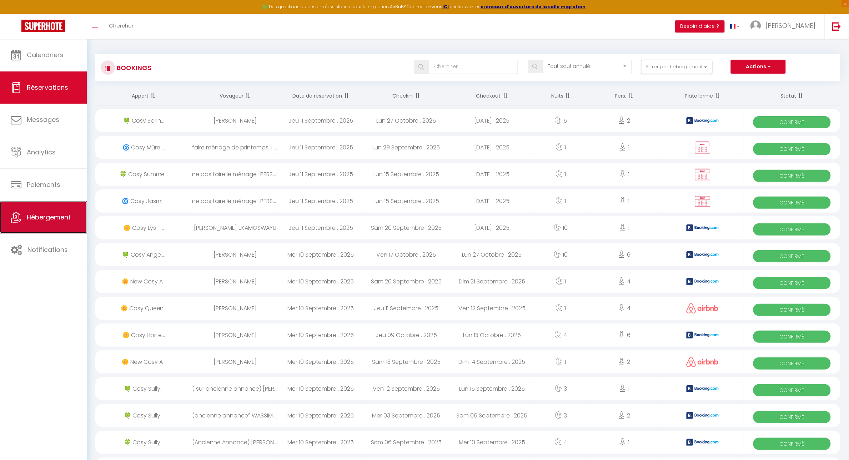
click at [40, 220] on span "Hébergement" at bounding box center [49, 217] width 44 height 9
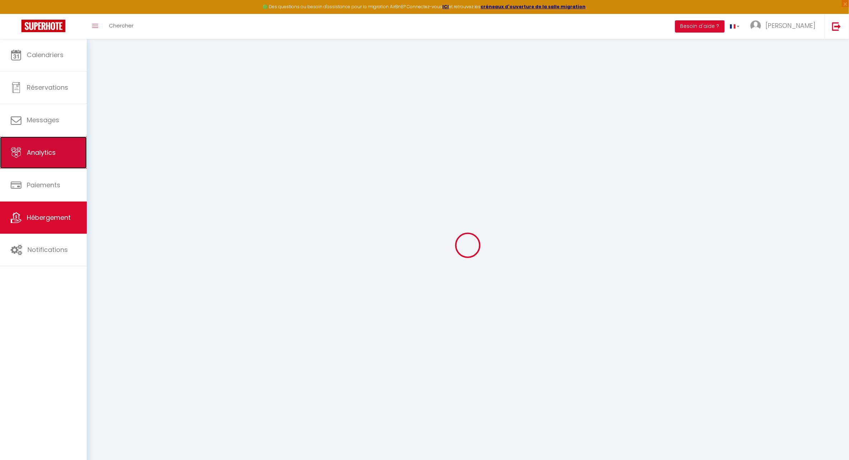
click at [41, 158] on link "Analytics" at bounding box center [43, 152] width 87 height 32
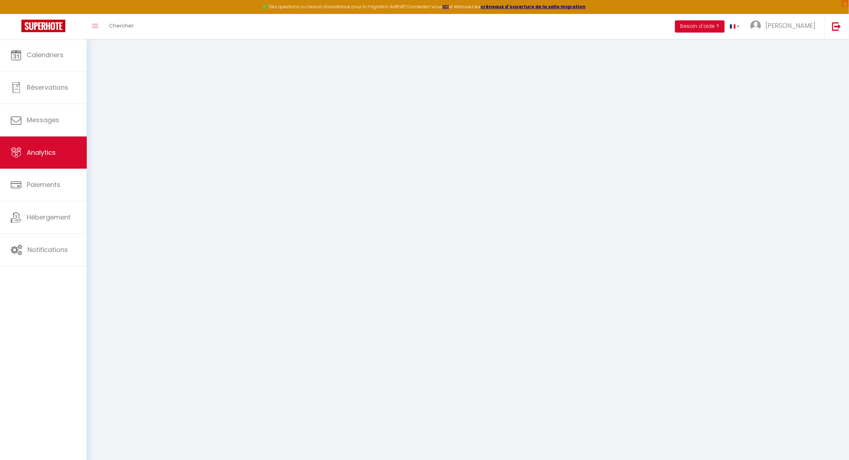
select select "2025"
select select "9"
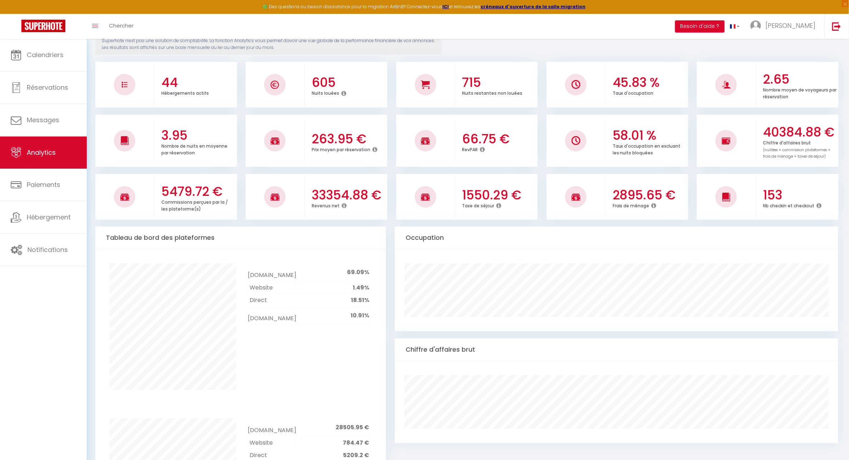
scroll to position [70, 0]
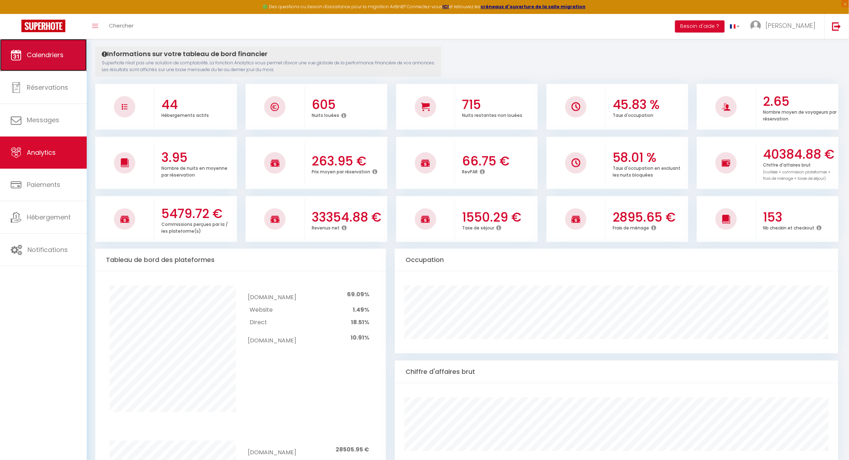
click at [65, 59] on link "Calendriers" at bounding box center [43, 55] width 87 height 32
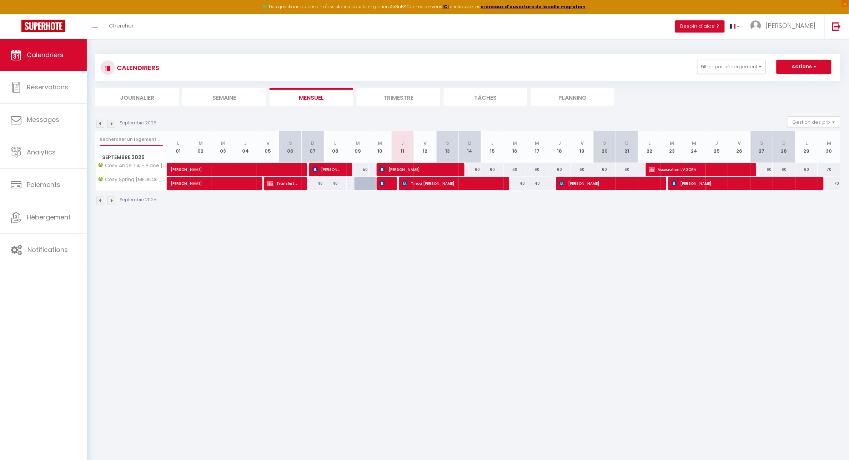
click at [126, 145] on input "text" at bounding box center [131, 139] width 63 height 13
type input "planta"
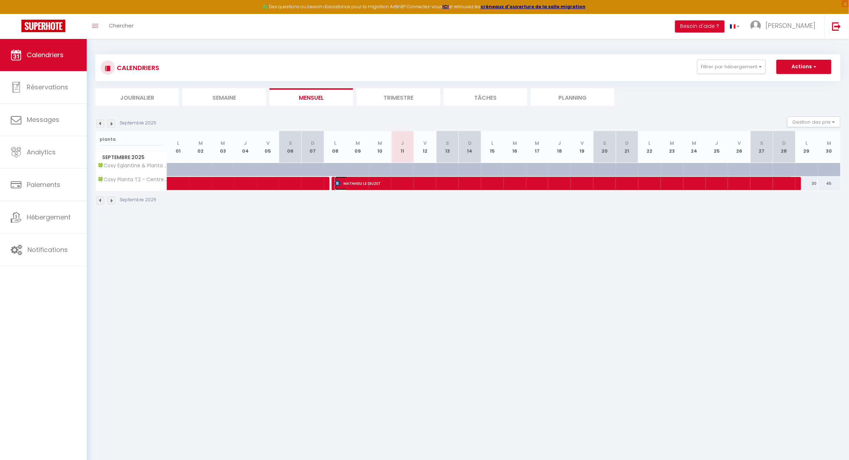
click at [474, 182] on span "MATHHIEU LE DIUZET" at bounding box center [564, 183] width 458 height 14
select select "OK"
select select "0"
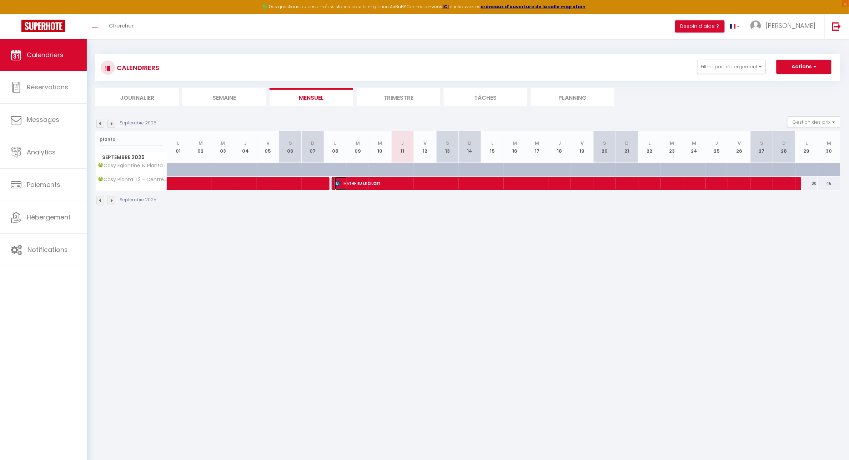
select select "1"
select select
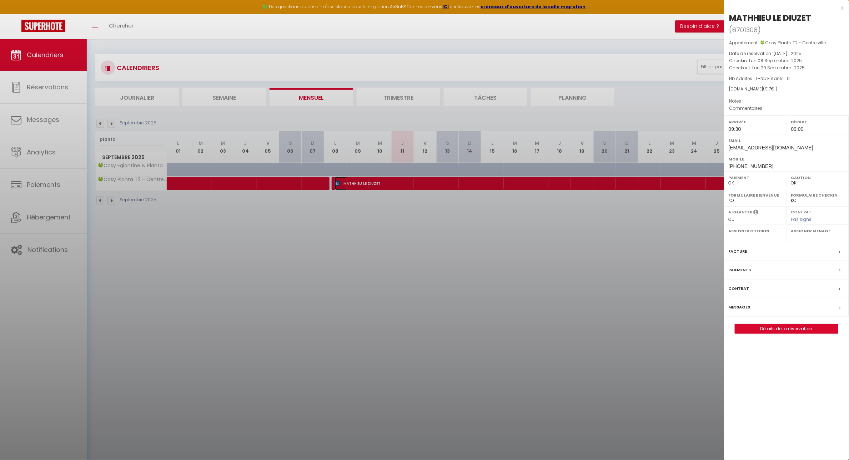
select select "42227"
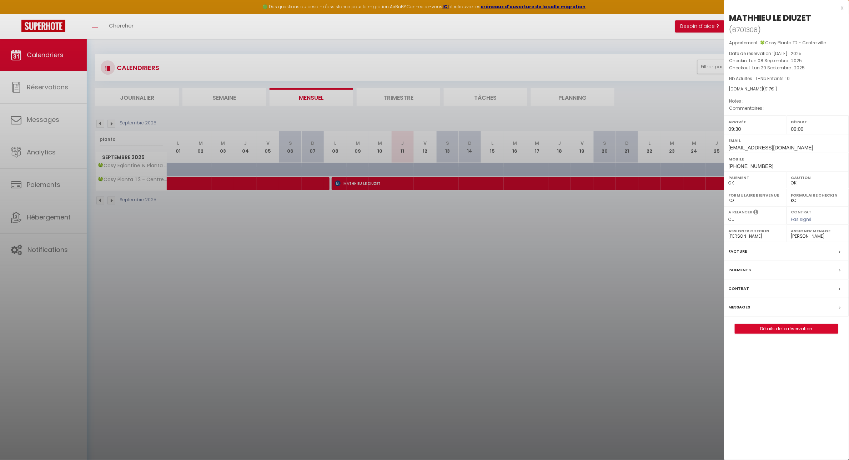
click at [378, 234] on div at bounding box center [424, 230] width 849 height 460
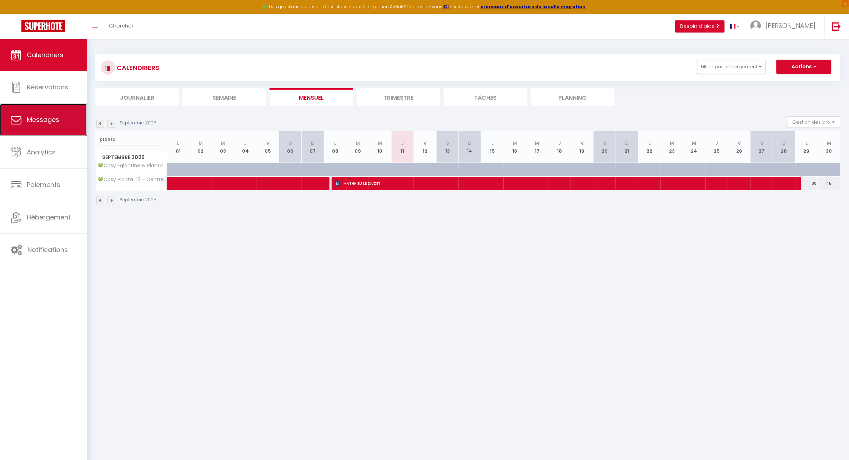
click at [49, 118] on span "Messages" at bounding box center [43, 119] width 33 height 9
select select "message"
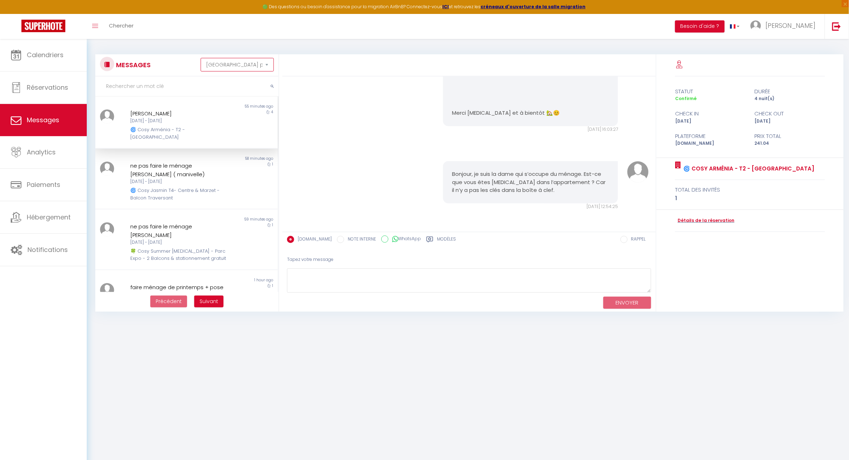
click at [267, 65] on select "Trier par date de réservation Trier par date de message" at bounding box center [237, 65] width 73 height 14
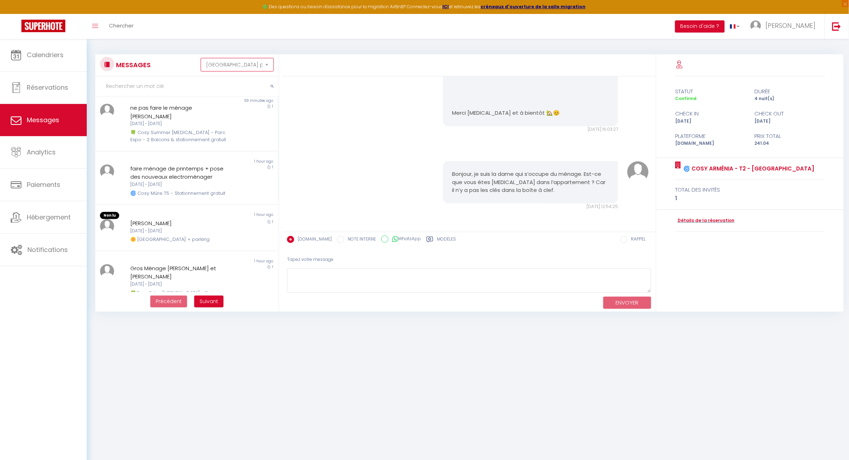
scroll to position [128, 0]
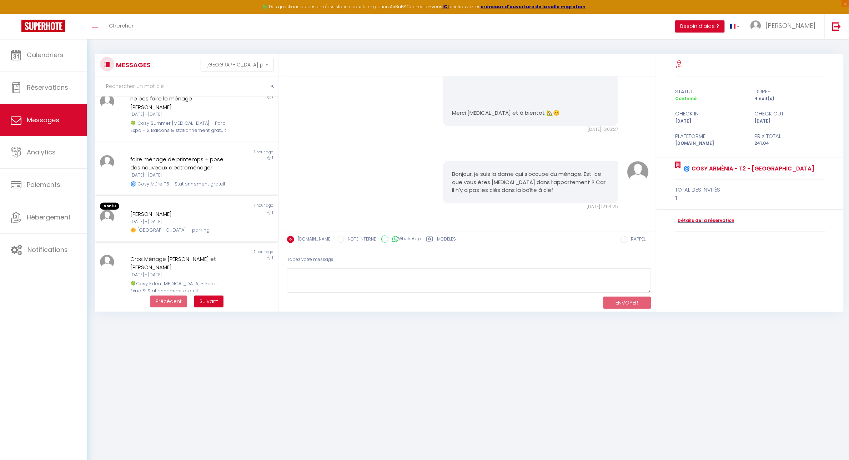
click at [192, 223] on div "Jeu 11 Sep - Ven 12 Sep" at bounding box center [178, 221] width 97 height 7
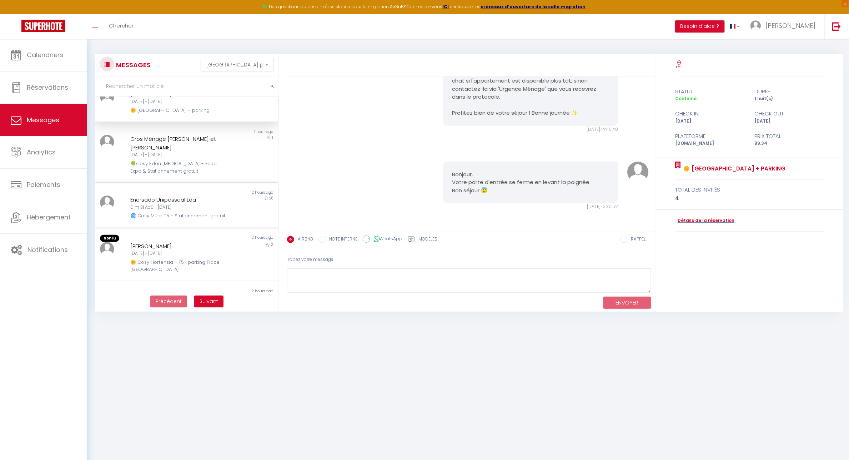
scroll to position [262, 0]
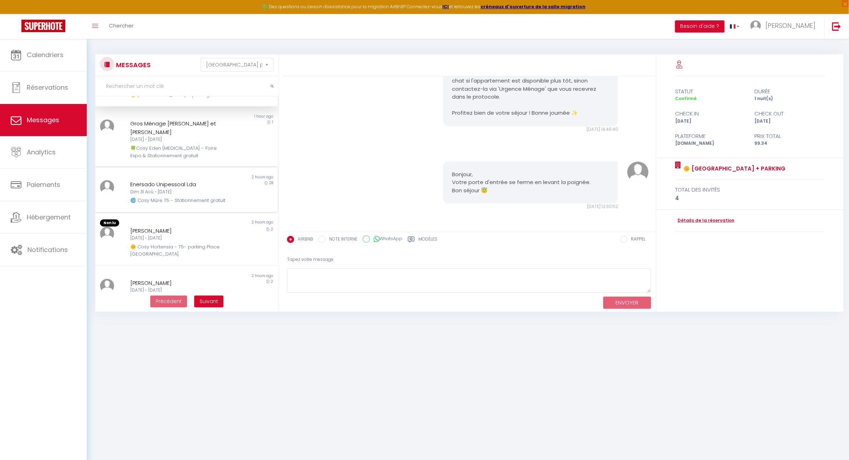
click at [193, 235] on div "Charlotte Abadie-Laborde" at bounding box center [178, 230] width 97 height 9
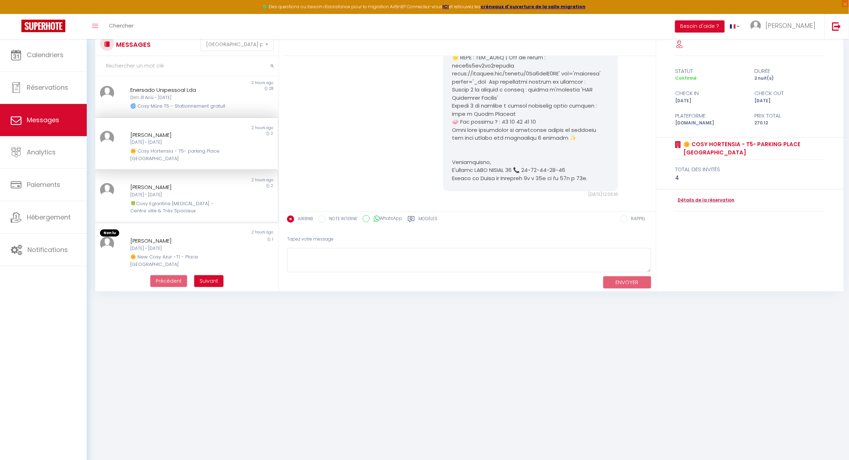
scroll to position [39, 0]
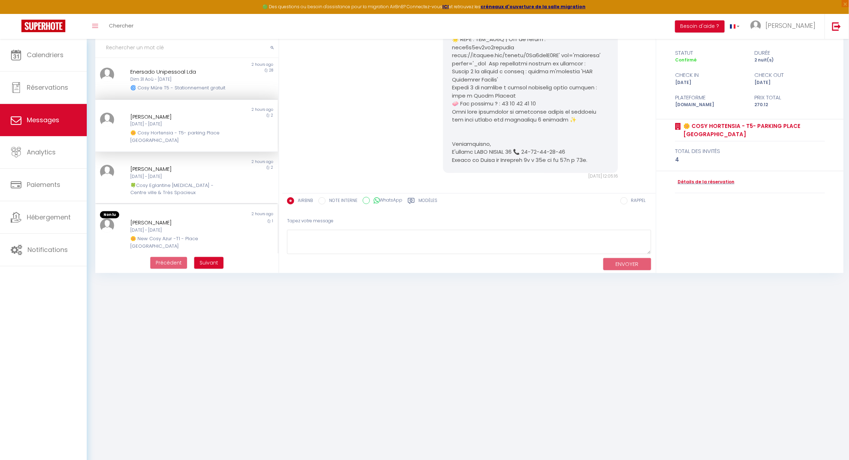
click at [202, 224] on div "Verónica Martínez Ortiz" at bounding box center [178, 222] width 97 height 9
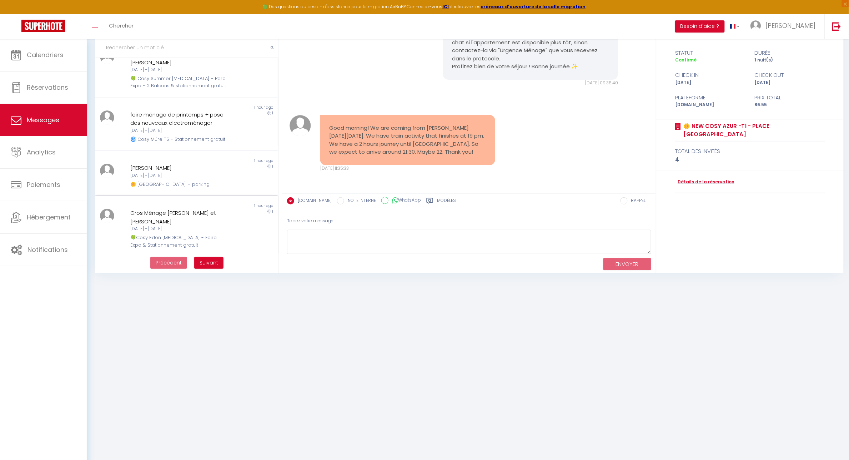
scroll to position [334, 0]
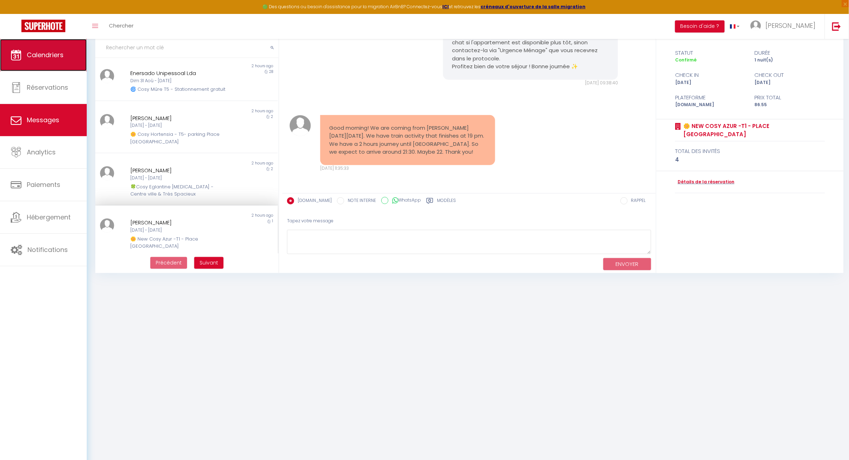
click at [27, 54] on span "Calendriers" at bounding box center [45, 54] width 37 height 9
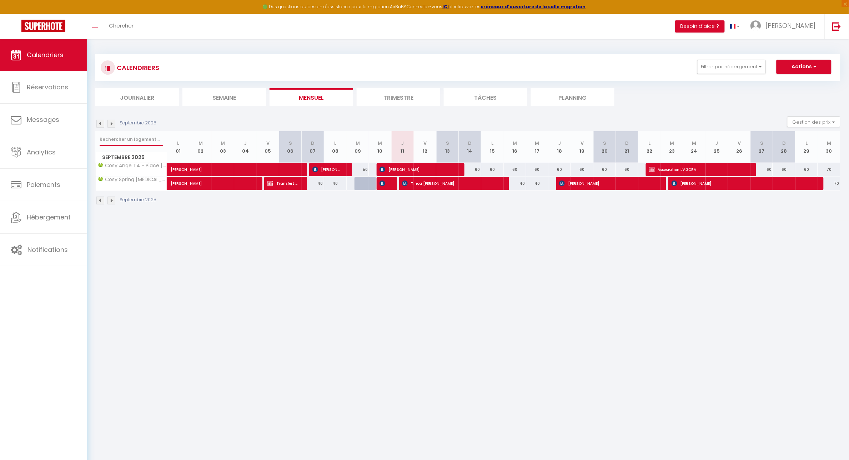
click at [126, 139] on input "text" at bounding box center [131, 139] width 63 height 13
type input "arménia"
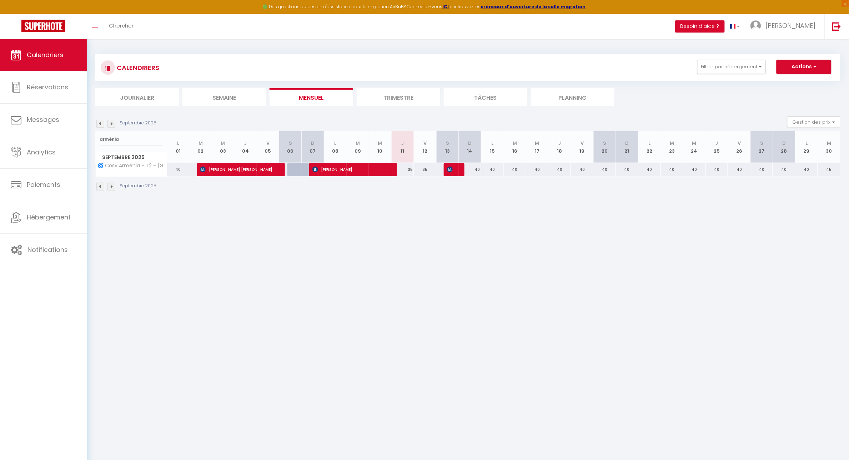
click at [390, 169] on div at bounding box center [380, 170] width 23 height 14
select select
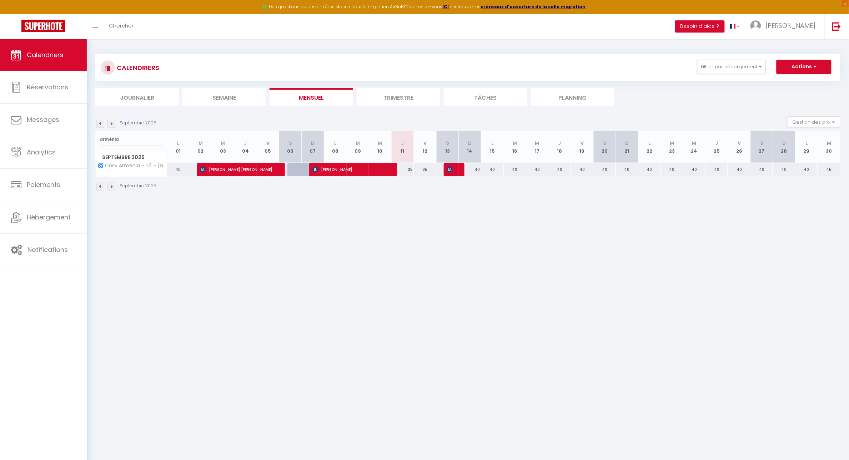
select select
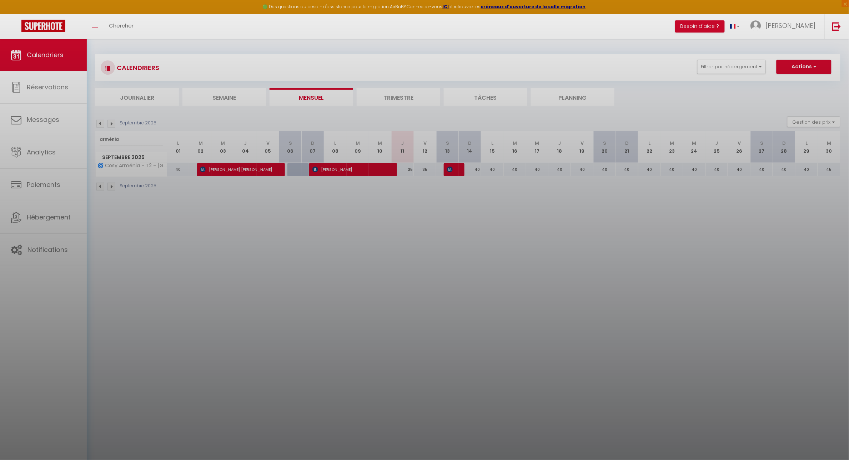
click at [382, 166] on div at bounding box center [424, 230] width 849 height 460
select select
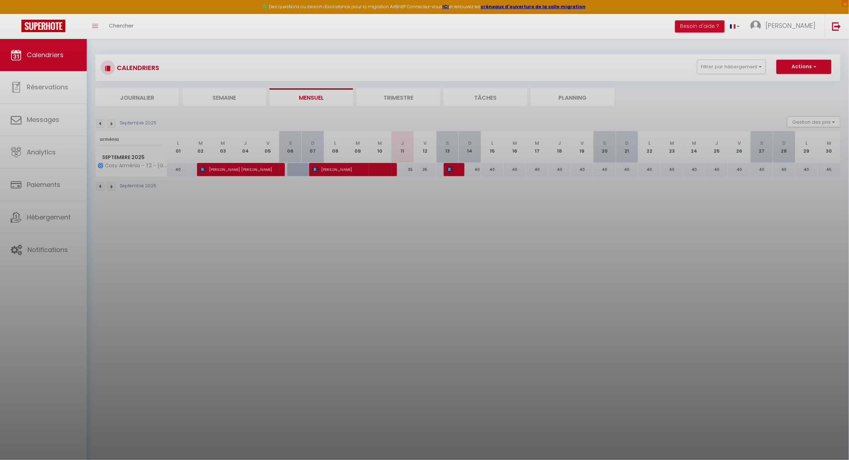
select select
click at [382, 166] on div at bounding box center [424, 230] width 849 height 460
select select
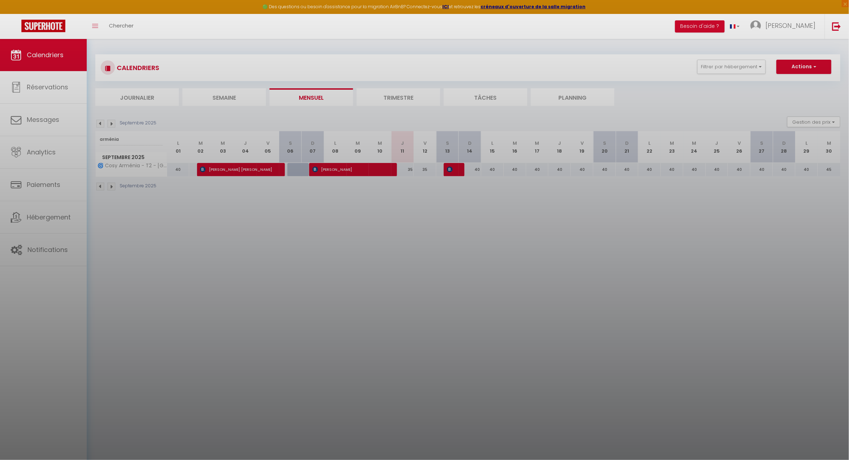
select select
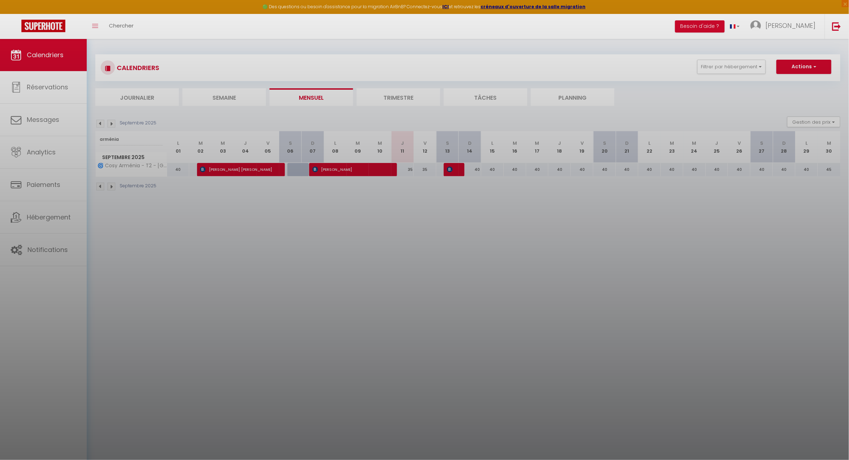
select select
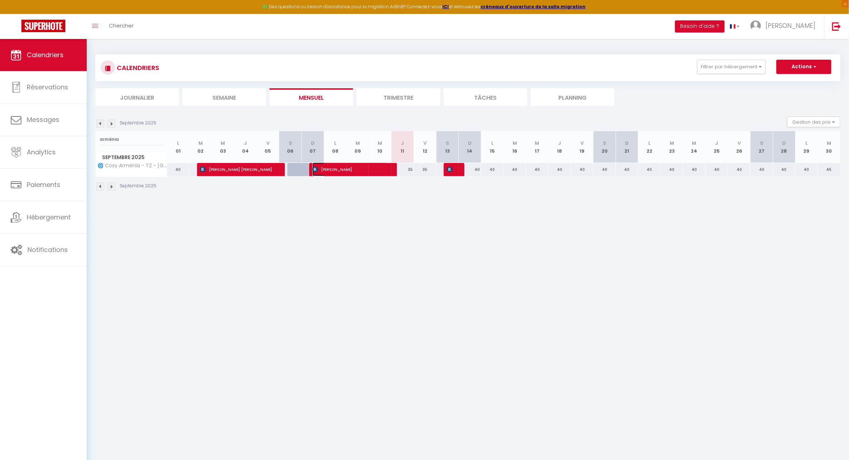
click at [352, 167] on span "Erwann Daniel" at bounding box center [350, 170] width 75 height 14
select select "OK"
select select "KO"
select select "0"
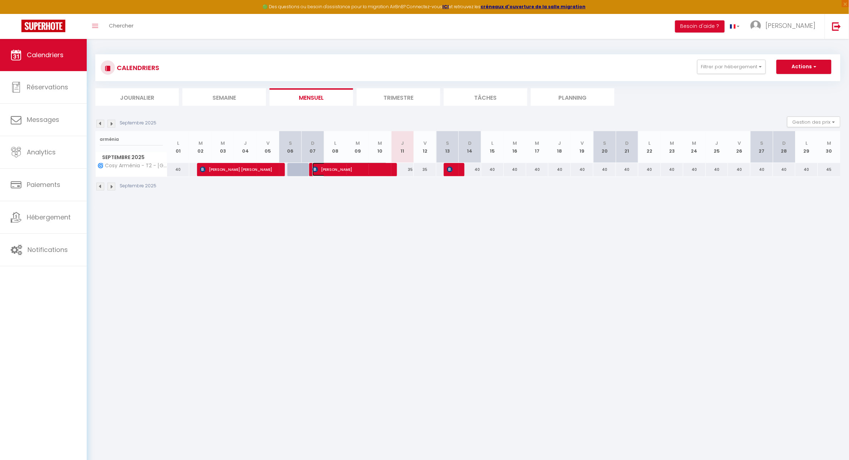
select select "1"
select select
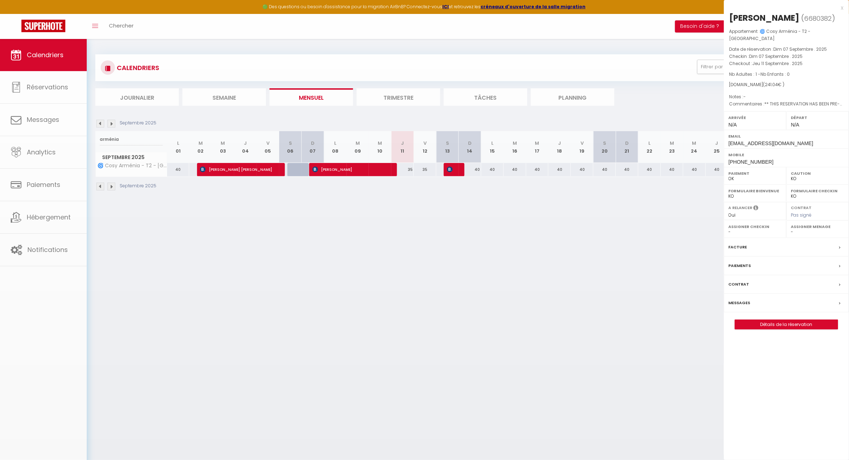
click at [352, 167] on div at bounding box center [424, 230] width 849 height 460
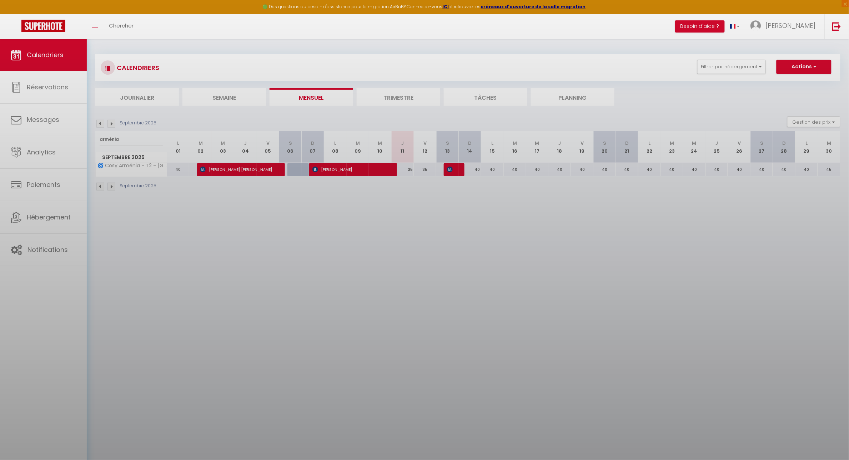
click at [352, 167] on div at bounding box center [424, 230] width 849 height 460
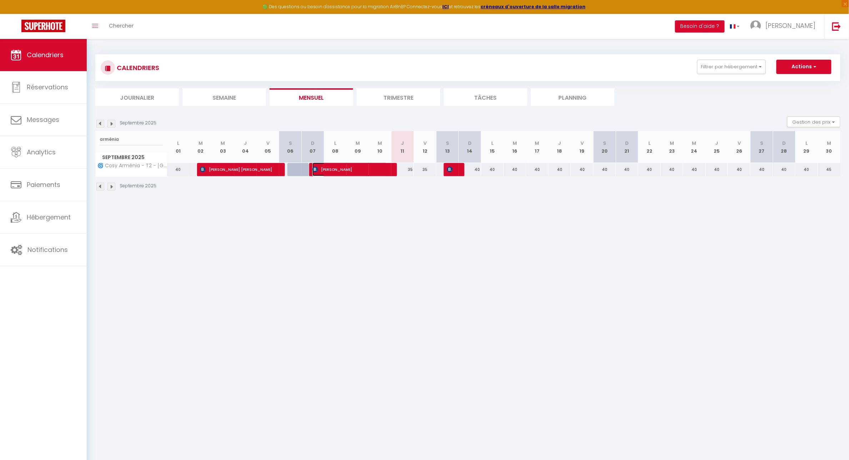
click at [352, 167] on span "Erwann Daniel" at bounding box center [350, 170] width 75 height 14
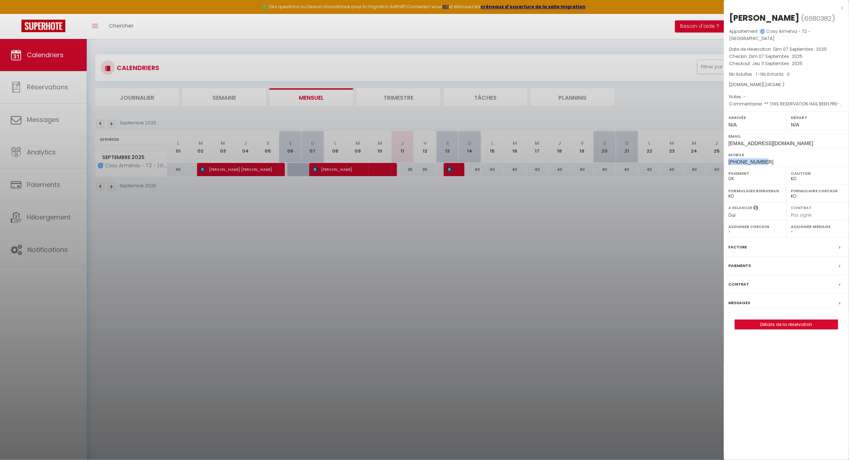
drag, startPoint x: 769, startPoint y: 155, endPoint x: 726, endPoint y: 155, distance: 42.9
click at [726, 155] on div "Mobile +33601107180" at bounding box center [786, 157] width 125 height 19
click at [124, 141] on div at bounding box center [424, 230] width 849 height 460
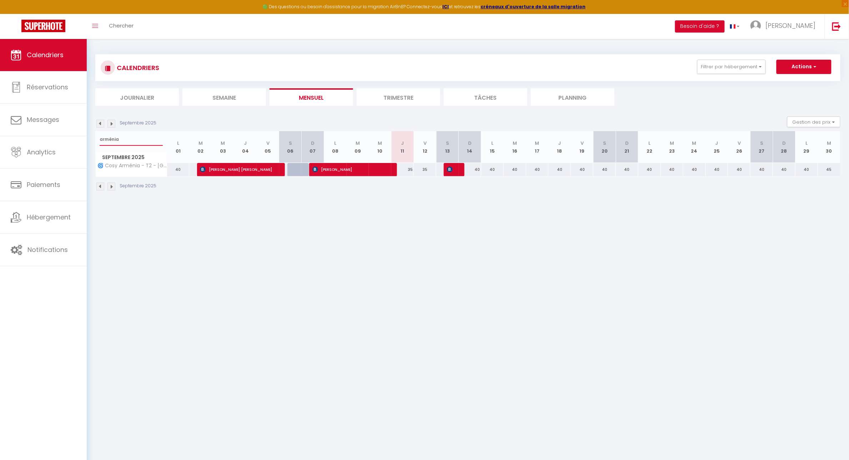
click at [126, 140] on input "arménia" at bounding box center [131, 139] width 63 height 13
drag, startPoint x: 125, startPoint y: 141, endPoint x: 82, endPoint y: 141, distance: 42.9
click at [82, 141] on div "🟢 Des questions ou besoin d'assistance pour la migration AirBnB? Connectez-vous…" at bounding box center [424, 123] width 849 height 168
type input "summer"
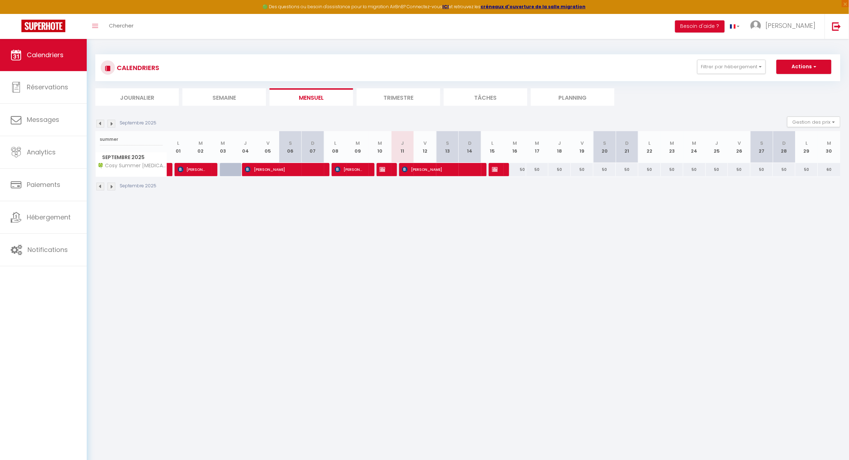
click at [502, 168] on div at bounding box center [500, 170] width 23 height 14
click at [453, 220] on body "🟢 Des questions ou besoin d'assistance pour la migration AirBnB? Connectez-vous…" at bounding box center [424, 269] width 849 height 460
